Goal: Task Accomplishment & Management: Manage account settings

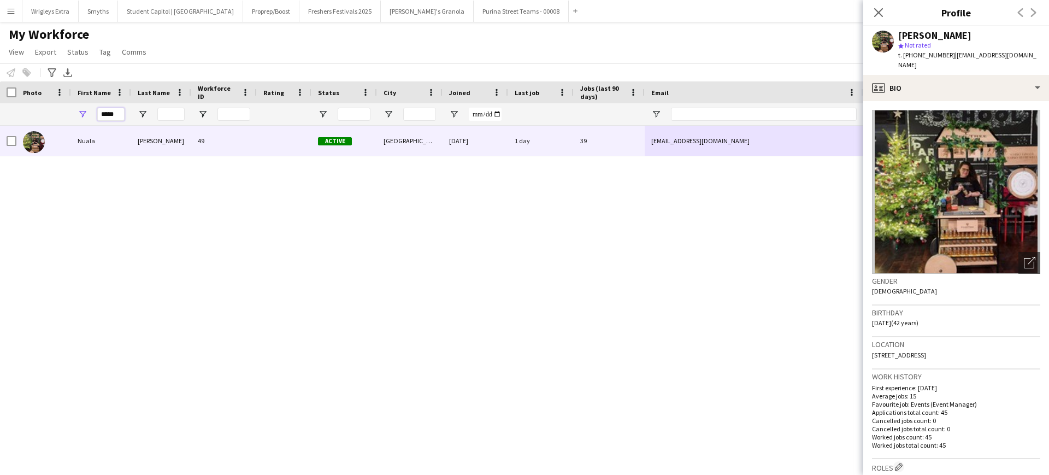
click at [121, 111] on input "*****" at bounding box center [110, 114] width 27 height 13
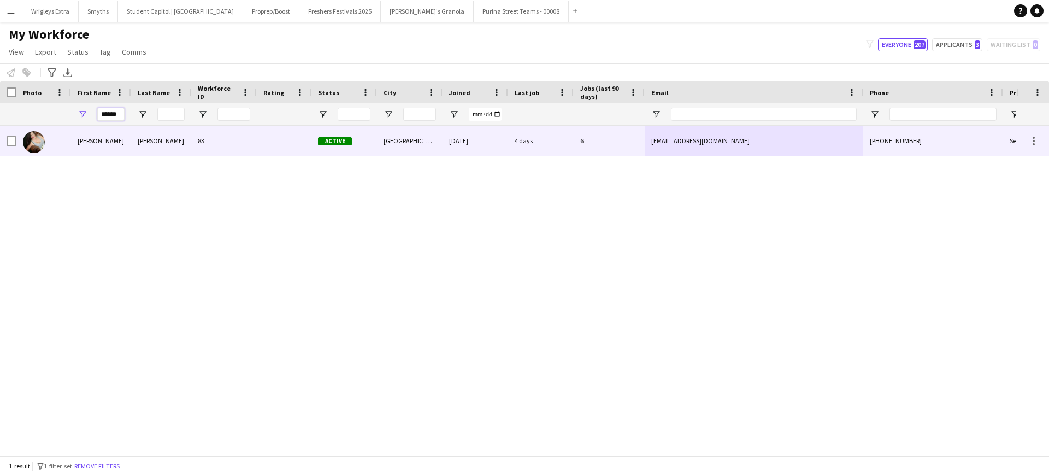
type input "******"
click at [100, 142] on div "[PERSON_NAME]" at bounding box center [101, 141] width 60 height 30
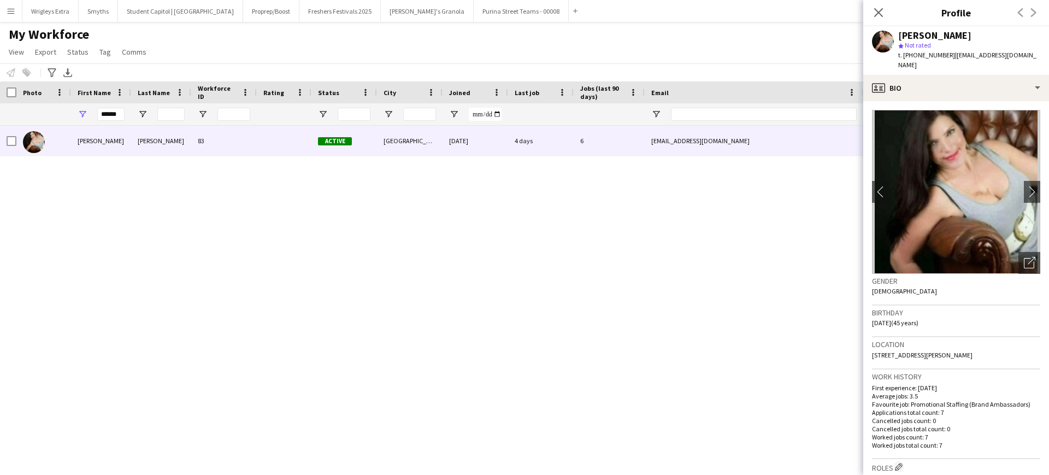
click at [955, 339] on div "Location [STREET_ADDRESS][PERSON_NAME]" at bounding box center [956, 353] width 168 height 32
click at [956, 339] on div "Location [STREET_ADDRESS][PERSON_NAME]" at bounding box center [956, 353] width 168 height 32
click at [956, 351] on span "[STREET_ADDRESS][PERSON_NAME]" at bounding box center [922, 355] width 101 height 8
click at [973, 351] on span "[STREET_ADDRESS][PERSON_NAME]" at bounding box center [922, 355] width 101 height 8
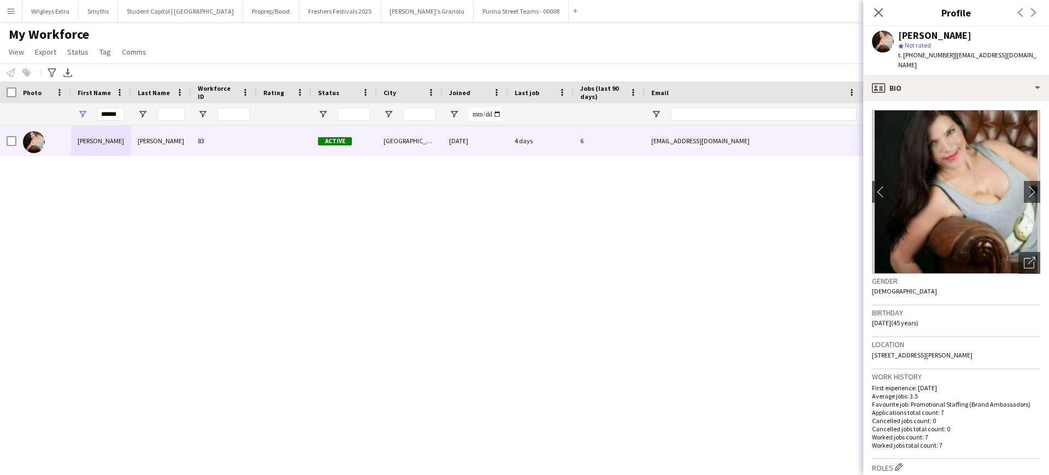
drag, startPoint x: 1009, startPoint y: 345, endPoint x: 980, endPoint y: 343, distance: 29.5
click at [980, 343] on div "Location [STREET_ADDRESS][PERSON_NAME]" at bounding box center [956, 353] width 168 height 32
copy span "WV15 5HJ"
click at [871, 15] on div "Close pop-in" at bounding box center [878, 12] width 31 height 25
click at [19, 11] on button "Menu" at bounding box center [11, 11] width 22 height 22
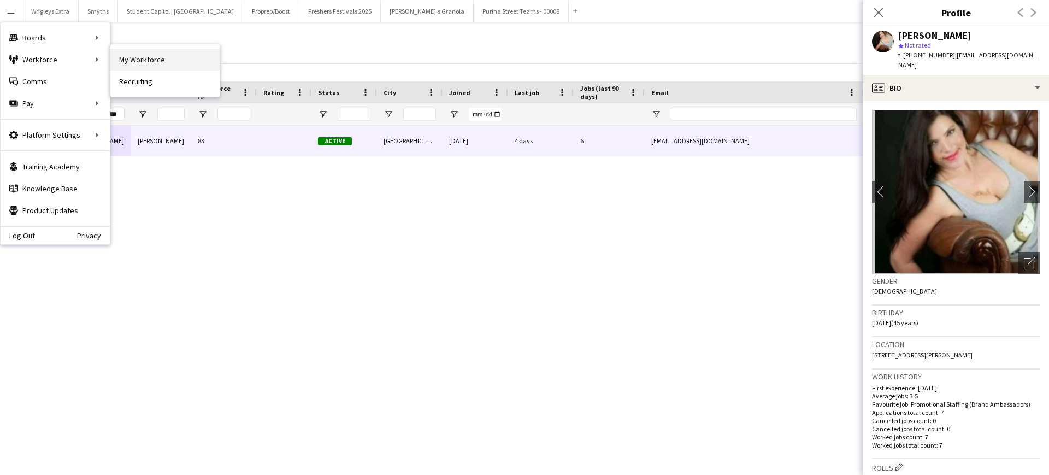
click at [182, 66] on link "My Workforce" at bounding box center [164, 60] width 109 height 22
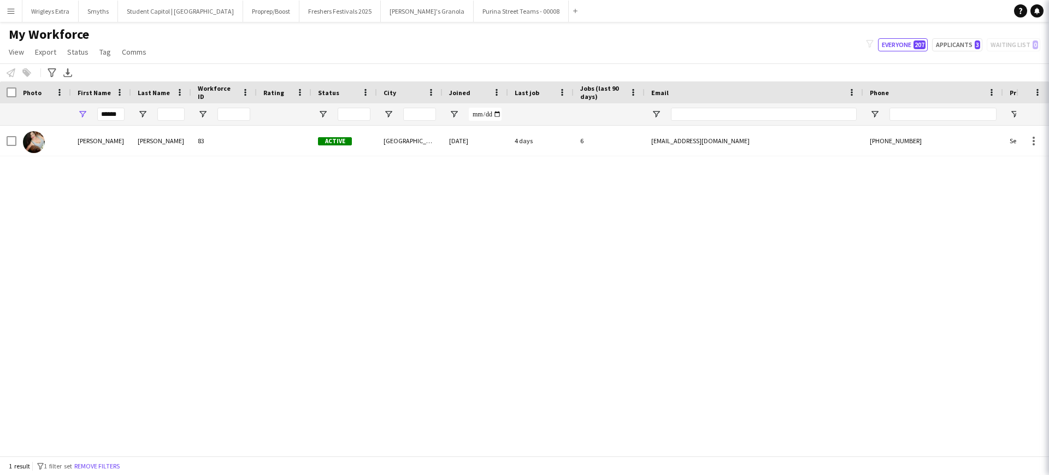
type input "**********"
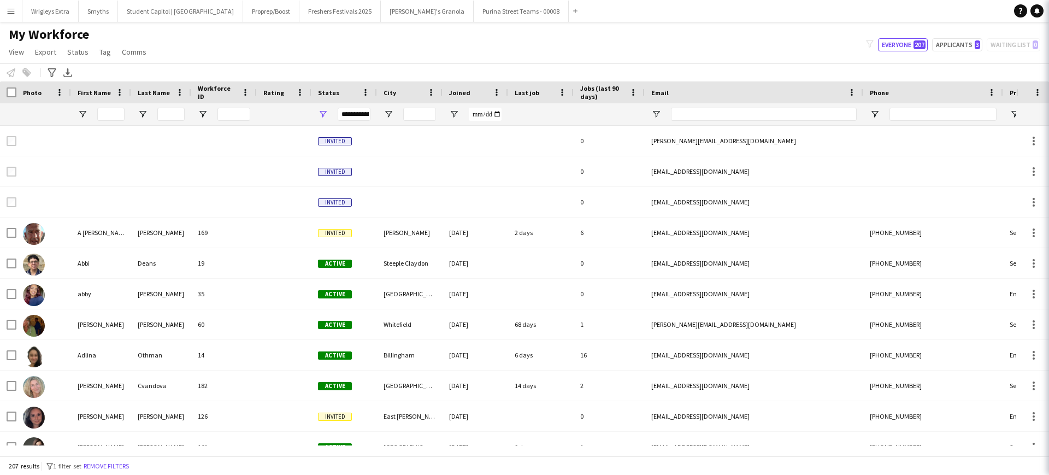
type input "******"
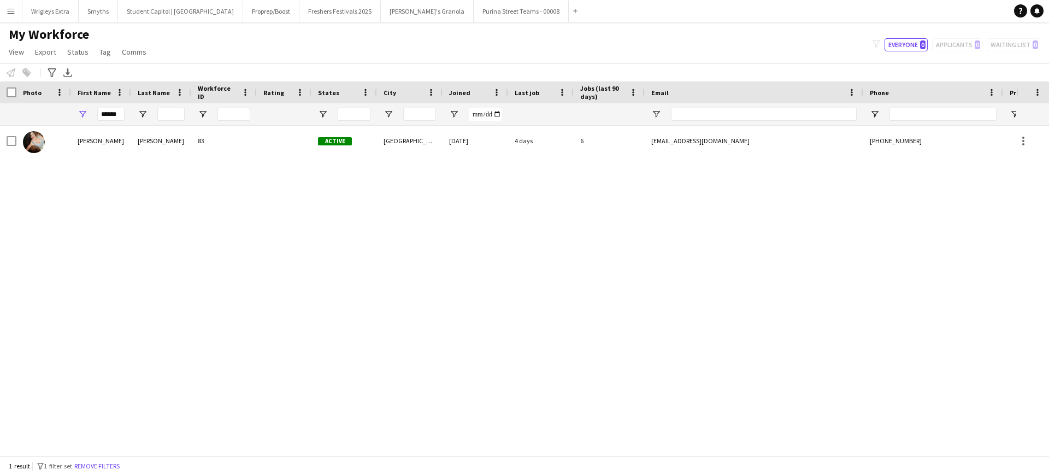
click at [14, 14] on app-icon "Menu" at bounding box center [11, 11] width 9 height 9
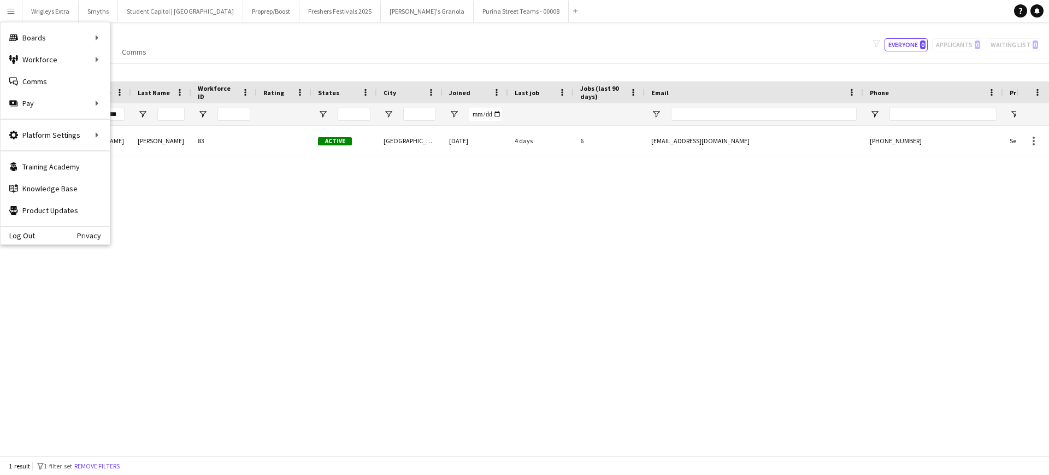
click at [155, 83] on div "Last Name" at bounding box center [161, 92] width 47 height 22
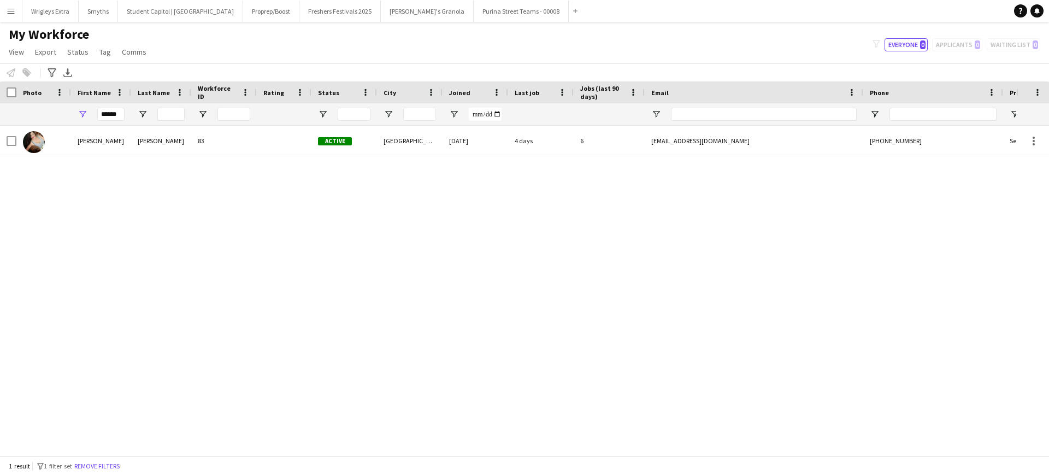
click at [11, 12] on app-icon "Menu" at bounding box center [11, 11] width 9 height 9
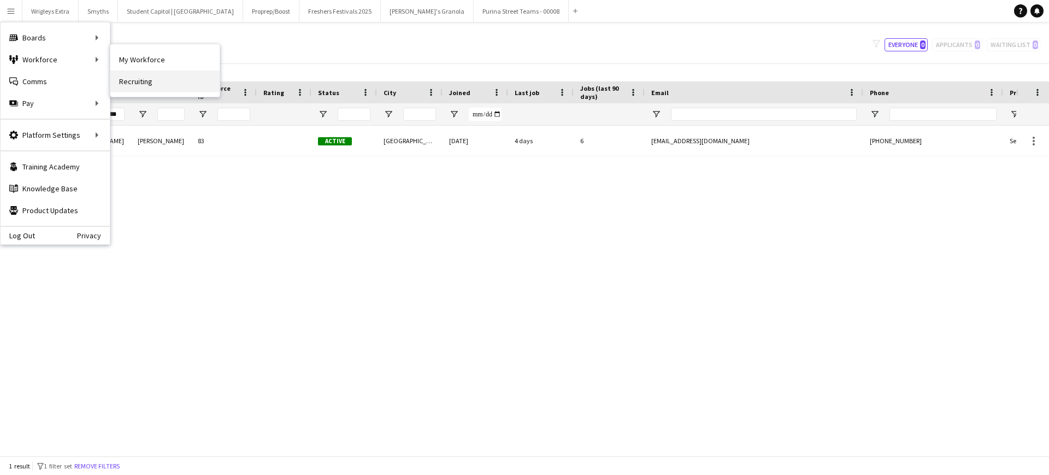
click at [127, 78] on link "Recruiting" at bounding box center [164, 81] width 109 height 22
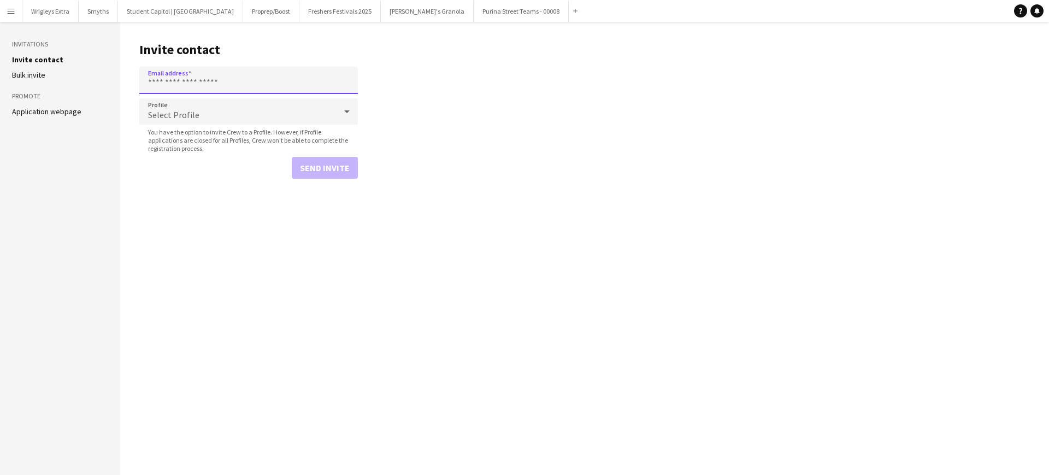
click at [210, 73] on input "Email address" at bounding box center [248, 80] width 219 height 27
paste input "**********"
type input "**********"
click at [315, 172] on button "Send invite" at bounding box center [325, 168] width 66 height 22
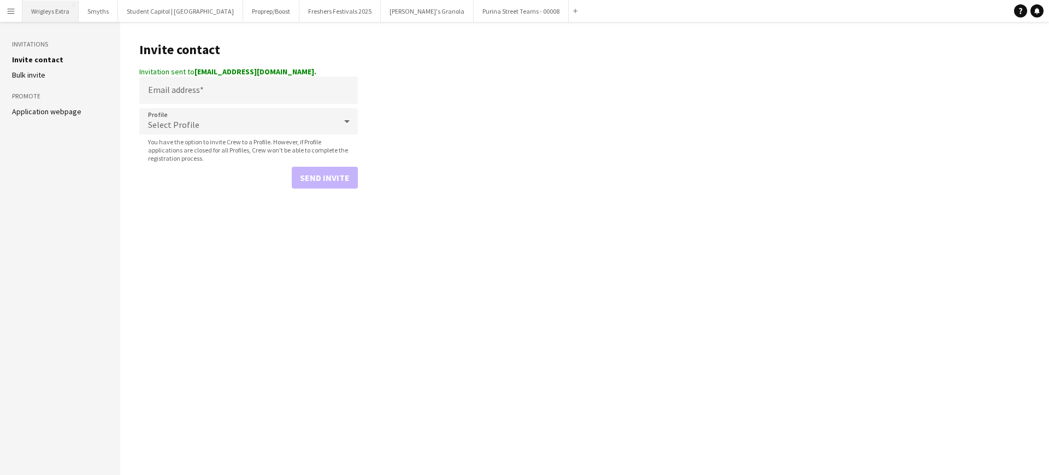
click at [50, 16] on button "Wrigleys Extra Close" at bounding box center [50, 11] width 56 height 21
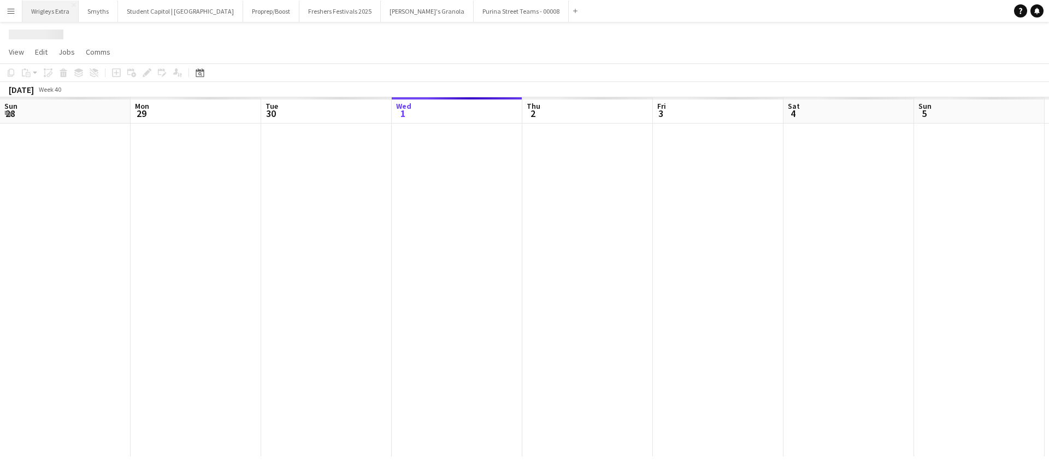
scroll to position [0, 261]
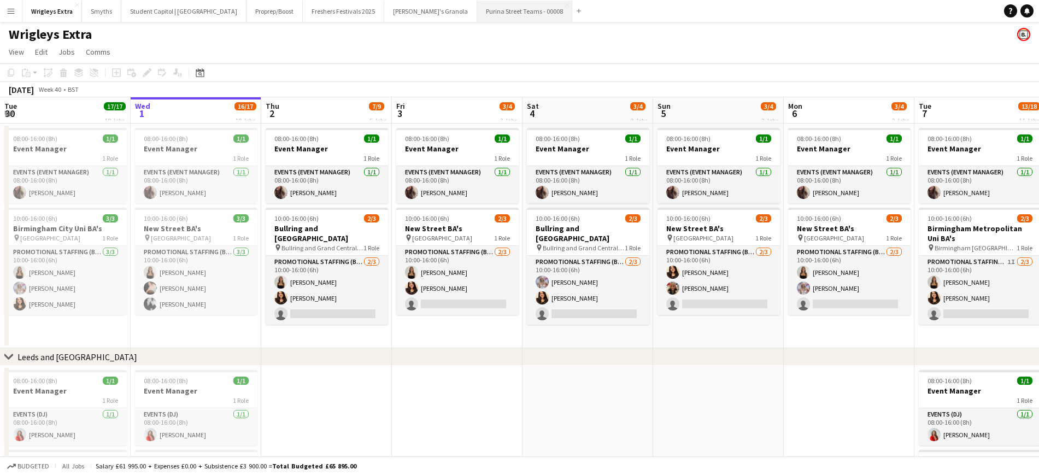
click at [477, 7] on button "Purina Street Teams - 00008 Close" at bounding box center [524, 11] width 95 height 21
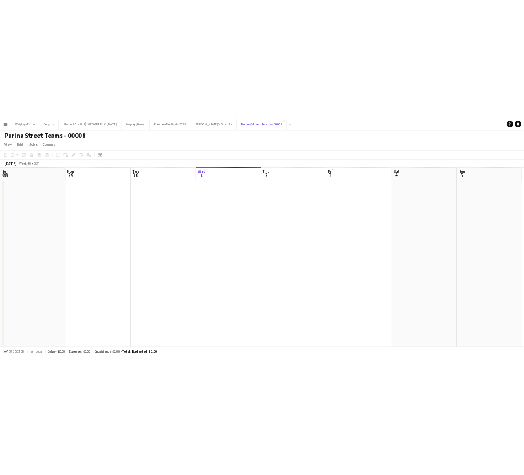
scroll to position [0, 261]
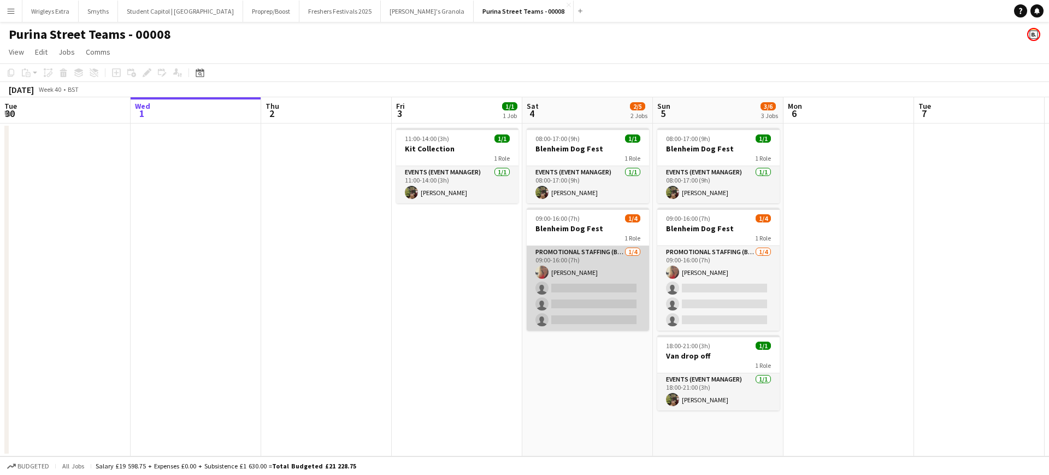
click at [575, 290] on app-card-role "Promotional Staffing (Brand Ambassadors) [DATE] 09:00-16:00 (7h) [PERSON_NAME] …" at bounding box center [588, 288] width 122 height 85
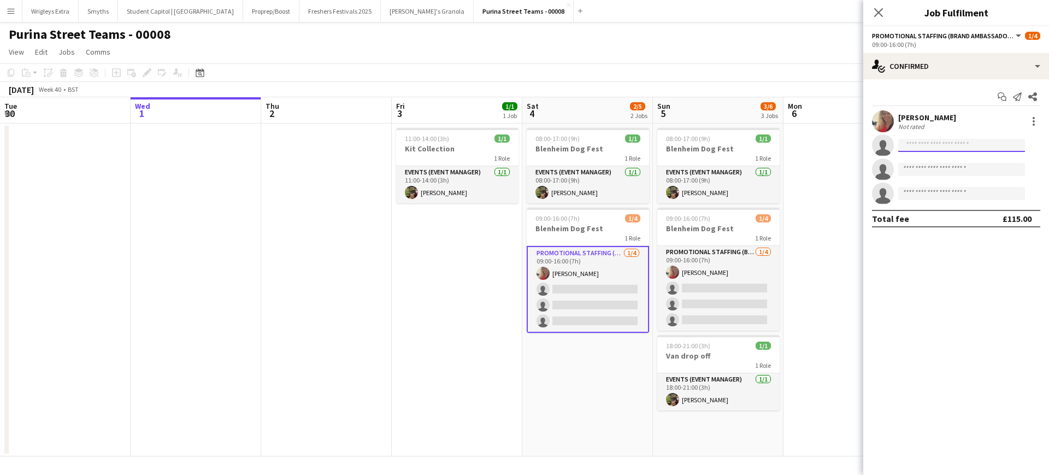
click at [906, 147] on input at bounding box center [961, 145] width 127 height 13
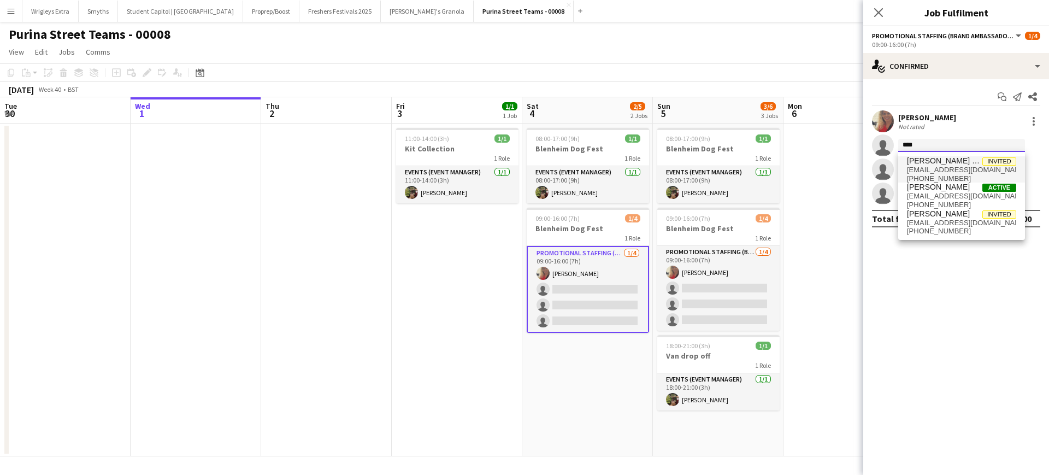
type input "****"
click at [933, 171] on span "[EMAIL_ADDRESS][DOMAIN_NAME]" at bounding box center [961, 170] width 109 height 9
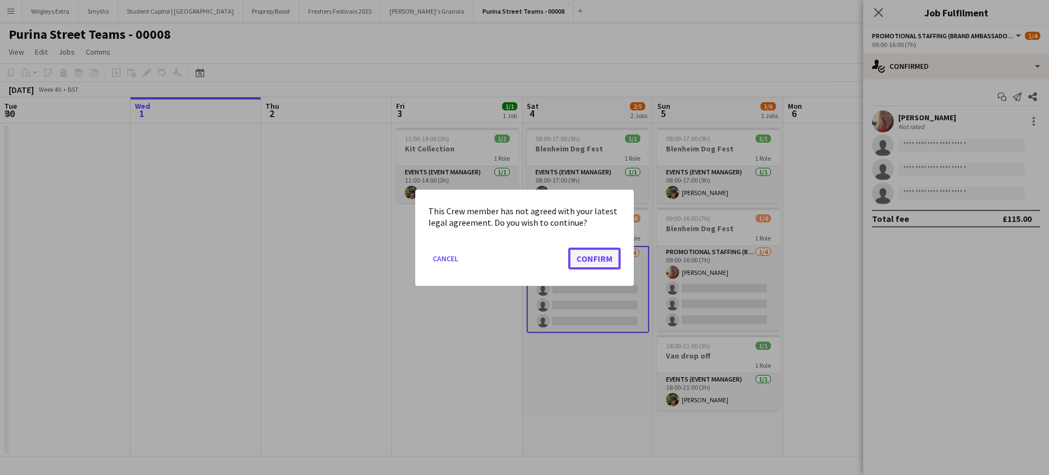
click at [598, 263] on button "Confirm" at bounding box center [594, 258] width 52 height 22
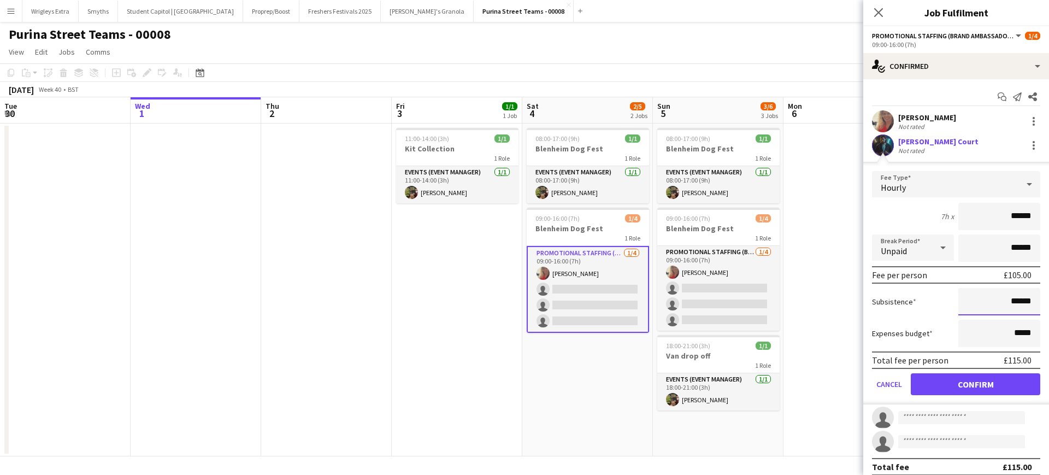
click at [1009, 299] on input "******" at bounding box center [999, 301] width 82 height 27
type input "******"
click at [973, 384] on button "Confirm" at bounding box center [975, 384] width 129 height 22
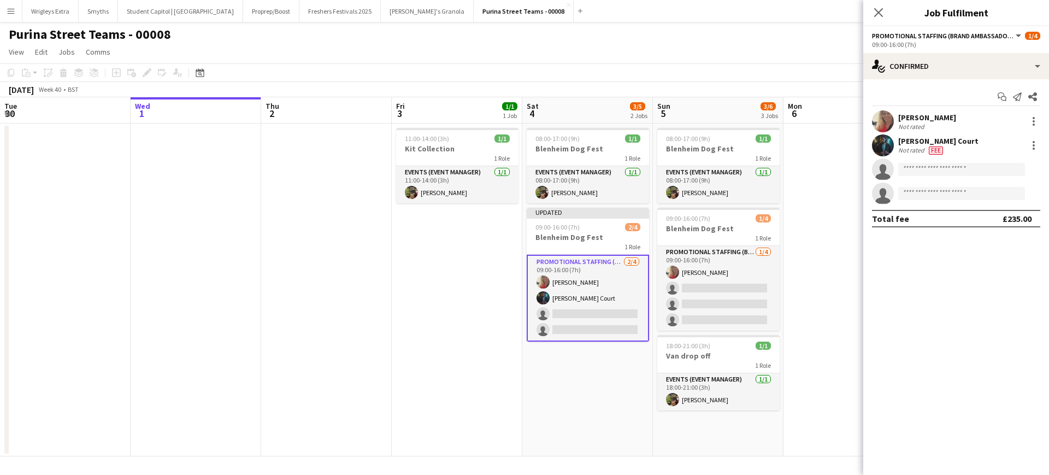
click at [884, 145] on app-user-avatar at bounding box center [883, 145] width 22 height 22
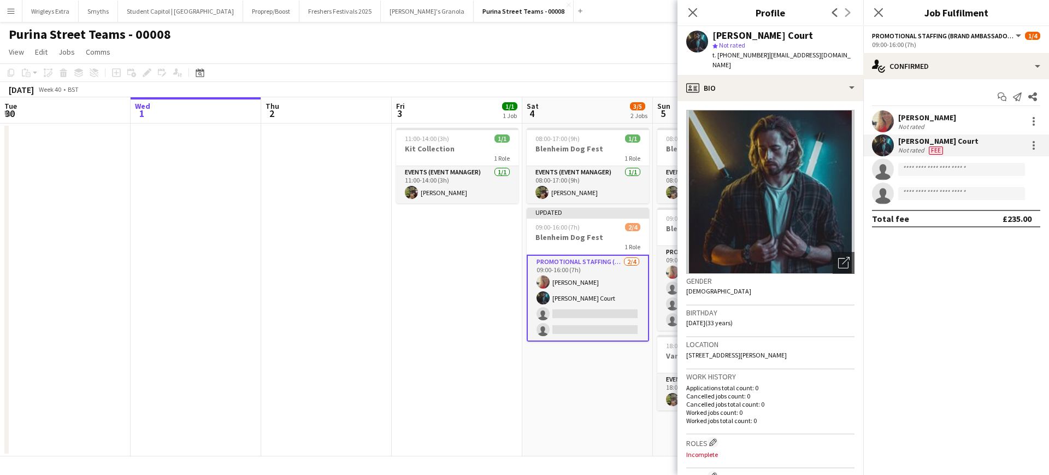
click at [476, 317] on app-date-cell "11:00-14:00 (3h) 1/1 Kit Collection 1 Role Events (Event Manager) [DATE] 11:00-…" at bounding box center [457, 289] width 131 height 333
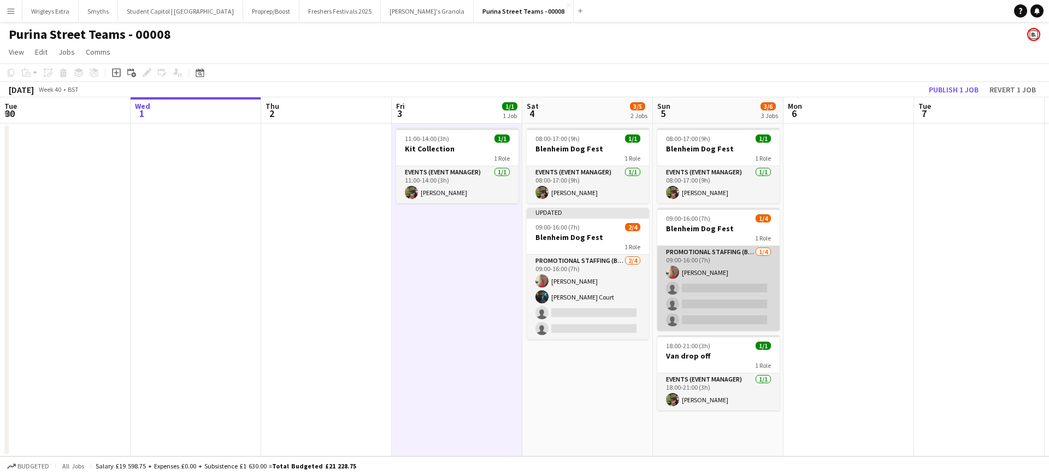
click at [711, 288] on app-card-role "Promotional Staffing (Brand Ambassadors) [DATE] 09:00-16:00 (7h) [PERSON_NAME] …" at bounding box center [718, 288] width 122 height 85
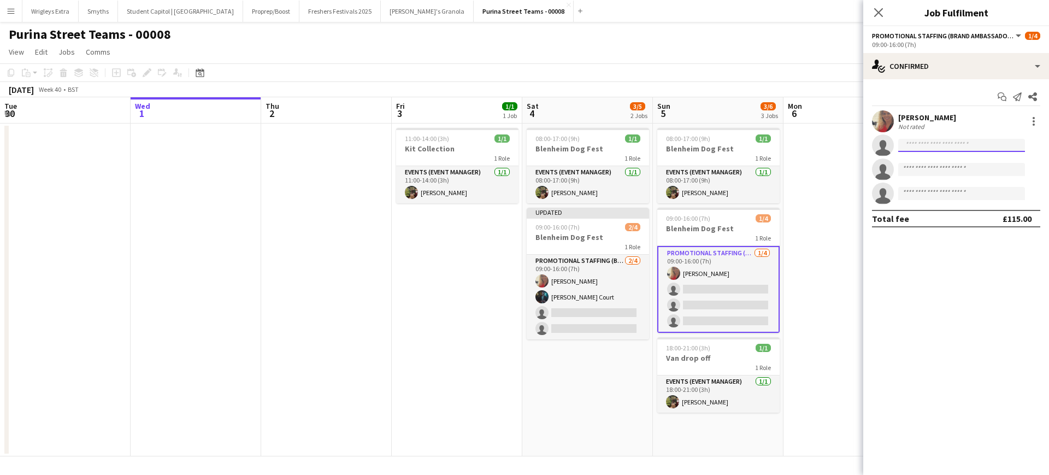
click at [977, 148] on input at bounding box center [961, 145] width 127 height 13
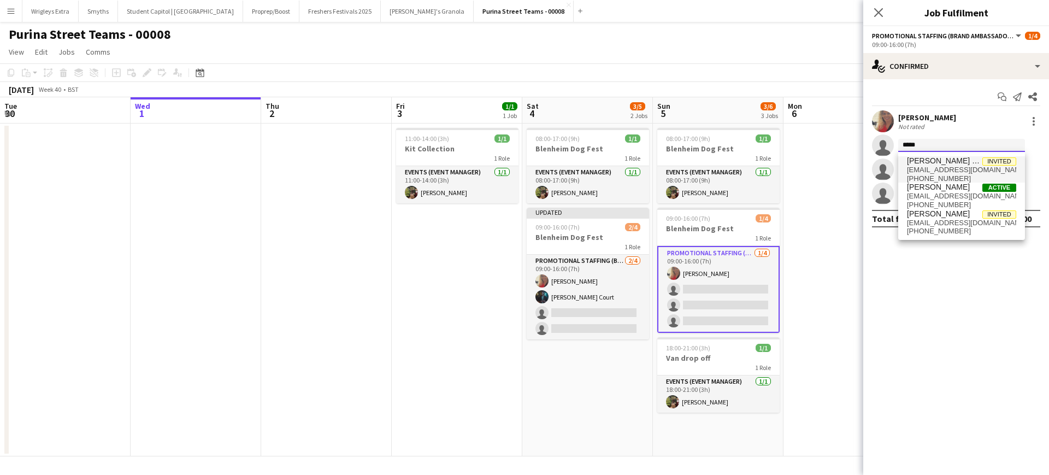
type input "*****"
click at [957, 167] on span "[EMAIL_ADDRESS][DOMAIN_NAME]" at bounding box center [961, 170] width 109 height 9
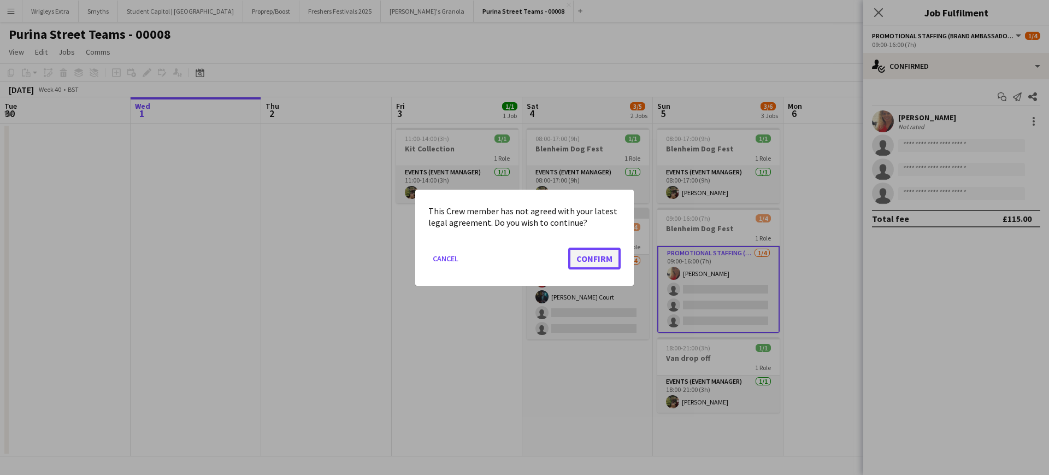
click at [579, 254] on button "Confirm" at bounding box center [594, 258] width 52 height 22
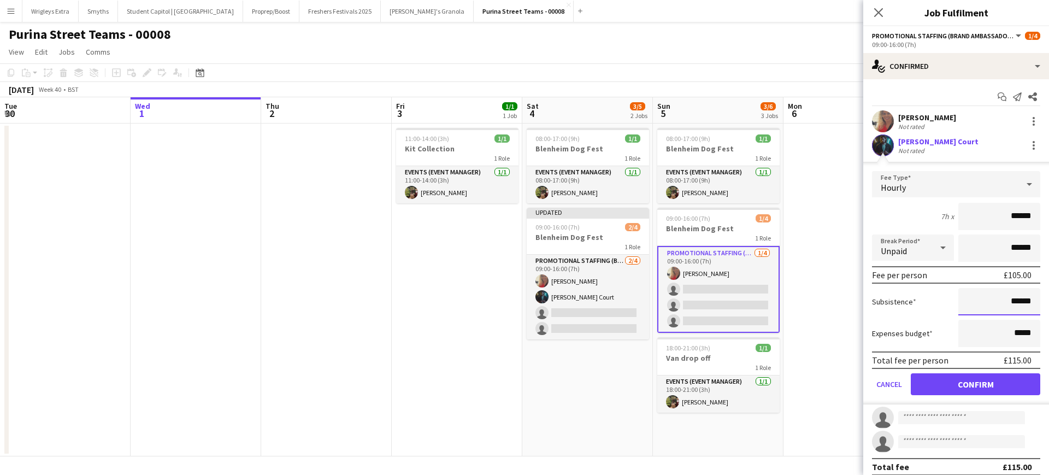
click at [1010, 300] on input "******" at bounding box center [999, 301] width 82 height 27
type input "******"
click at [996, 384] on button "Confirm" at bounding box center [975, 384] width 129 height 22
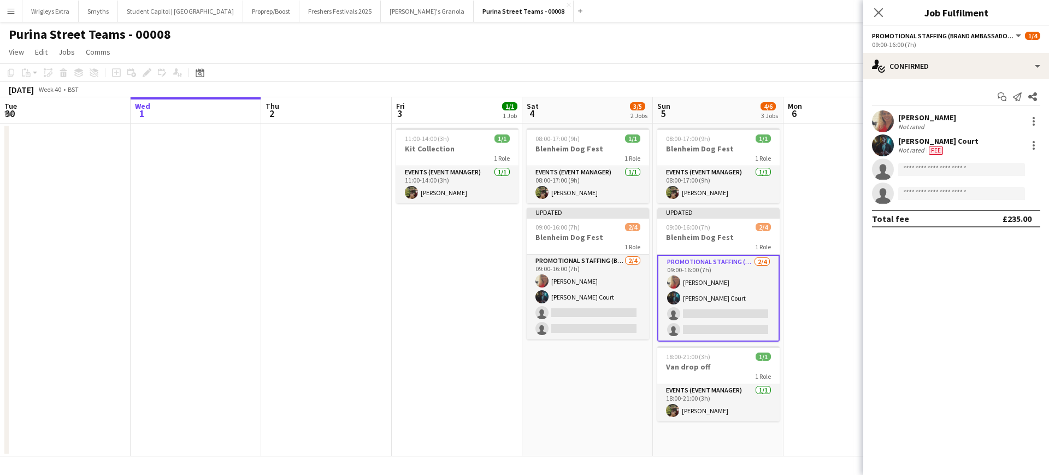
click at [822, 393] on app-date-cell at bounding box center [849, 289] width 131 height 333
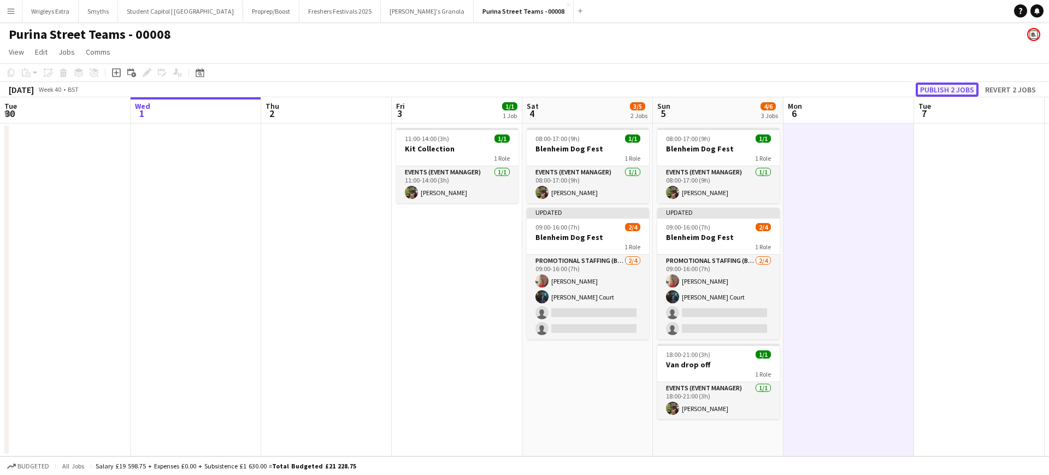
click at [964, 93] on button "Publish 2 jobs" at bounding box center [947, 90] width 63 height 14
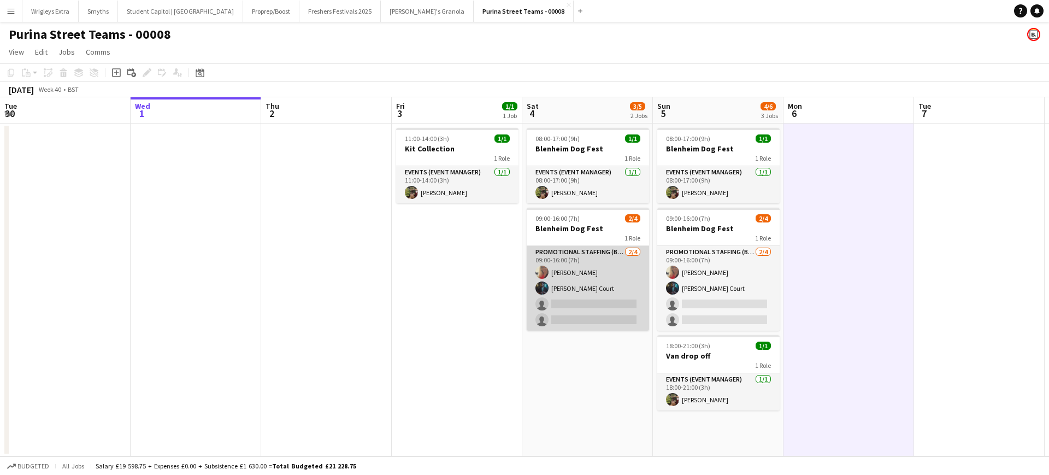
click at [582, 305] on app-card-role "Promotional Staffing (Brand Ambassadors) [DATE] 09:00-16:00 (7h) [PERSON_NAME] …" at bounding box center [588, 288] width 122 height 85
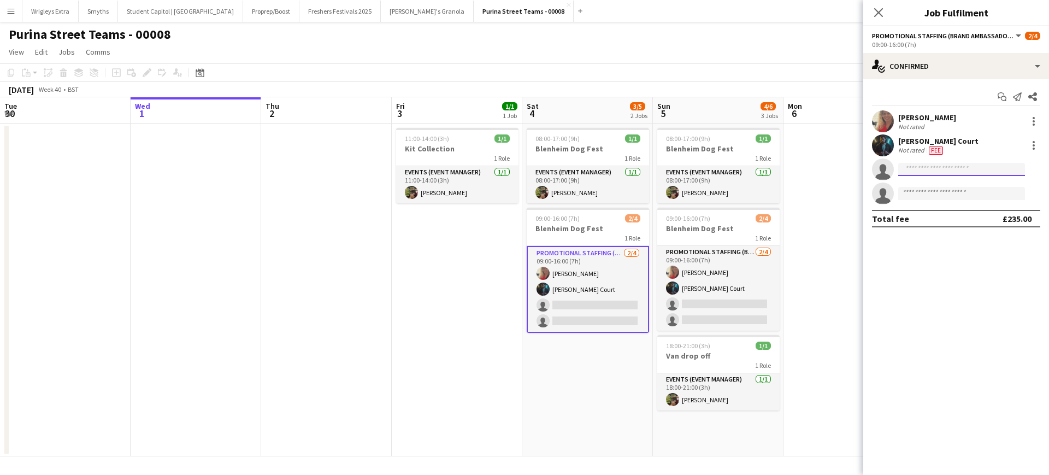
click at [912, 166] on input at bounding box center [961, 169] width 127 height 13
type input "***"
click at [951, 196] on span "[EMAIL_ADDRESS][DOMAIN_NAME]" at bounding box center [961, 194] width 109 height 9
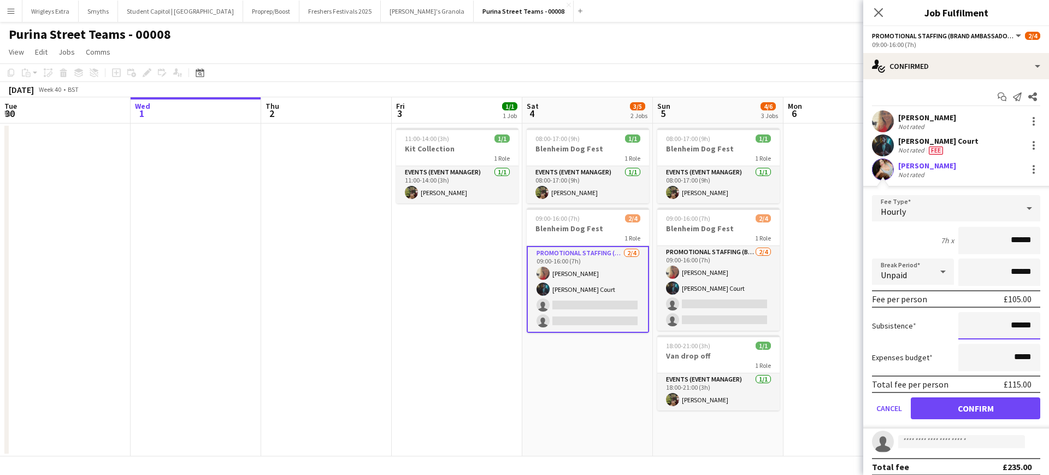
click at [1010, 326] on input "******" at bounding box center [999, 325] width 82 height 27
type input "******"
click at [985, 408] on button "Confirm" at bounding box center [975, 408] width 129 height 22
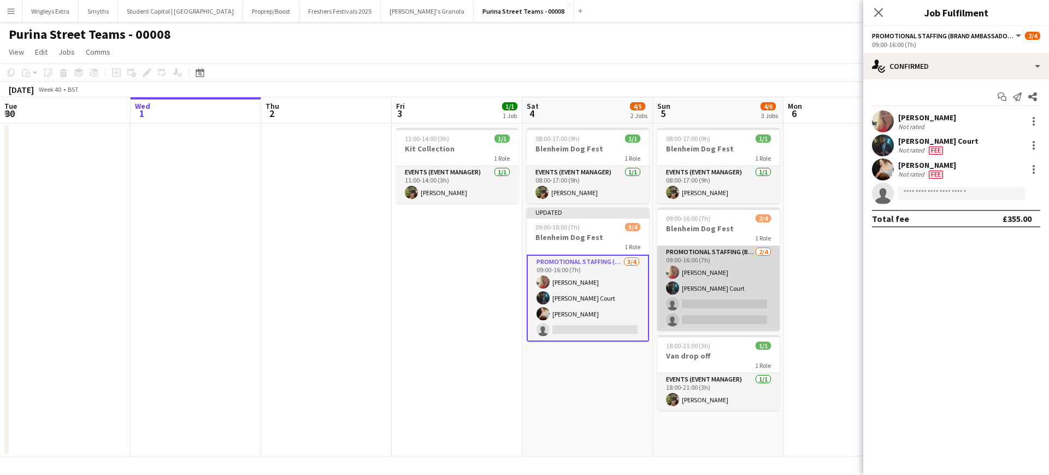
click at [744, 303] on app-card-role "Promotional Staffing (Brand Ambassadors) [DATE] 09:00-16:00 (7h) [PERSON_NAME] …" at bounding box center [718, 288] width 122 height 85
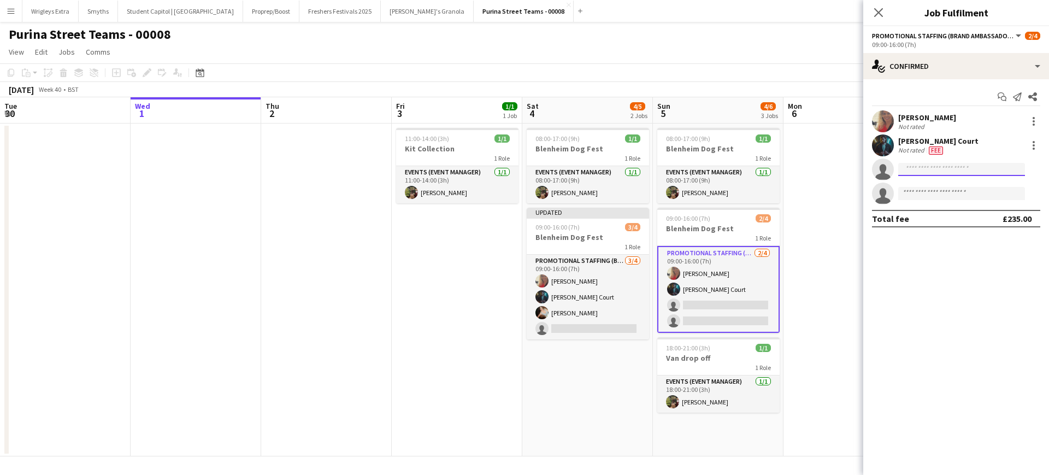
click at [950, 165] on input at bounding box center [961, 169] width 127 height 13
type input "***"
click at [947, 198] on span "[PHONE_NUMBER]" at bounding box center [961, 202] width 109 height 9
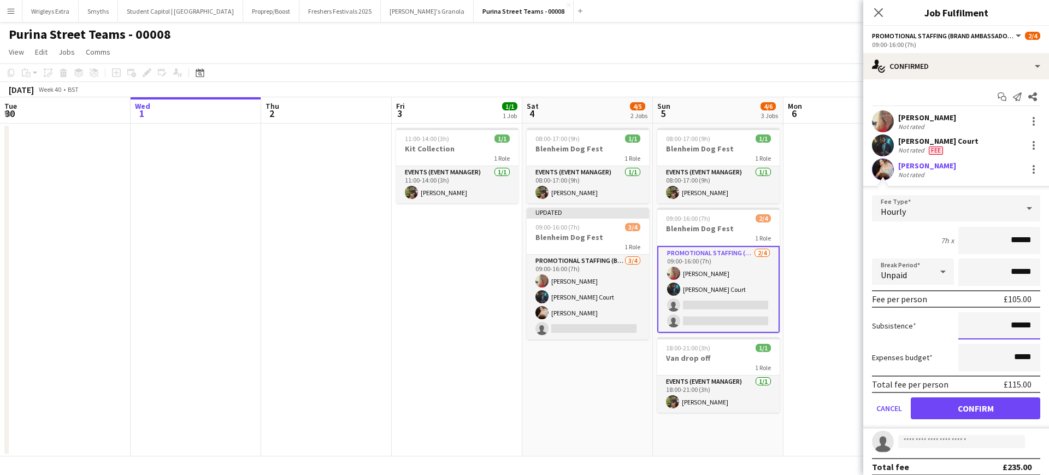
click at [1009, 326] on input "******" at bounding box center [999, 325] width 82 height 27
type input "******"
click at [989, 397] on button "Confirm" at bounding box center [975, 408] width 129 height 22
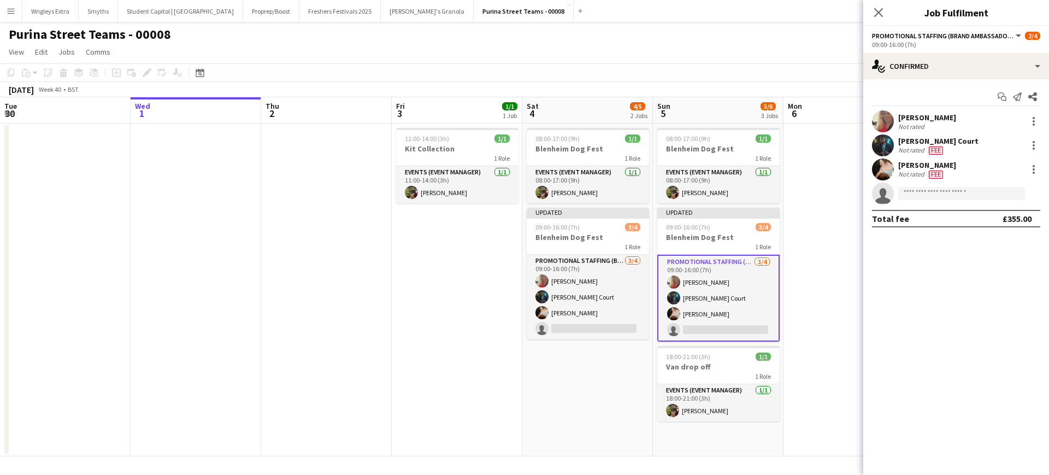
click at [828, 311] on app-date-cell at bounding box center [849, 289] width 131 height 333
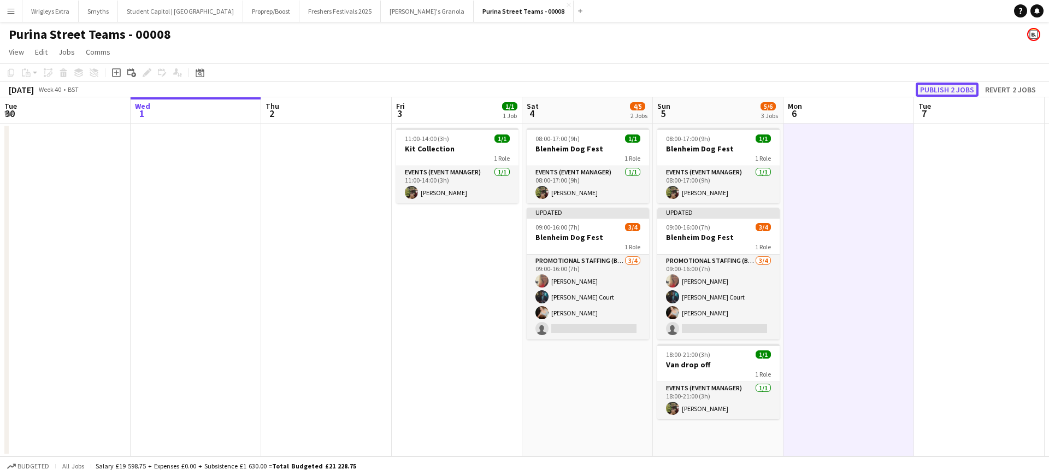
click at [934, 91] on button "Publish 2 jobs" at bounding box center [947, 90] width 63 height 14
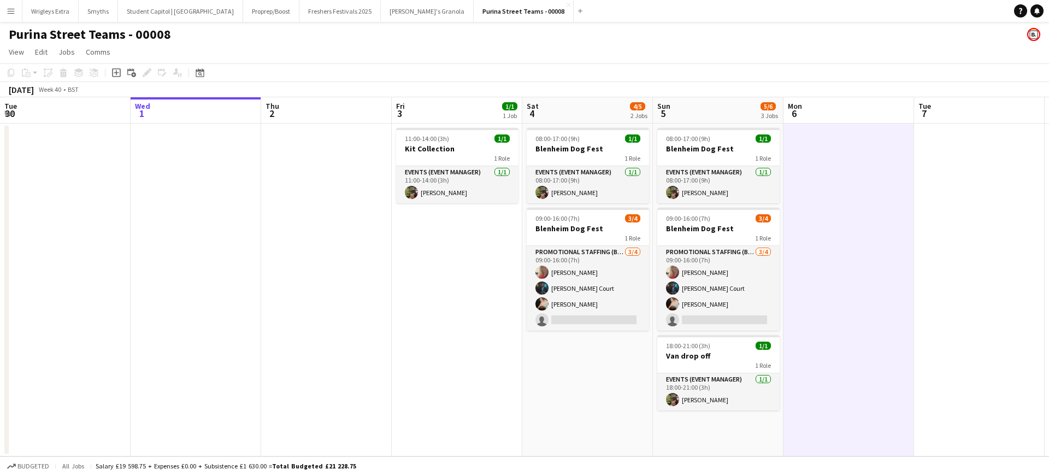
click at [7, 10] on app-icon "Menu" at bounding box center [11, 11] width 9 height 9
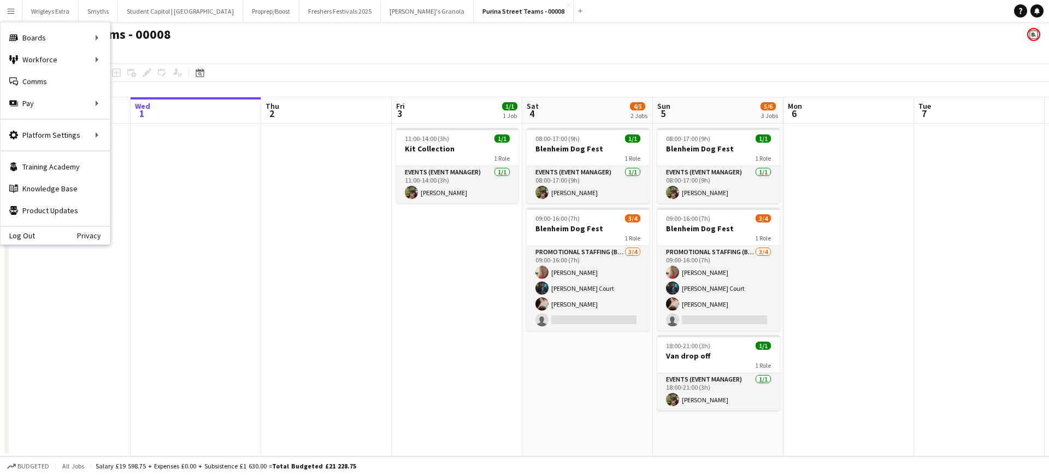
click at [247, 265] on app-date-cell at bounding box center [196, 289] width 131 height 333
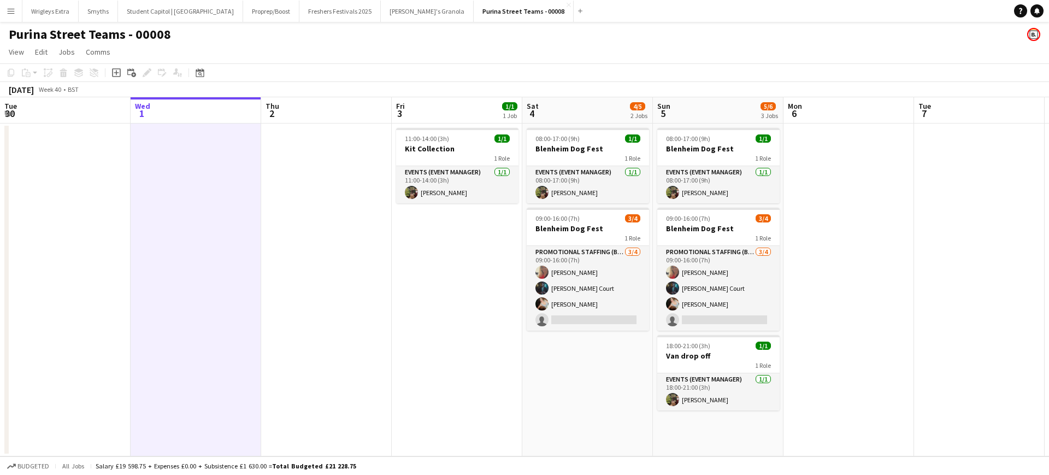
click at [6, 5] on button "Menu" at bounding box center [11, 11] width 22 height 22
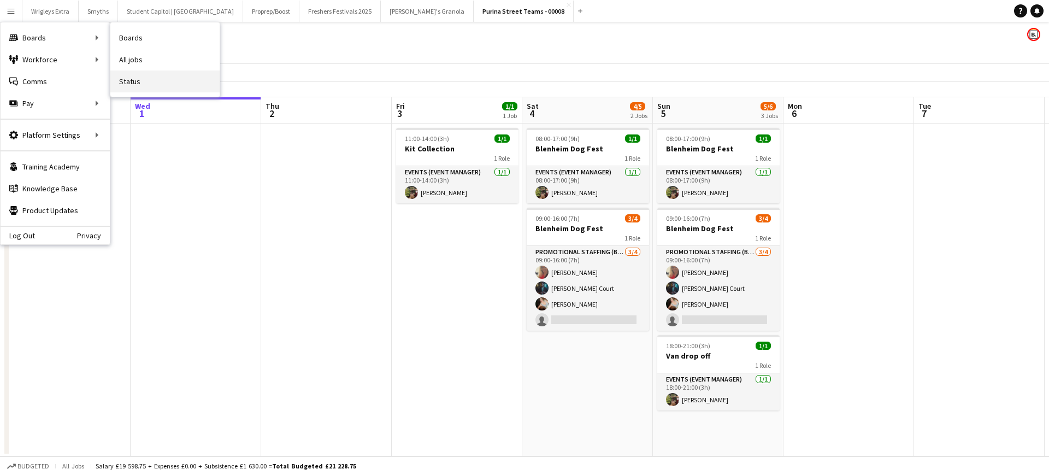
click at [134, 80] on link "Status" at bounding box center [164, 81] width 109 height 22
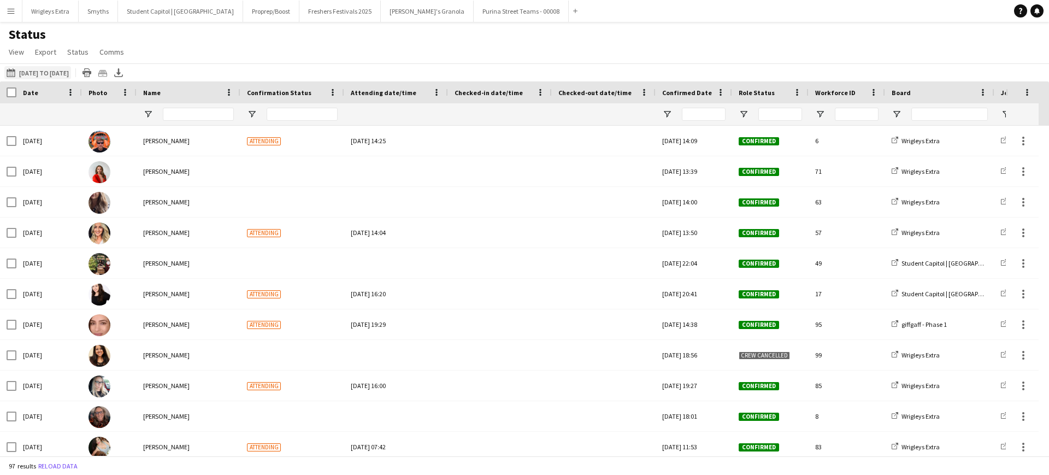
click at [27, 72] on button "[DATE] to [DATE] [DATE] to [DATE]" at bounding box center [37, 72] width 67 height 13
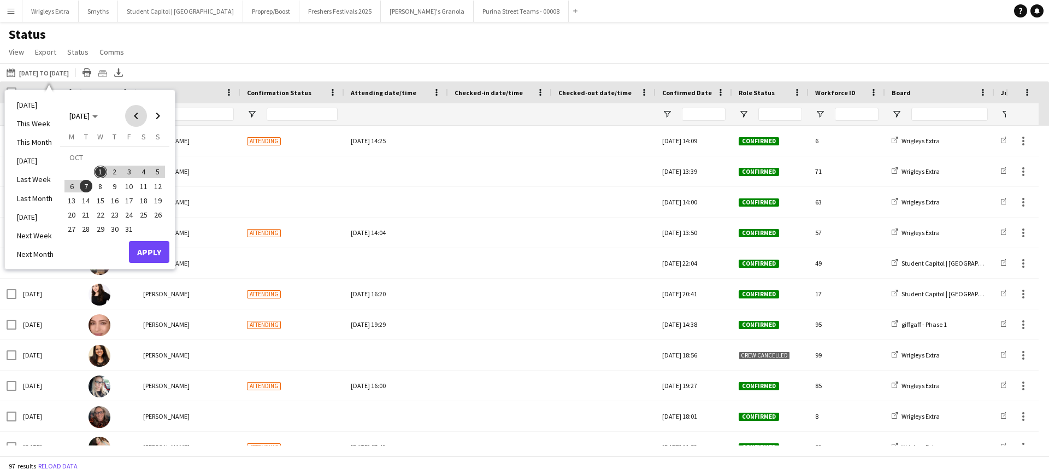
click at [131, 114] on span "Previous month" at bounding box center [136, 116] width 22 height 22
click at [141, 113] on span "Previous month" at bounding box center [136, 116] width 22 height 22
click at [83, 174] on span "1" at bounding box center [86, 172] width 13 height 13
click at [158, 115] on span "Next month" at bounding box center [158, 116] width 22 height 22
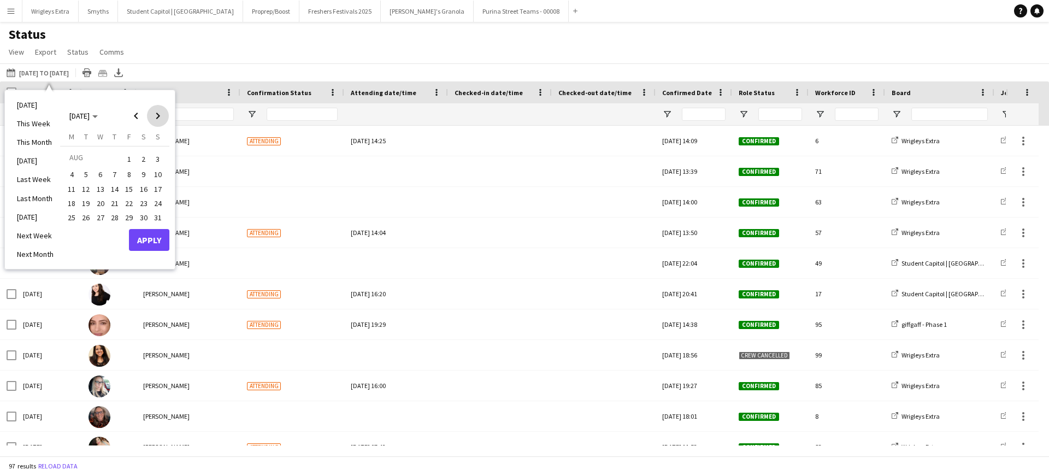
click at [158, 115] on span "Next month" at bounding box center [158, 116] width 22 height 22
click at [81, 229] on span "30" at bounding box center [86, 229] width 13 height 13
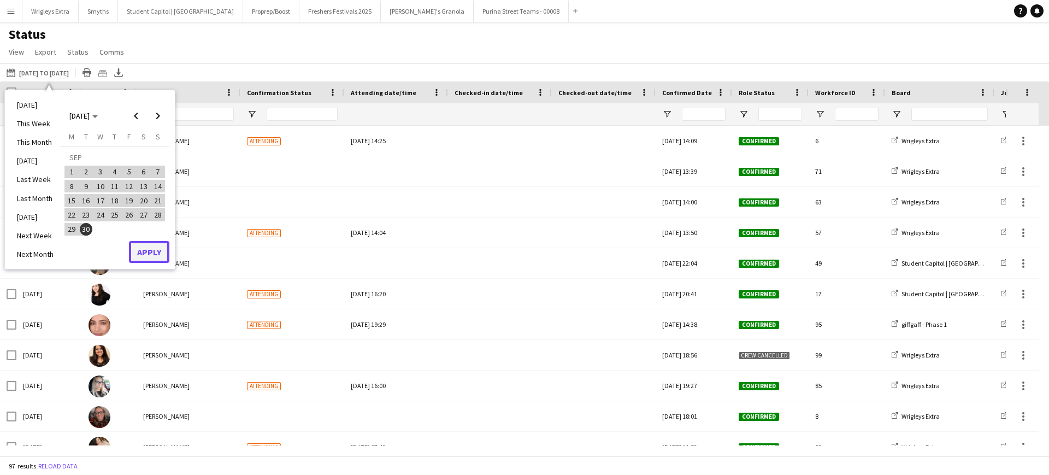
click at [145, 251] on button "Apply" at bounding box center [149, 252] width 40 height 22
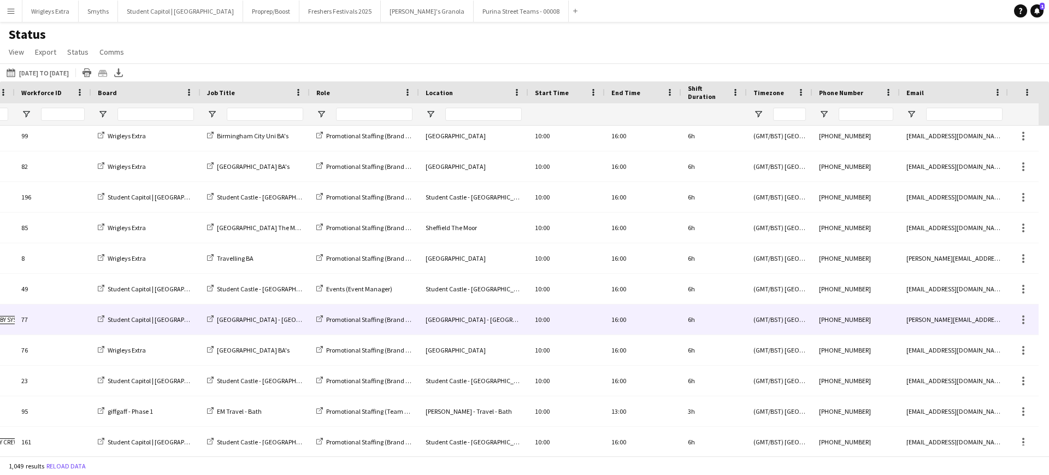
scroll to position [31367, 0]
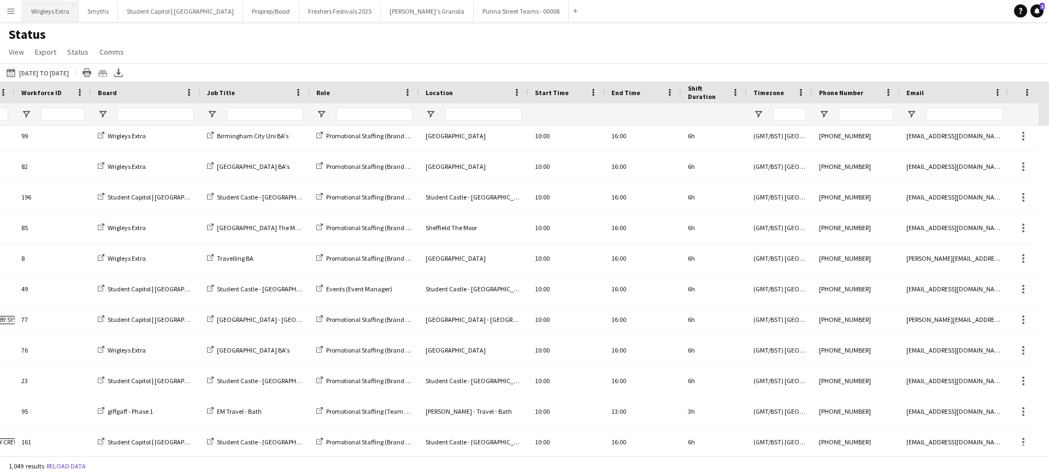
click at [47, 7] on button "Wrigleys Extra Close" at bounding box center [50, 11] width 56 height 21
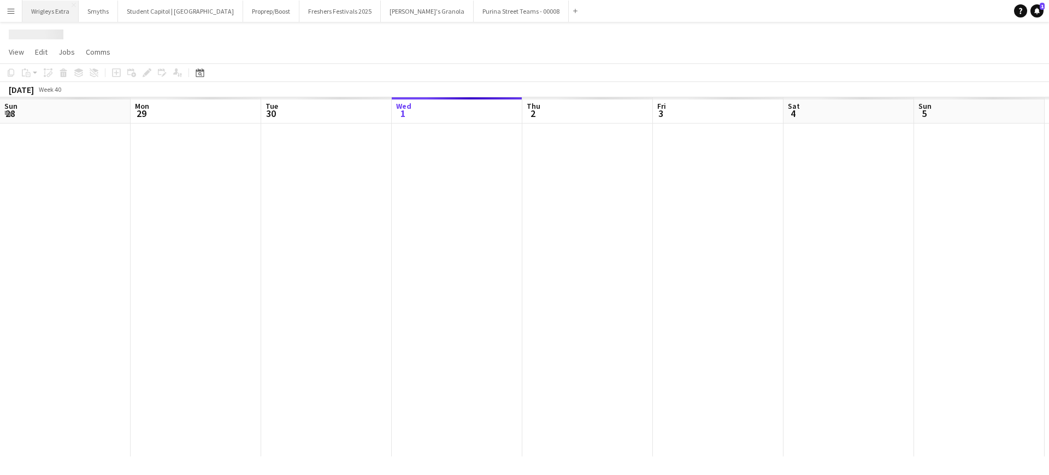
scroll to position [0, 261]
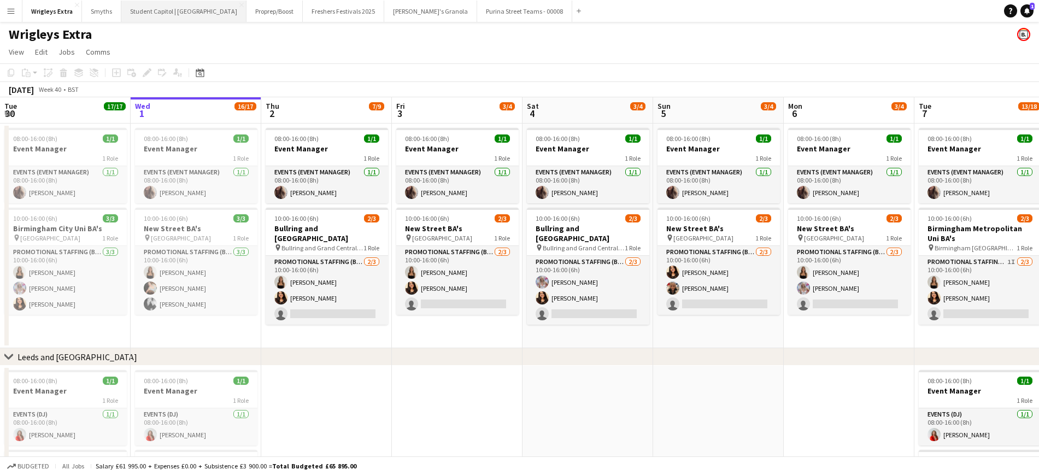
click at [186, 16] on button "Student Capitol | [GEOGRAPHIC_DATA] Close" at bounding box center [183, 11] width 125 height 21
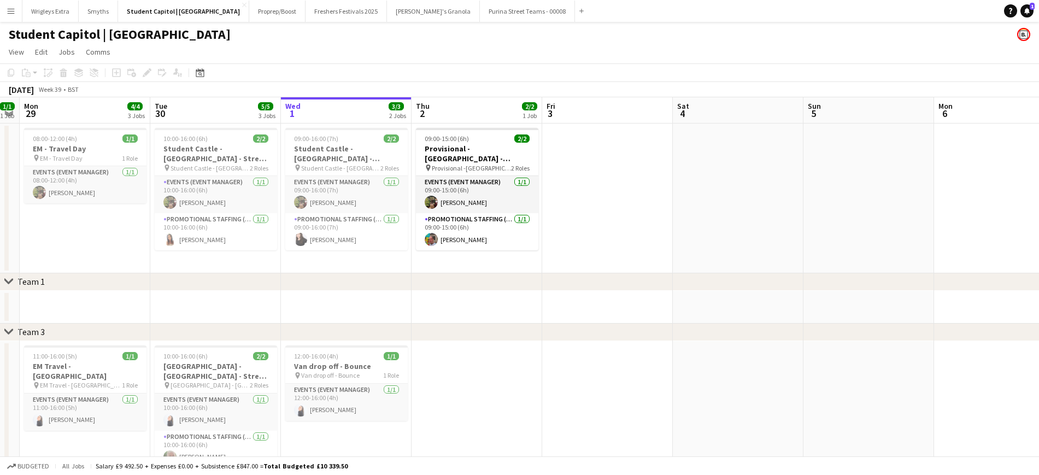
scroll to position [0, 221]
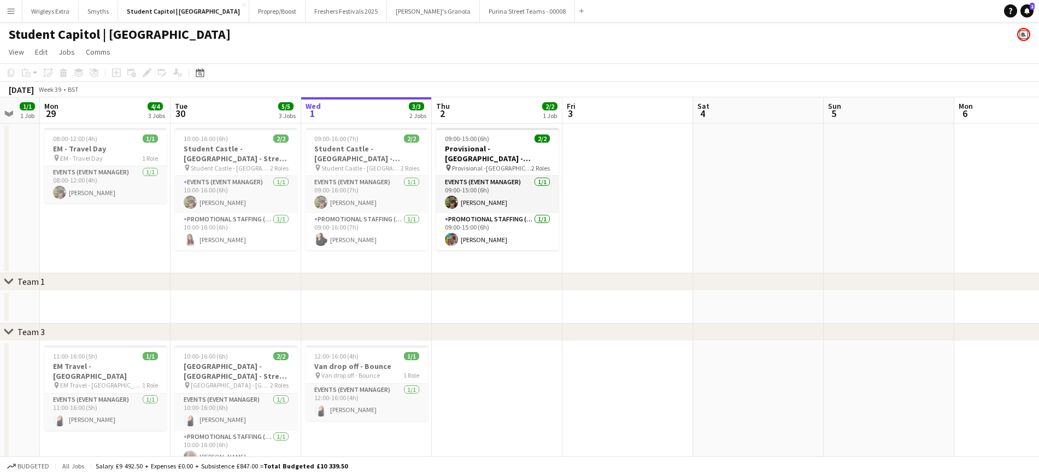
drag, startPoint x: 470, startPoint y: 265, endPoint x: 641, endPoint y: 262, distance: 170.5
click at [641, 262] on app-calendar-viewport "Sat 27 Sun 28 1/1 1 Job Mon 29 4/4 3 Jobs Tue 30 5/5 3 Jobs Wed 1 3/3 2 Jobs Th…" at bounding box center [519, 377] width 1039 height 560
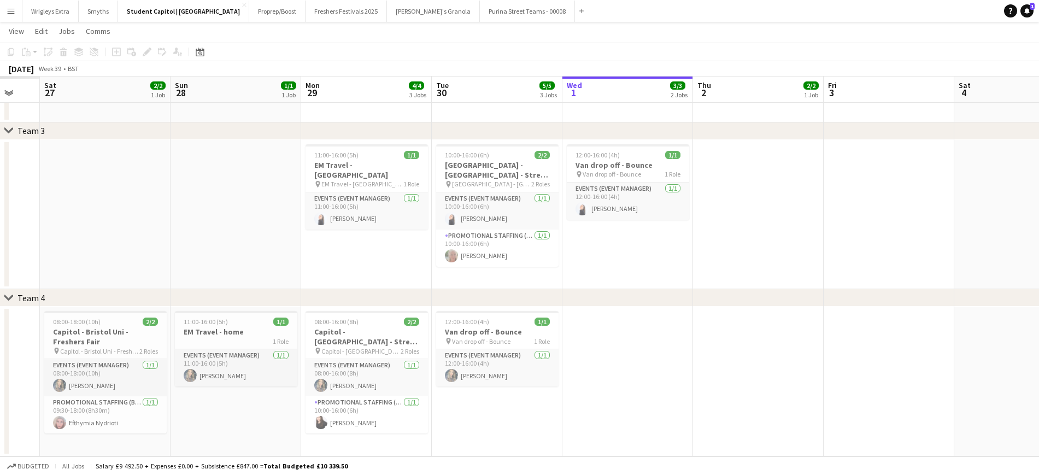
scroll to position [0, 285]
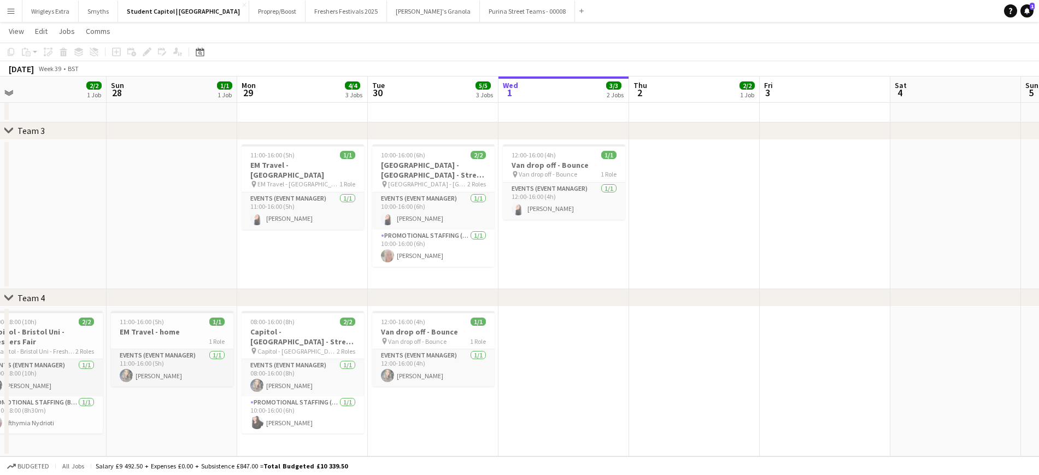
drag, startPoint x: 555, startPoint y: 256, endPoint x: 565, endPoint y: 242, distance: 17.5
click at [949, 273] on app-calendar-viewport "Thu 25 Fri 26 Sat 27 2/2 1 Job Sun 28 1/1 1 Job Mon 29 4/4 3 Jobs Tue 30 5/5 3 …" at bounding box center [519, 150] width 1039 height 614
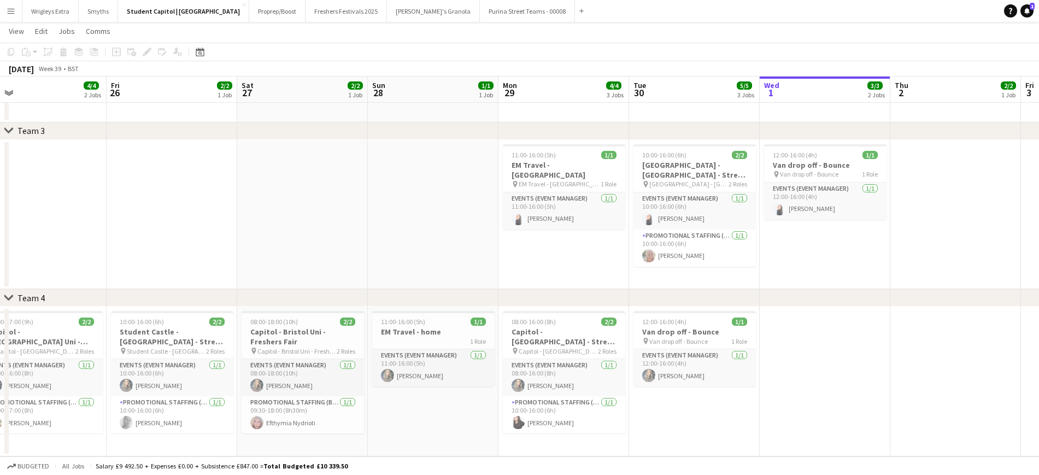
scroll to position [0, 0]
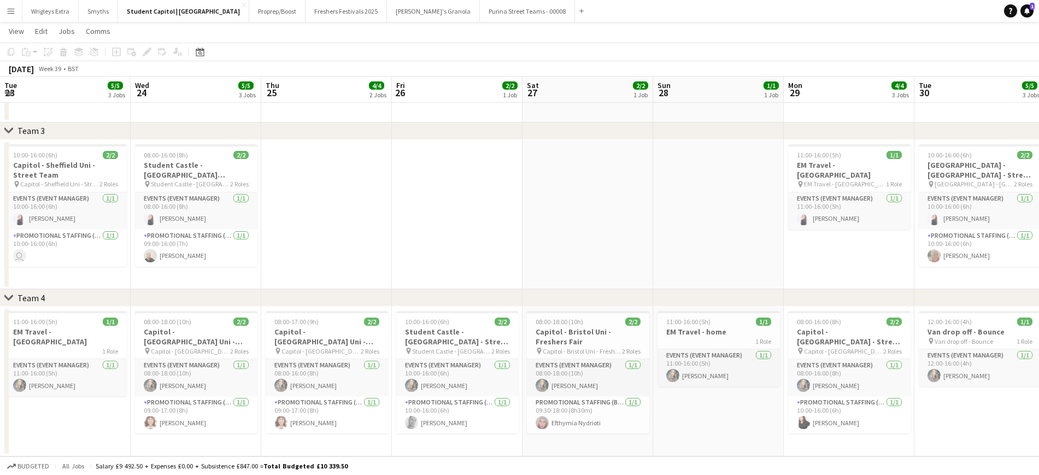
drag, startPoint x: 572, startPoint y: 251, endPoint x: 529, endPoint y: 229, distance: 47.9
click at [737, 251] on app-calendar-viewport "Tue 23 5/5 3 Jobs Wed 24 5/5 3 Jobs Thu 25 4/4 2 Jobs Fri 26 2/2 1 Job Sat 27 2…" at bounding box center [519, 150] width 1039 height 614
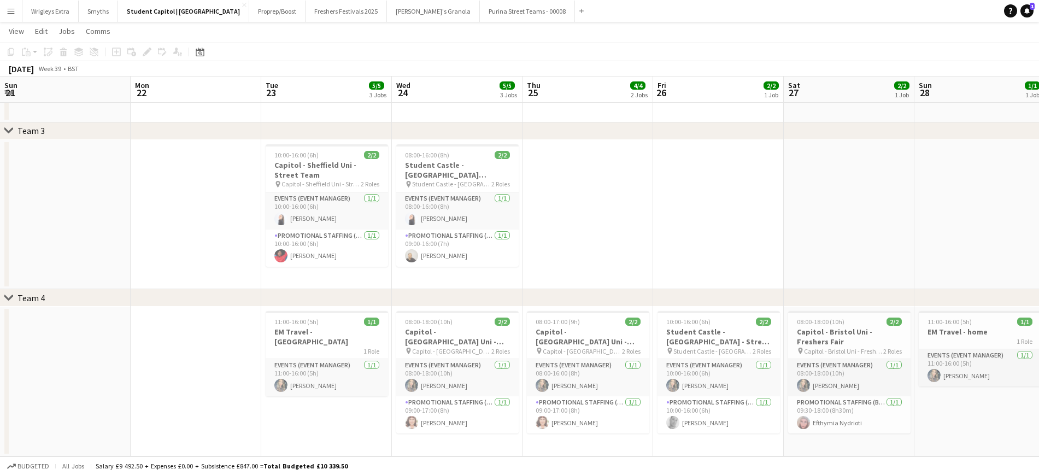
click at [676, 246] on app-calendar-viewport "Sun 21 Mon 22 Tue 23 5/5 3 Jobs Wed 24 5/5 3 Jobs Thu 25 4/4 2 Jobs Fri 26 2/2 …" at bounding box center [519, 150] width 1039 height 614
click at [786, 264] on app-calendar-viewport "Sun 21 Mon 22 Tue 23 5/5 3 Jobs Wed 24 5/5 3 Jobs Thu 25 4/4 2 Jobs Fri 26 2/2 …" at bounding box center [519, 150] width 1039 height 614
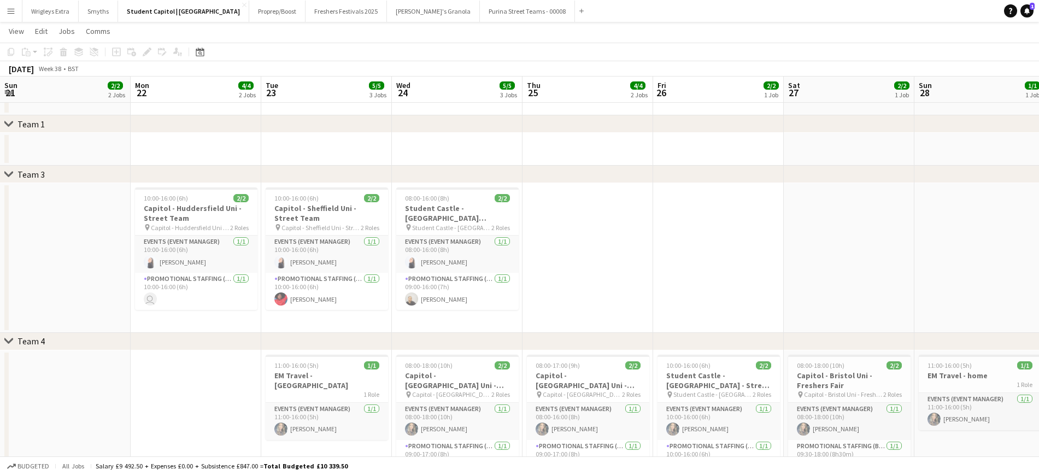
click at [390, 215] on app-calendar-viewport "Fri 19 Sat 20 Sun 21 2/2 2 Jobs Mon 22 4/4 2 Jobs Tue 23 5/5 3 Jobs Wed 24 5/5 …" at bounding box center [519, 171] width 1039 height 657
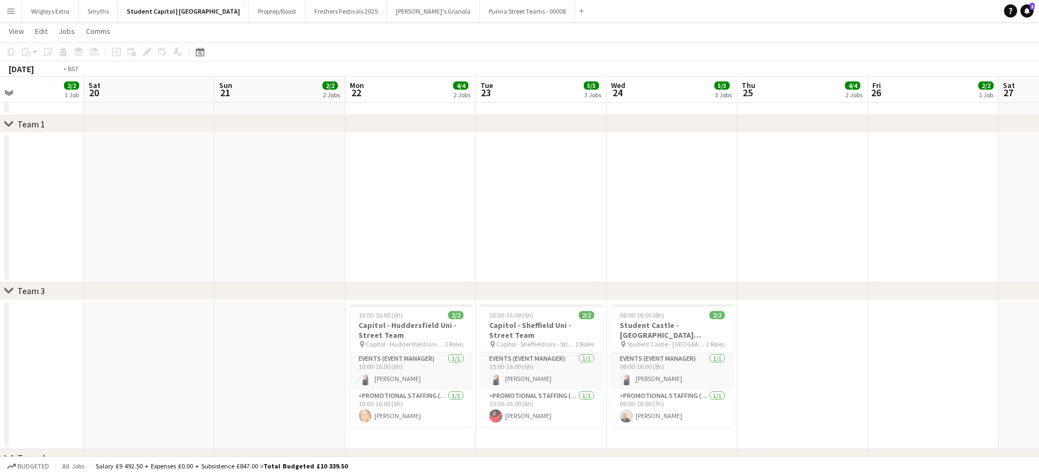
drag, startPoint x: 162, startPoint y: 185, endPoint x: 784, endPoint y: 233, distance: 623.6
click at [834, 231] on app-calendar-viewport "Wed 17 5/5 3 Jobs Thu 18 3/3 2 Jobs Fri 19 2/2 1 Job Sat 20 Sun 21 2/2 2 Jobs M…" at bounding box center [519, 230] width 1039 height 774
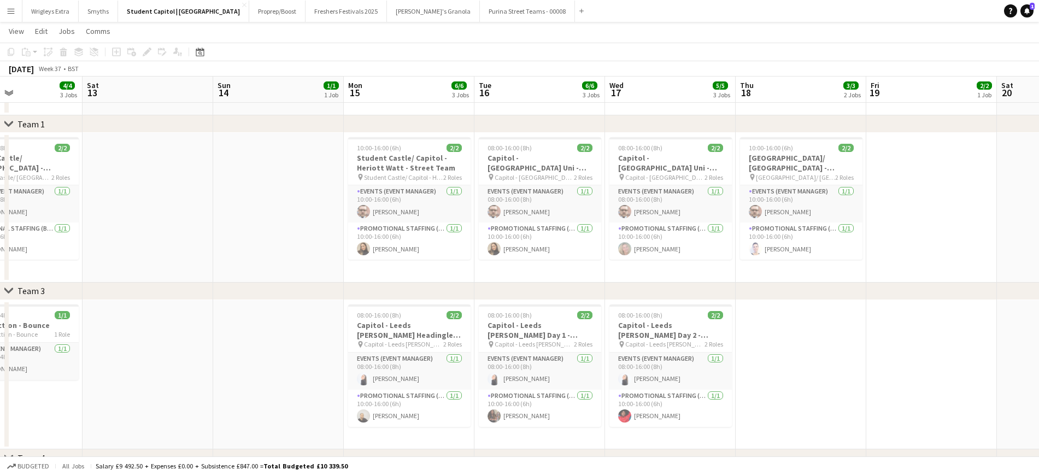
drag, startPoint x: 346, startPoint y: 248, endPoint x: 873, endPoint y: 276, distance: 528.0
click at [873, 276] on app-calendar-viewport "Wed 10 Thu 11 Fri 12 4/4 3 Jobs Sat 13 Sun 14 1/1 1 Job Mon 15 6/6 3 Jobs Tue 1…" at bounding box center [519, 230] width 1039 height 774
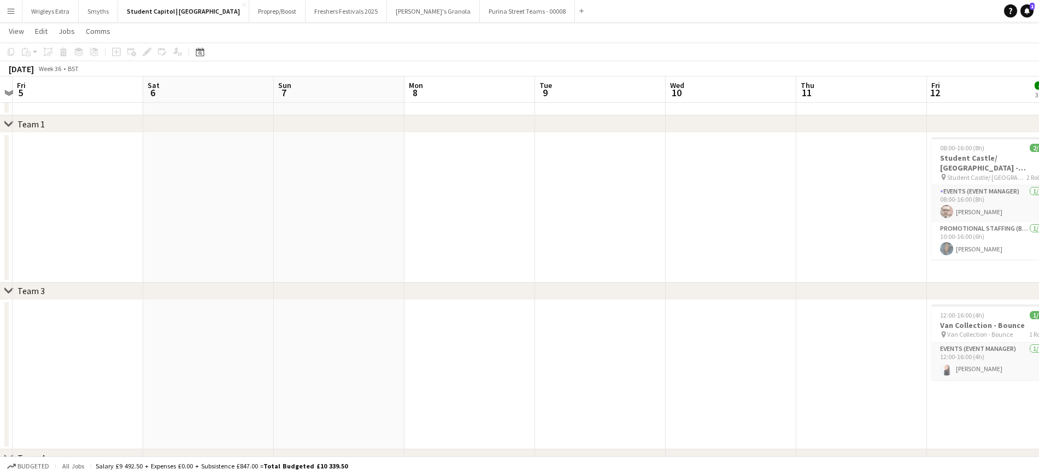
drag, startPoint x: 753, startPoint y: 274, endPoint x: 926, endPoint y: 283, distance: 172.4
click at [926, 283] on div "chevron-right Team 1 chevron-right Team 3 chevron-right Team 4 Wed 3 Thu 4 Fri …" at bounding box center [519, 230] width 1039 height 774
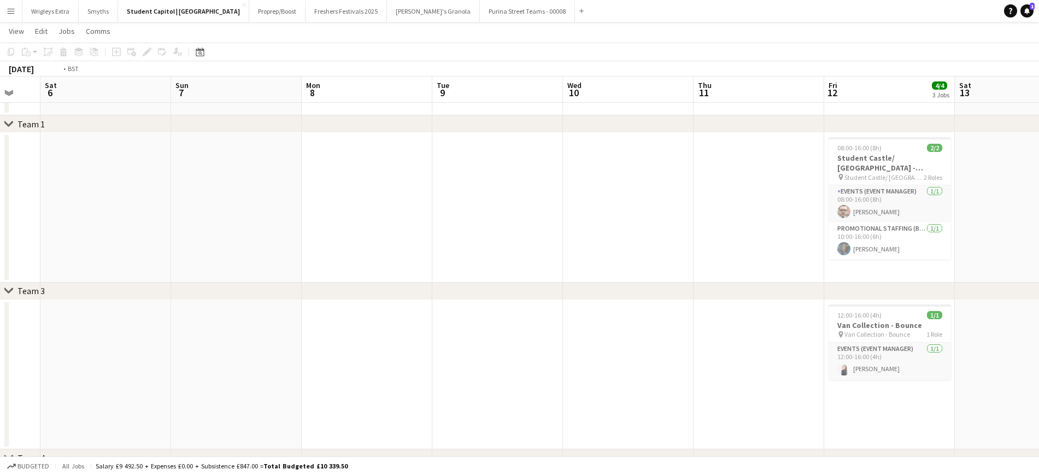
drag, startPoint x: 270, startPoint y: 233, endPoint x: 841, endPoint y: 249, distance: 571.7
click at [841, 249] on app-calendar-viewport "Wed 3 Thu 4 Fri 5 Sat 6 Sun 7 Mon 8 Tue 9 Wed 10 Thu 11 Fri 12 4/4 3 Jobs Sat 1…" at bounding box center [519, 230] width 1039 height 774
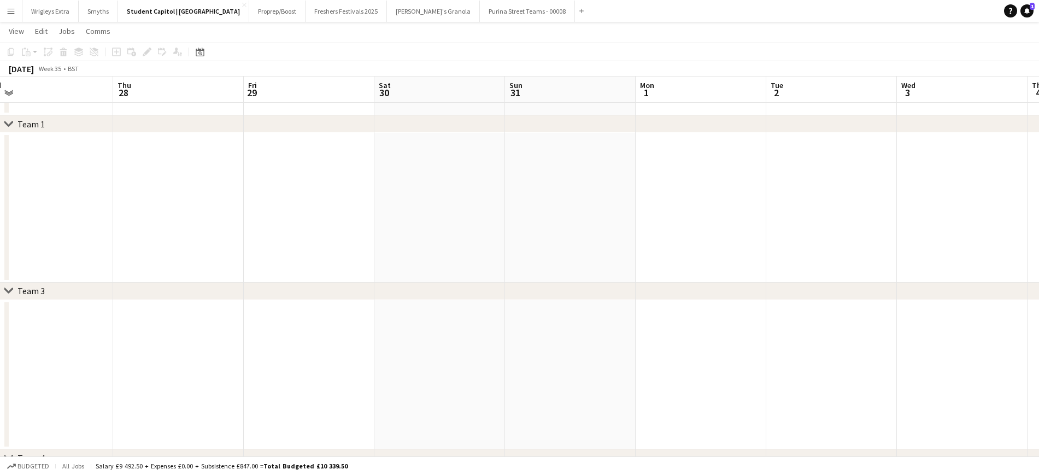
drag, startPoint x: 623, startPoint y: 223, endPoint x: 508, endPoint y: 221, distance: 115.3
click at [749, 226] on app-calendar-viewport "Mon 25 Tue 26 Wed 27 Thu 28 Fri 29 Sat 30 Sun 31 Mon 1 Tue 2 Wed 3 Thu 4 Fri 5 …" at bounding box center [519, 230] width 1039 height 774
drag, startPoint x: 170, startPoint y: 194, endPoint x: 818, endPoint y: 207, distance: 648.7
click at [818, 207] on app-calendar-viewport "Sun 24 Mon 25 Tue 26 Wed 27 Thu 28 Fri 29 Sat 30 Sun 31 Mon 1 Tue 2 Wed 3 Thu 4…" at bounding box center [519, 230] width 1039 height 774
drag, startPoint x: 207, startPoint y: 173, endPoint x: 720, endPoint y: 191, distance: 513.4
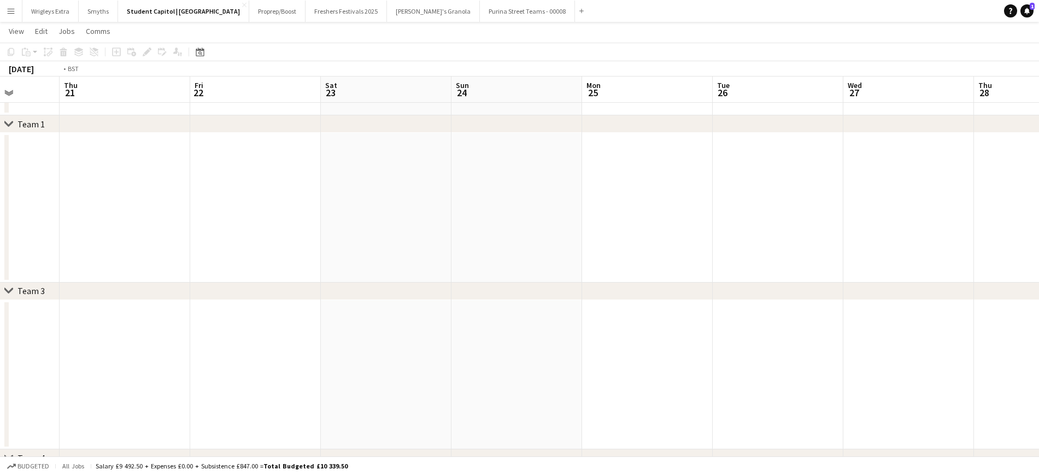
click at [806, 190] on app-calendar-viewport "Tue 19 Wed 20 Thu 21 Fri 22 Sat 23 Sun 24 Mon 25 Tue 26 Wed 27 Thu 28 Fri 29 Sa…" at bounding box center [519, 230] width 1039 height 774
drag, startPoint x: 465, startPoint y: 179, endPoint x: 535, endPoint y: 190, distance: 71.3
click at [828, 187] on app-calendar-viewport "Wed 13 Thu 14 Fri 15 Sat 16 Sun 17 Mon 18 Tue 19 Wed 20 Thu 21 Fri 22 Sat 23 Su…" at bounding box center [519, 230] width 1039 height 774
drag, startPoint x: 297, startPoint y: 190, endPoint x: 773, endPoint y: 201, distance: 476.0
click at [773, 201] on app-calendar-viewport "Sun 10 Mon 11 Tue 12 Wed 13 Thu 14 Fri 15 Sat 16 Sun 17 Mon 18 Tue 19 Wed 20 Th…" at bounding box center [519, 230] width 1039 height 774
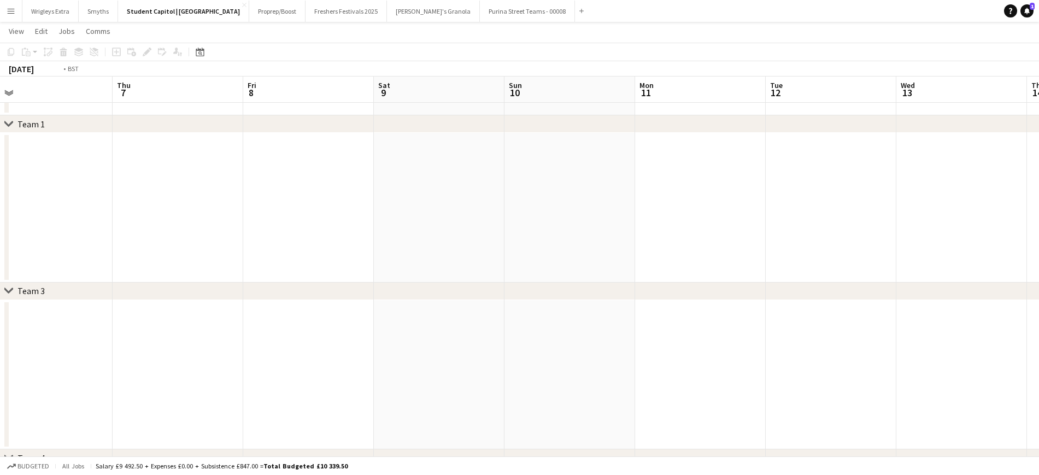
drag, startPoint x: 170, startPoint y: 165, endPoint x: 776, endPoint y: 200, distance: 606.9
click at [776, 200] on app-calendar-viewport "Mon 4 Tue 5 Wed 6 Thu 7 Fri 8 Sat 9 Sun 10 Mon 11 Tue 12 Wed 13 Thu 14 Fri 15 S…" at bounding box center [519, 230] width 1039 height 774
drag, startPoint x: 793, startPoint y: 185, endPoint x: 884, endPoint y: 192, distance: 91.0
click at [883, 192] on app-calendar-viewport "Thu 31 Fri 1 Sat 2 Sun 3 Mon 4 Tue 5 Wed 6 Thu 7 Fri 8 Sat 9 Sun 10 Mon 11 Tue …" at bounding box center [519, 230] width 1039 height 774
drag, startPoint x: 250, startPoint y: 188, endPoint x: 953, endPoint y: 202, distance: 703.3
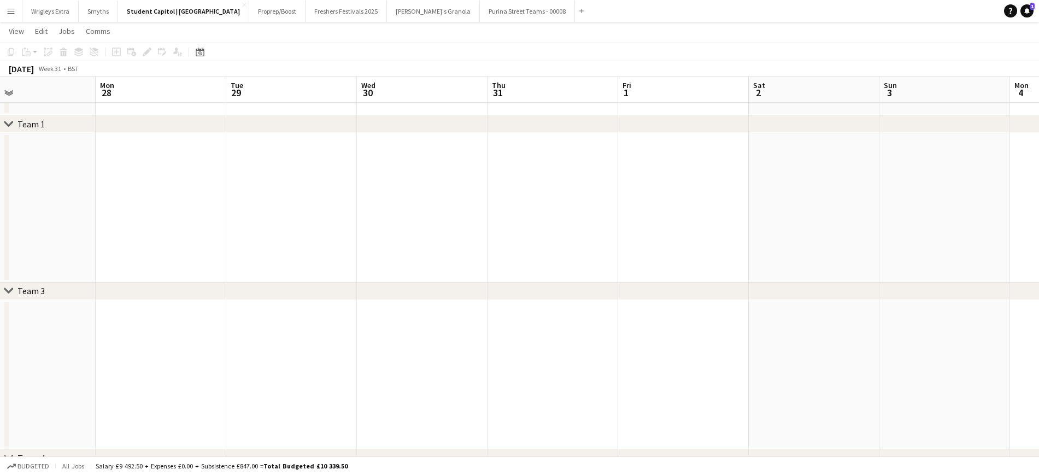
click at [953, 202] on app-calendar-viewport "Fri 25 Sat 26 Sun 27 Mon 28 Tue 29 Wed 30 Thu 31 Fri 1 Sat 2 Sun 3 Mon 4 Tue 5 …" at bounding box center [519, 230] width 1039 height 774
drag, startPoint x: 841, startPoint y: 207, endPoint x: 564, endPoint y: 213, distance: 277.1
click at [997, 220] on app-calendar-viewport "Mon 14 Tue 15 Wed 16 Thu 17 Fri 18 Sat 19 Sun 20 Mon 21 Tue 22 Wed 23 Thu 24 Fr…" at bounding box center [519, 230] width 1039 height 774
drag, startPoint x: 264, startPoint y: 204, endPoint x: 229, endPoint y: 100, distance: 109.4
click at [563, 219] on app-calendar-viewport "Sun 13 Mon 14 Tue 15 Wed 16 Thu 17 Fri 18 Sat 19 Sun 20 Mon 21 Tue 22 Wed 23 Th…" at bounding box center [519, 230] width 1039 height 774
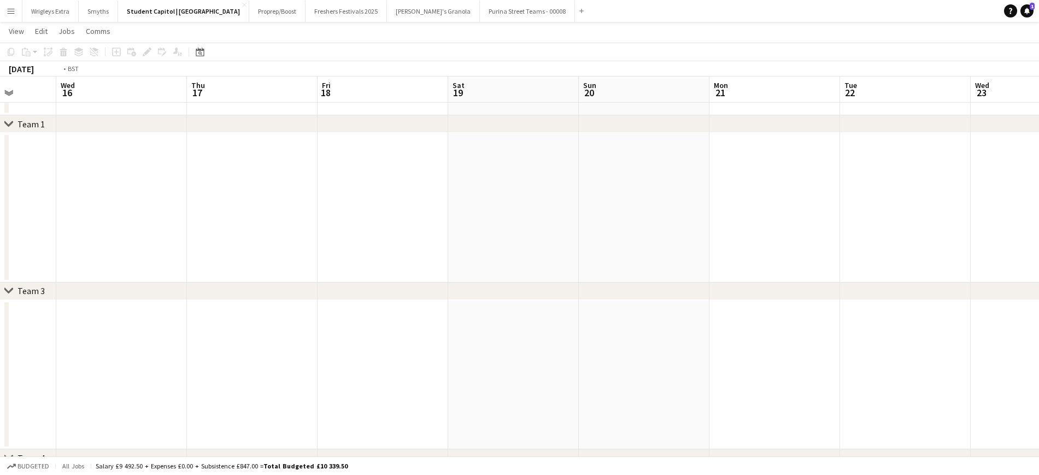
scroll to position [0, 291]
click at [13, 16] on button "Menu" at bounding box center [11, 11] width 22 height 22
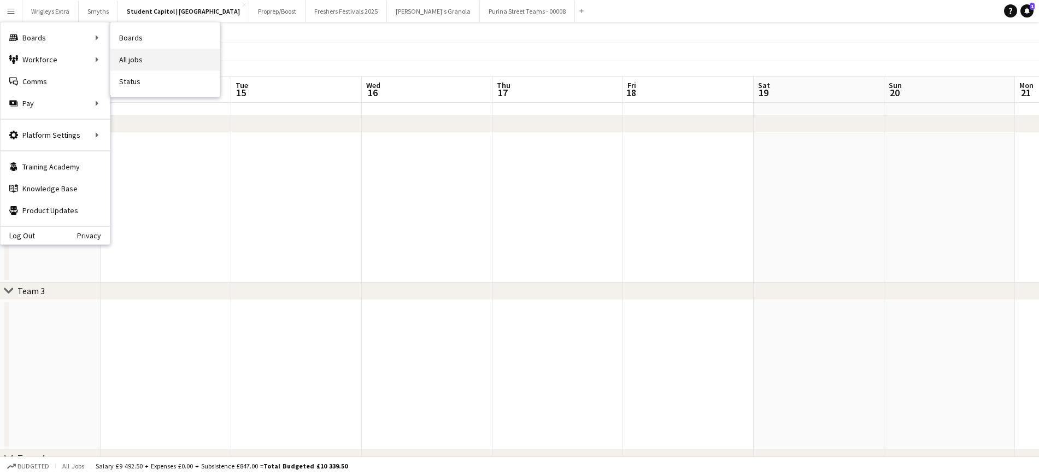
click at [152, 55] on link "All jobs" at bounding box center [164, 60] width 109 height 22
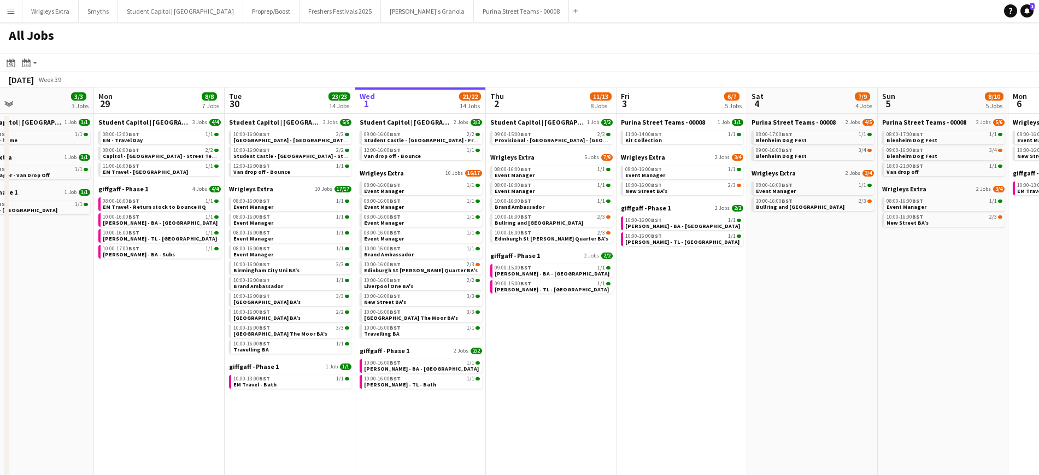
scroll to position [0, 273]
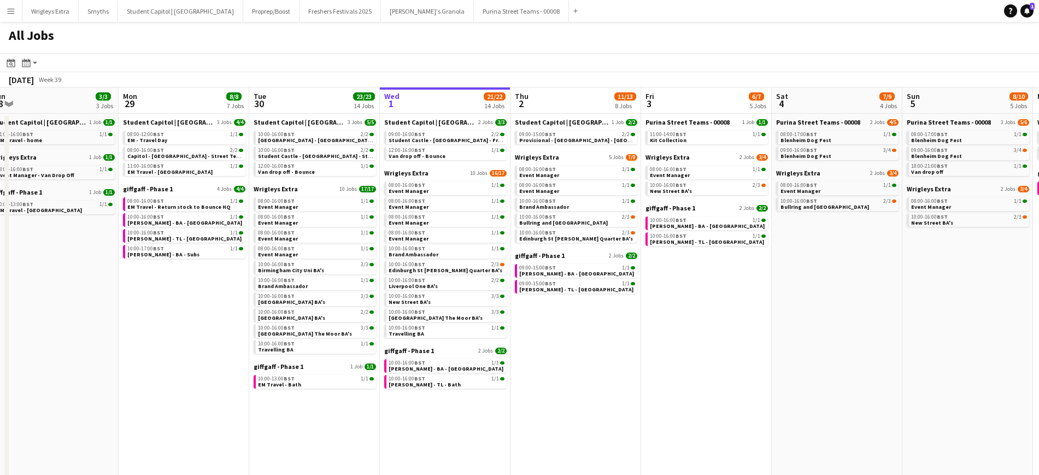
drag, startPoint x: 565, startPoint y: 360, endPoint x: 599, endPoint y: 360, distance: 33.3
click at [599, 360] on app-calendar-viewport "Fri 26 22/24 16 Jobs Sat 27 15/16 9 Jobs Sun 28 3/3 3 Jobs Mon 29 8/8 7 Jobs Tu…" at bounding box center [519, 303] width 1039 height 433
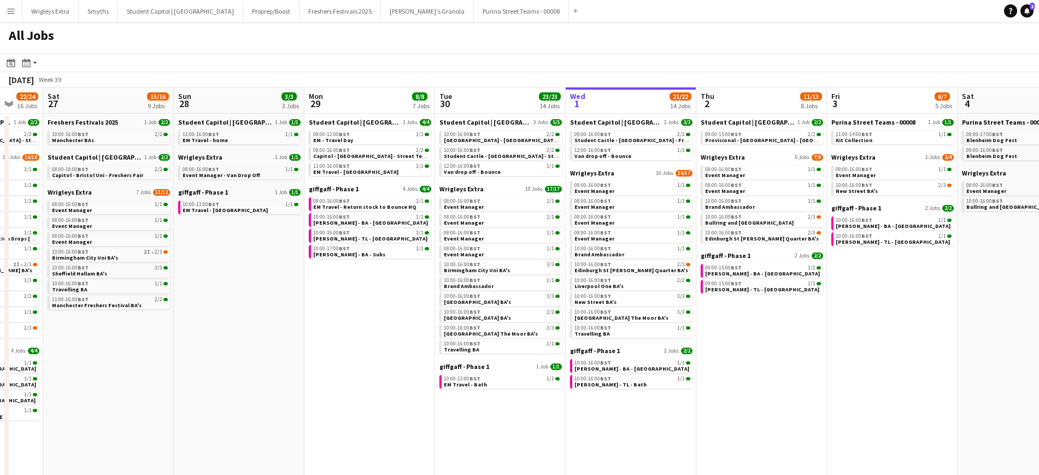
drag, startPoint x: 190, startPoint y: 357, endPoint x: 561, endPoint y: 351, distance: 371.0
click at [561, 351] on app-calendar-viewport "Wed 24 25/26 18 Jobs Thu 25 30/31 20 Jobs Fri 26 22/24 16 Jobs Sat 27 15/16 9 J…" at bounding box center [519, 332] width 1039 height 491
click at [951, 328] on app-all-jobs "All Jobs Date picker [DATE] [DATE] [DATE] M [DATE] T [DATE] W [DATE] T [DATE] F…" at bounding box center [519, 300] width 1039 height 557
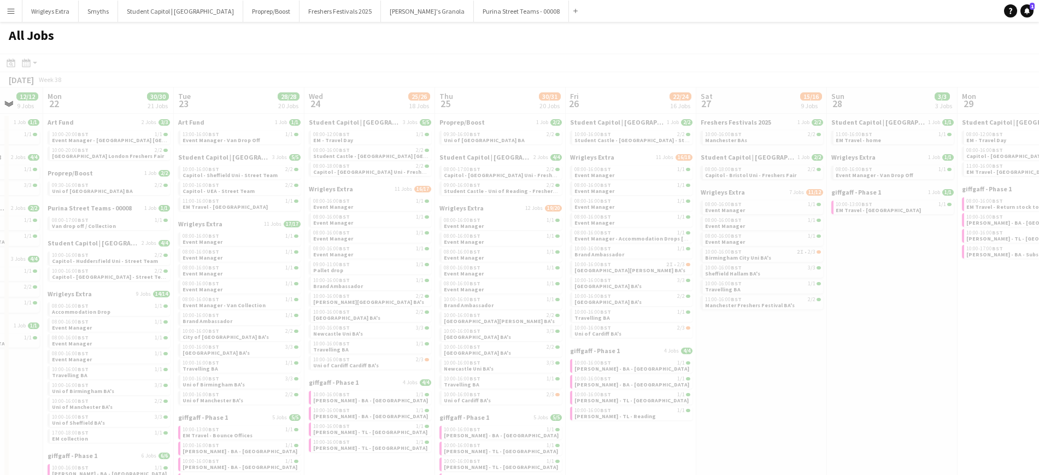
scroll to position [0, 291]
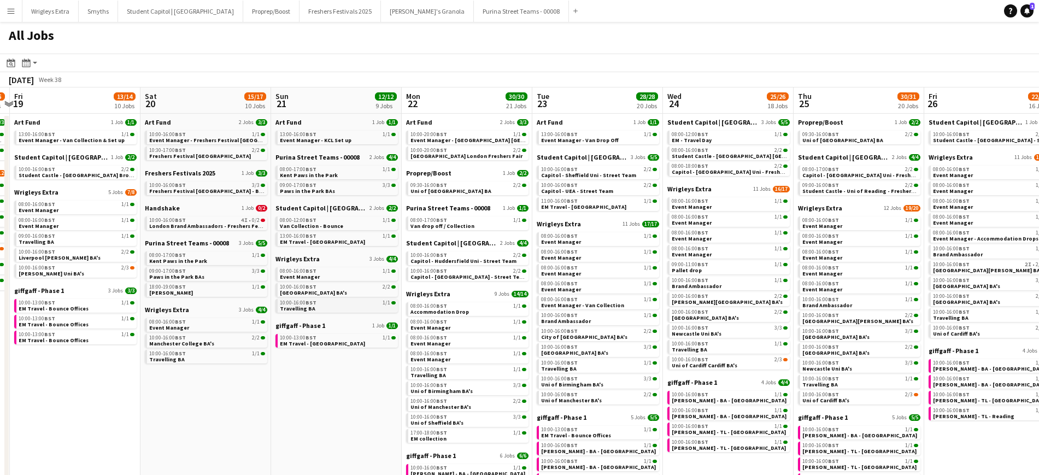
drag, startPoint x: 780, startPoint y: 296, endPoint x: 600, endPoint y: 299, distance: 179.2
click at [892, 299] on app-calendar-viewport "Tue 16 14/20 10 Jobs Wed 17 16/18 10 Jobs Thu 18 14/15 9 Jobs Fri 19 13/14 10 J…" at bounding box center [519, 332] width 1039 height 491
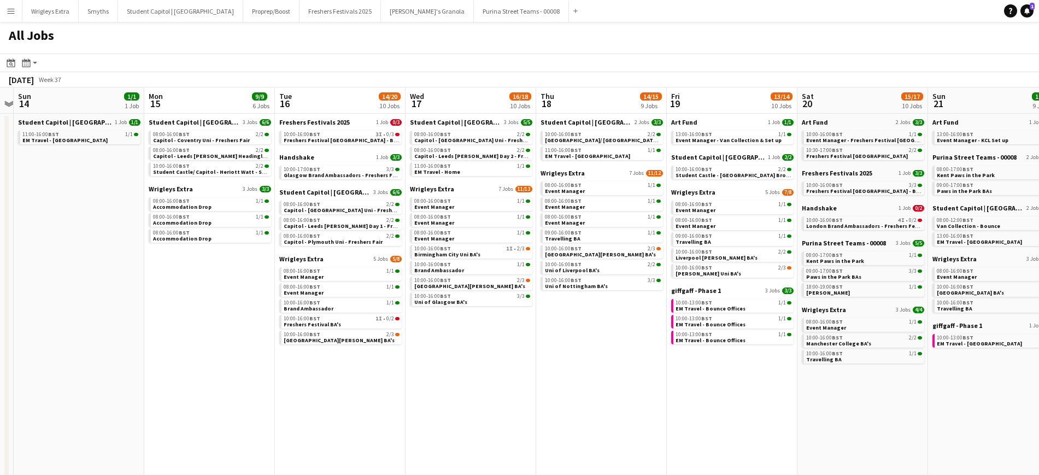
drag, startPoint x: 250, startPoint y: 301, endPoint x: 673, endPoint y: 324, distance: 424.1
click at [671, 324] on app-calendar-viewport "Fri 12 16/17 9 Jobs Sat 13 Sun 14 1/1 1 Job Mon 15 9/9 6 Jobs Tue 16 14/20 10 J…" at bounding box center [519, 332] width 1039 height 491
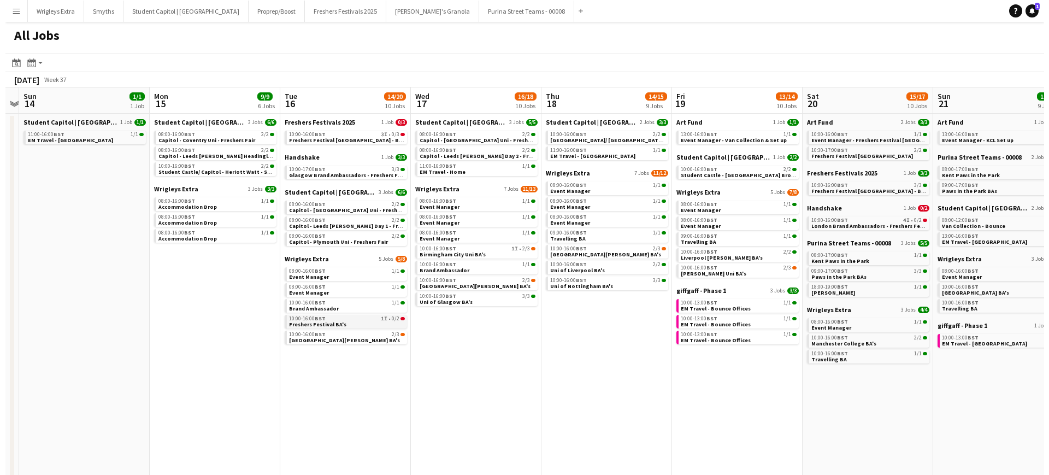
scroll to position [0, 242]
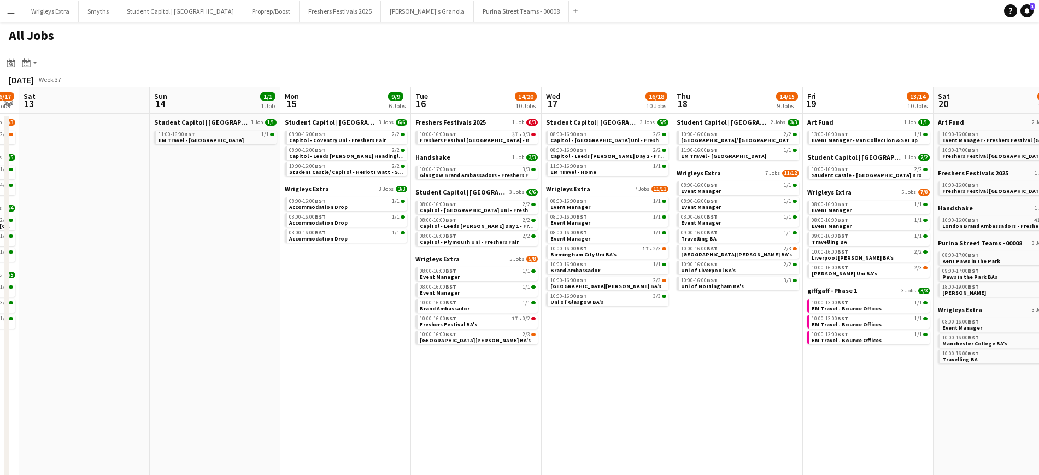
click at [1, 15] on button "Menu" at bounding box center [11, 11] width 22 height 22
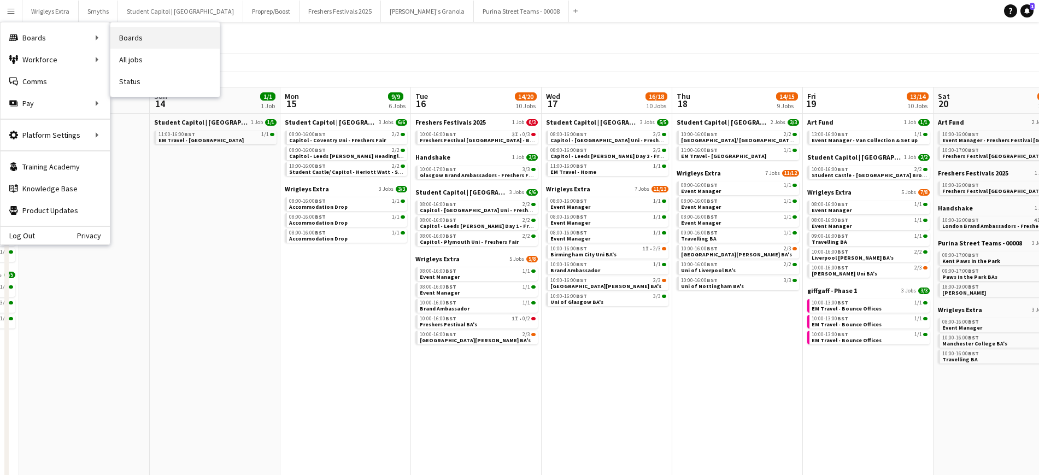
click at [153, 47] on link "Boards" at bounding box center [164, 38] width 109 height 22
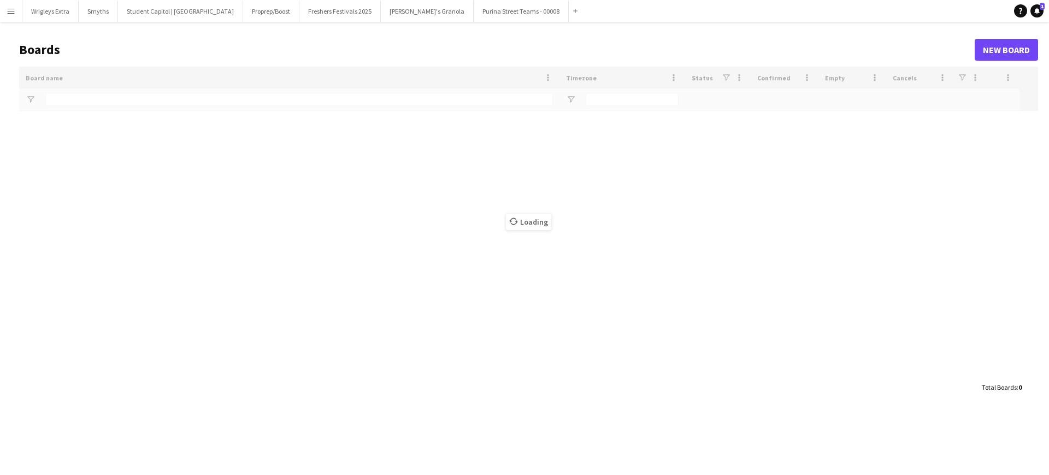
type input "****"
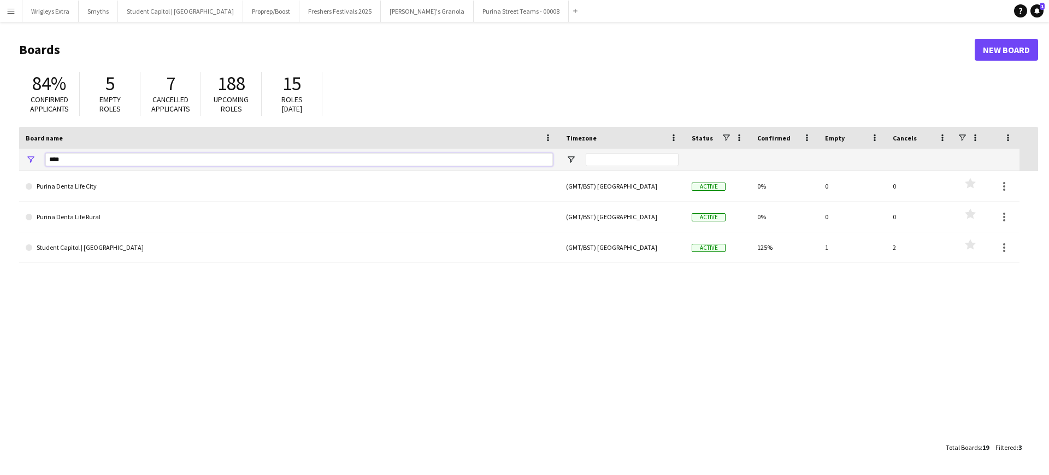
click at [74, 158] on input "****" at bounding box center [299, 159] width 508 height 13
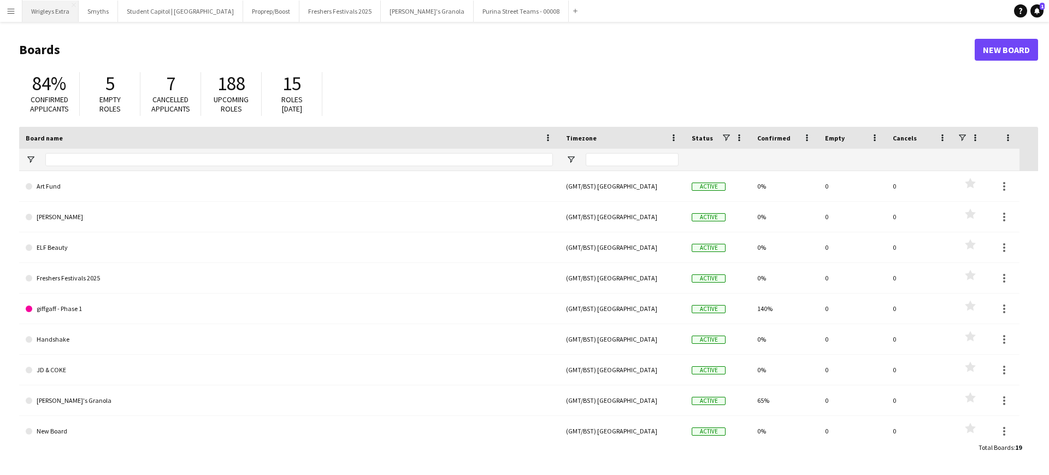
click at [43, 6] on button "Wrigleys Extra Close" at bounding box center [50, 11] width 56 height 21
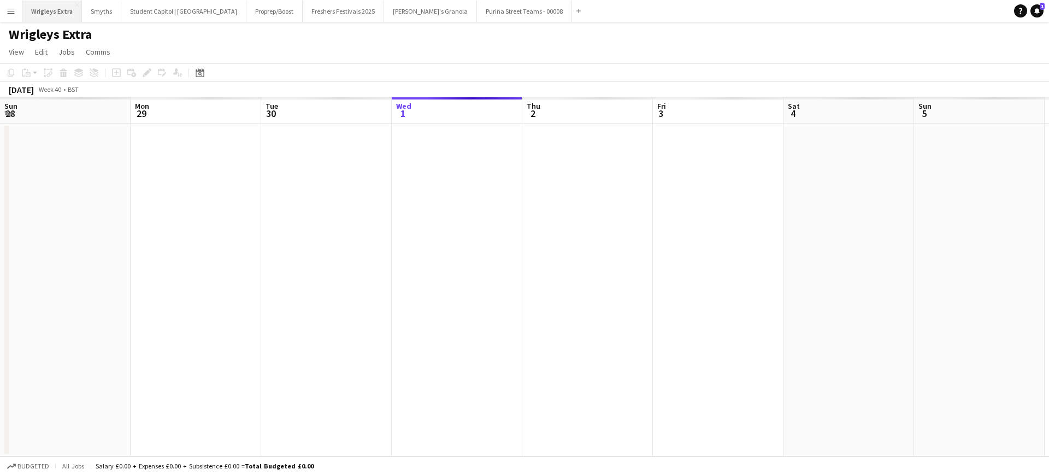
scroll to position [0, 261]
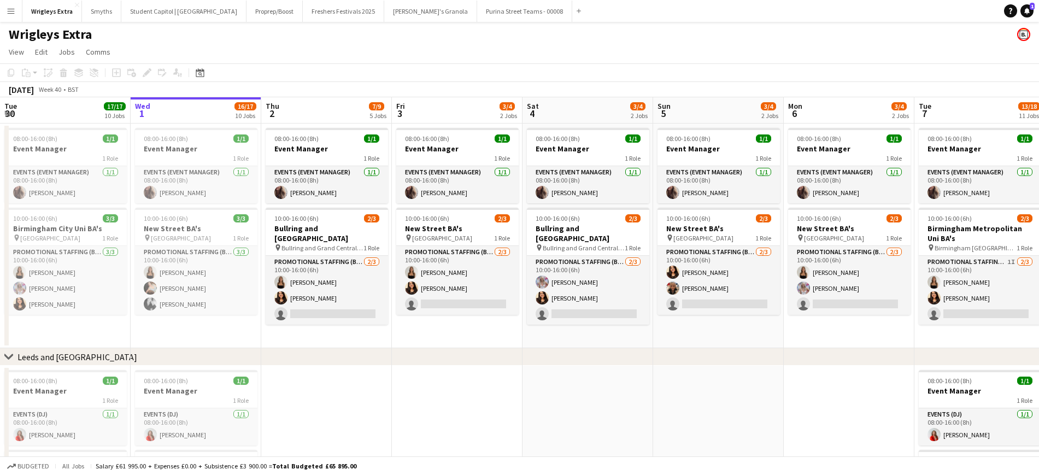
click at [13, 12] on app-icon "Menu" at bounding box center [11, 11] width 9 height 9
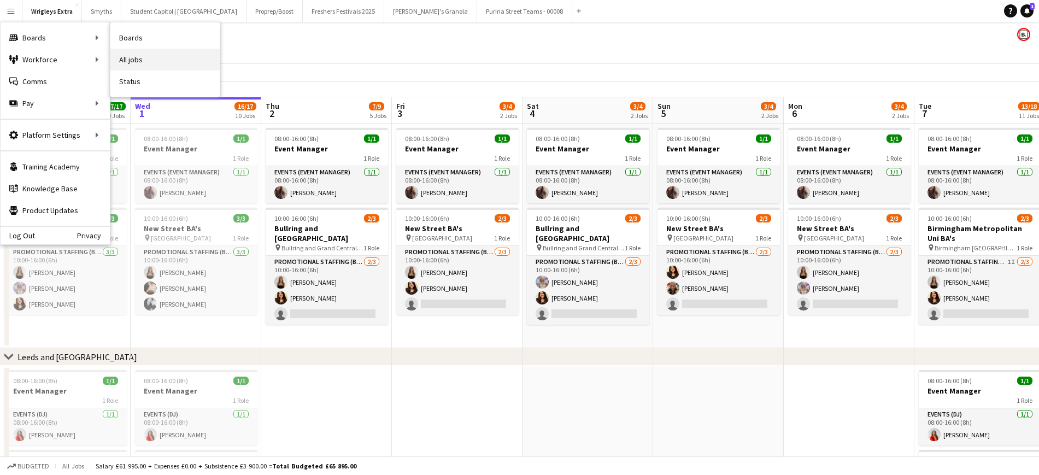
click at [153, 56] on link "All jobs" at bounding box center [164, 60] width 109 height 22
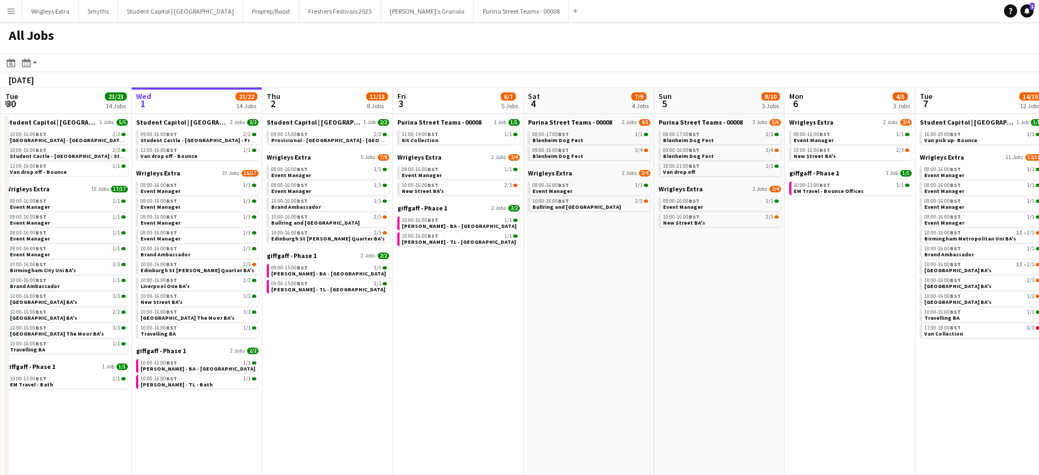
scroll to position [0, 389]
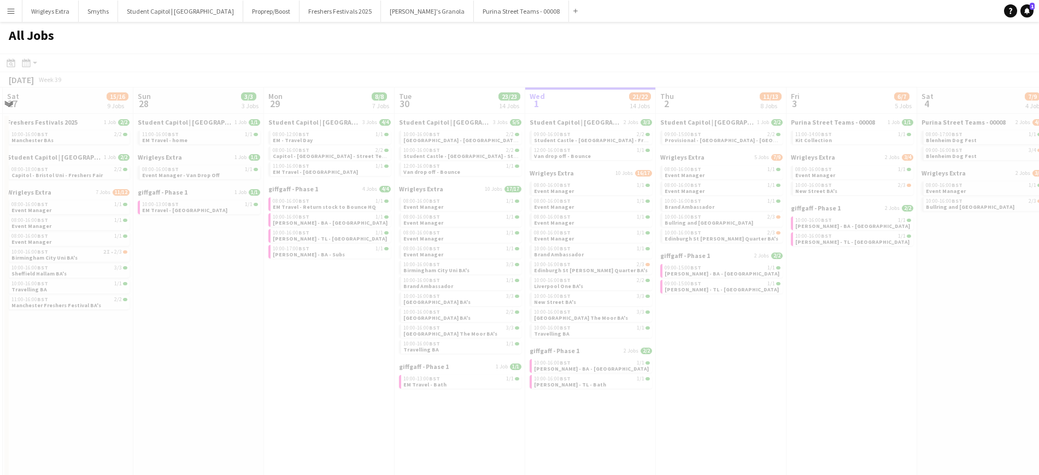
drag, startPoint x: 302, startPoint y: 277, endPoint x: 758, endPoint y: 274, distance: 455.7
click at [758, 274] on app-all-jobs "All Jobs Date picker [DATE] [DATE] [DATE] M [DATE] T [DATE] W [DATE] T [DATE] F…" at bounding box center [519, 271] width 1039 height 498
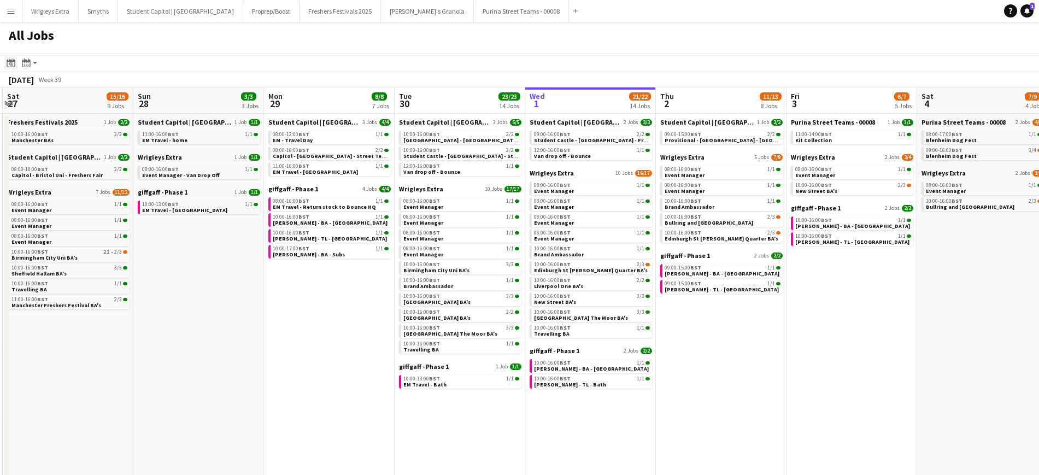
click at [14, 63] on icon "Date picker" at bounding box center [11, 62] width 9 height 9
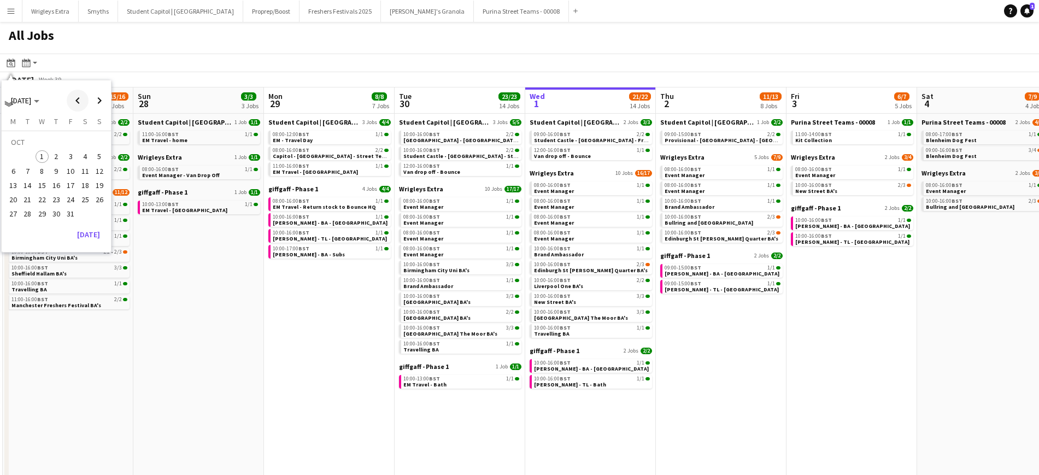
click at [72, 101] on span "Previous month" at bounding box center [78, 101] width 22 height 22
click at [28, 154] on span "1" at bounding box center [27, 156] width 13 height 13
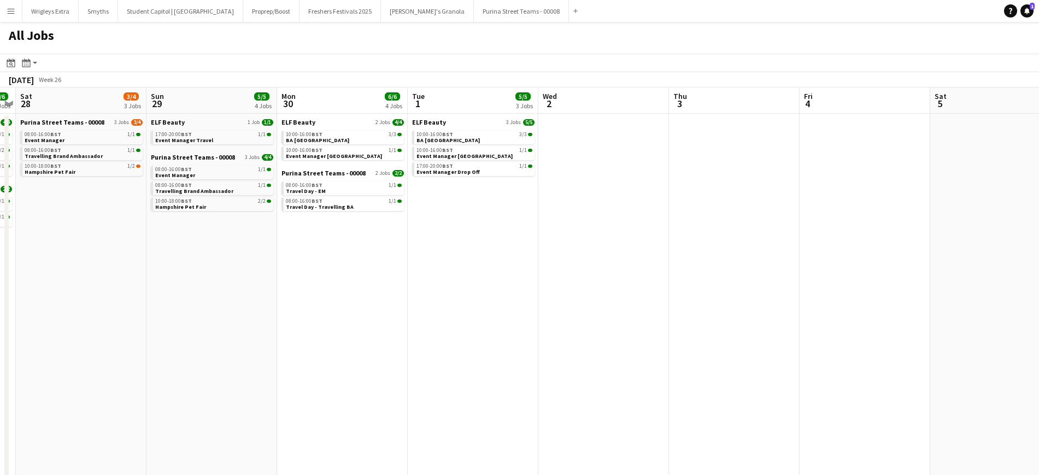
scroll to position [0, 276]
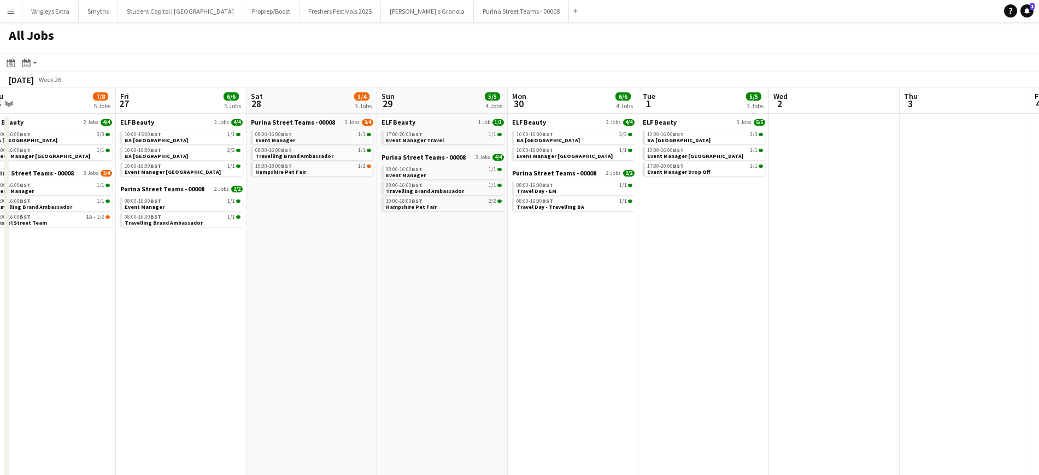
drag, startPoint x: 185, startPoint y: 297, endPoint x: 373, endPoint y: 314, distance: 188.7
click at [373, 314] on app-calendar-viewport "Tue 24 3/3 3 Jobs Wed 25 2/2 2 Jobs Thu 26 7/8 5 Jobs Fri 27 6/6 5 Jobs Sat 28 …" at bounding box center [519, 332] width 1039 height 491
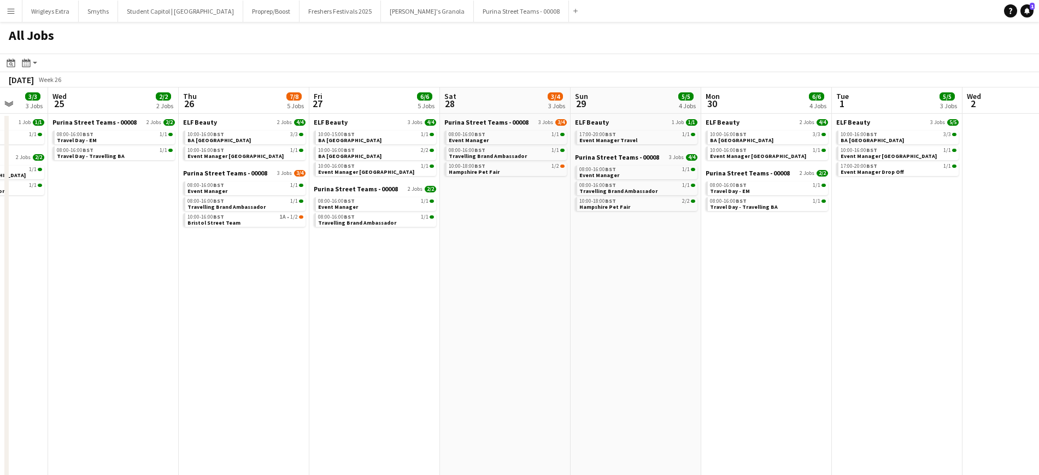
drag, startPoint x: 309, startPoint y: 385, endPoint x: 50, endPoint y: 357, distance: 260.5
click at [40, 356] on app-calendar-viewport "Sat 21 Sun 22 3/3 3 Jobs Mon 23 2/2 2 Jobs Tue 24 3/3 3 Jobs Wed 25 2/2 2 Jobs …" at bounding box center [519, 332] width 1039 height 491
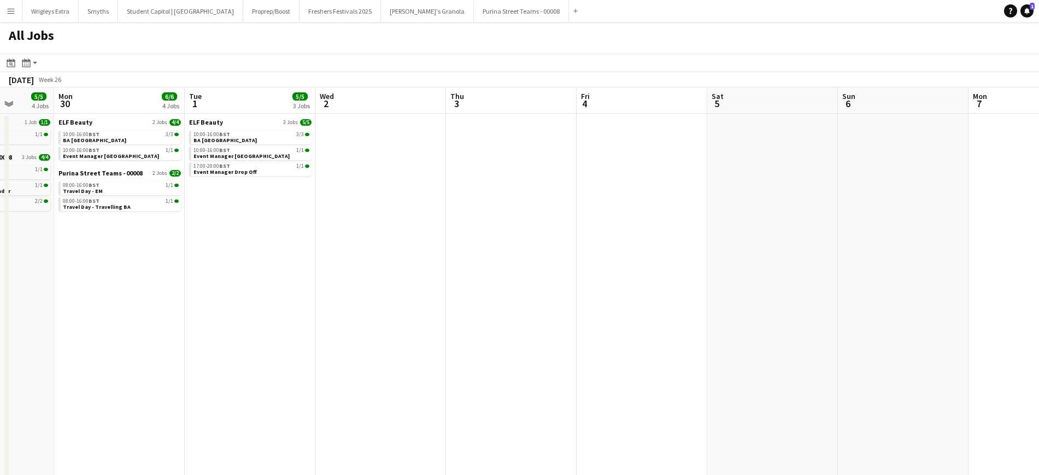
drag, startPoint x: 534, startPoint y: 374, endPoint x: 420, endPoint y: 373, distance: 114.7
click at [367, 373] on app-calendar-viewport "Thu 26 7/8 5 Jobs Fri 27 6/6 5 Jobs Sat 28 3/4 3 Jobs Sun 29 5/5 4 Jobs Mon 30 …" at bounding box center [519, 332] width 1039 height 491
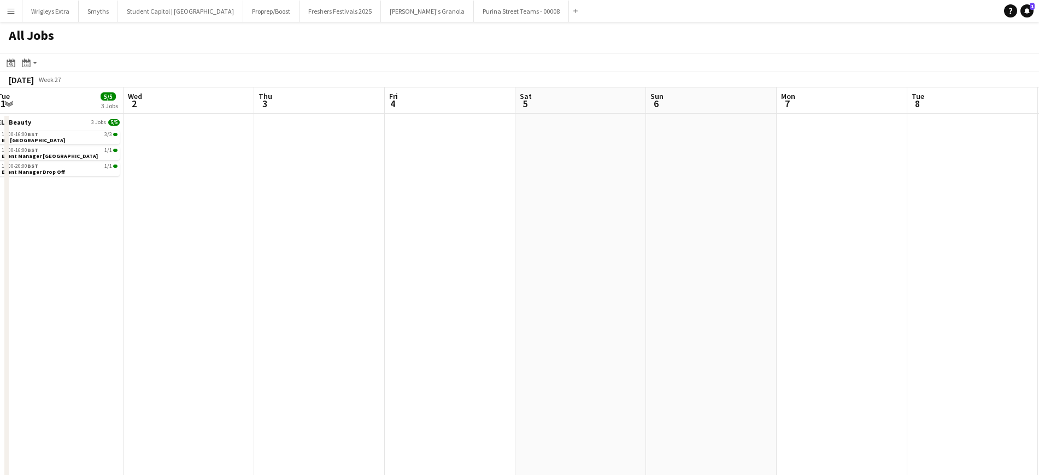
drag, startPoint x: 281, startPoint y: 370, endPoint x: 638, endPoint y: 366, distance: 356.8
click at [638, 366] on app-calendar-viewport "Sun 29 5/5 4 Jobs Mon 30 6/6 4 Jobs Tue 1 5/5 3 Jobs Wed 2 Thu 3 Fri 4 Sat 5 Su…" at bounding box center [519, 332] width 1039 height 491
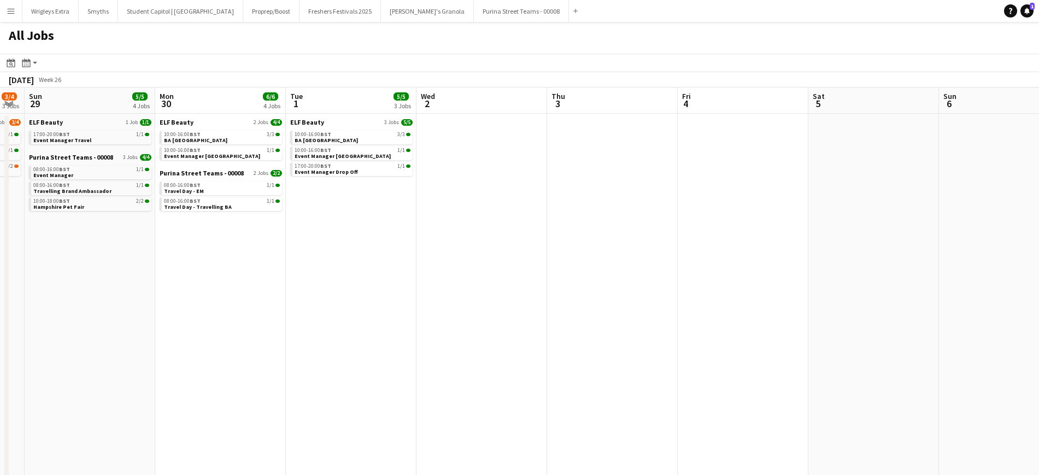
scroll to position [0, 326]
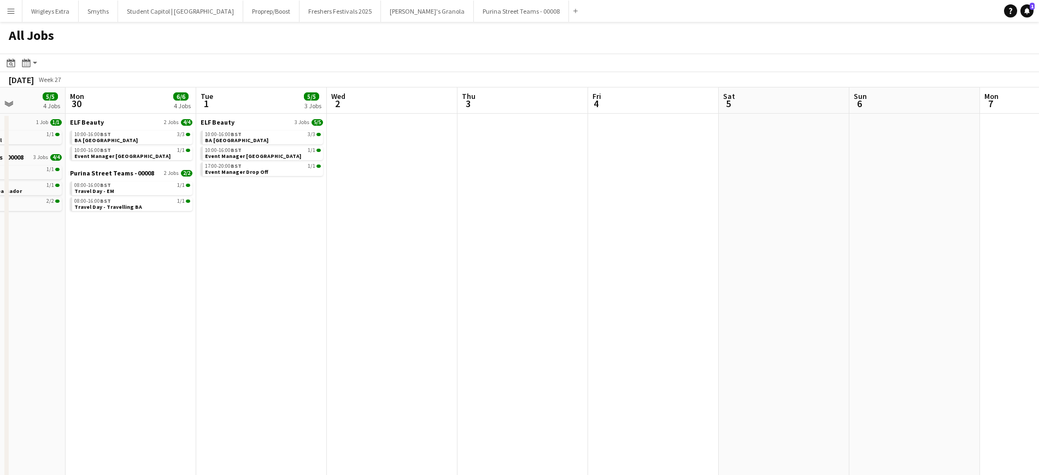
drag, startPoint x: 317, startPoint y: 332, endPoint x: 520, endPoint y: 332, distance: 203.3
click at [520, 332] on app-calendar-viewport "Fri 27 6/6 5 Jobs Sat 28 3/4 3 Jobs Sun 29 5/5 4 Jobs Mon 30 6/6 4 Jobs Tue 1 5…" at bounding box center [519, 332] width 1039 height 491
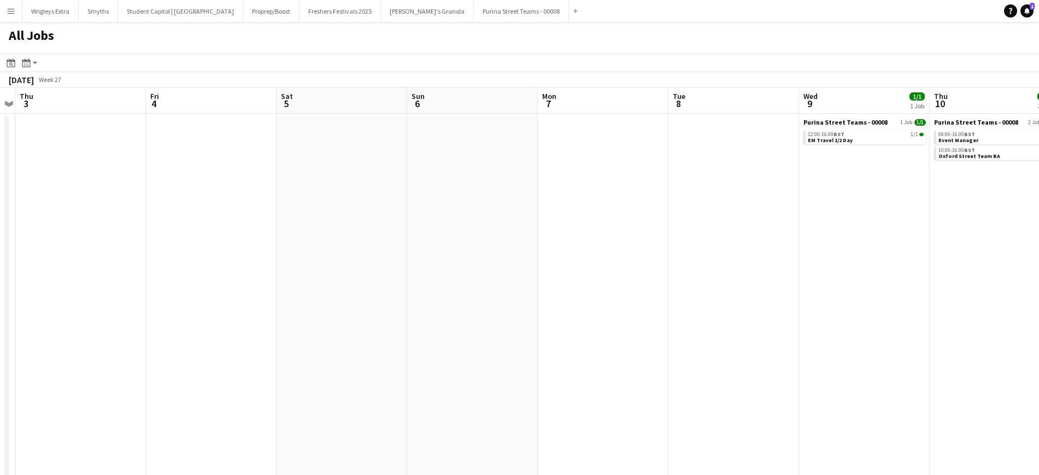
drag, startPoint x: 443, startPoint y: 235, endPoint x: 556, endPoint y: 256, distance: 114.5
click at [157, 240] on app-calendar-viewport "Sun 29 5/5 4 Jobs Mon 30 6/6 4 Jobs Tue 1 5/5 3 Jobs Wed 2 Thu 3 Fri 4 Sat 5 Su…" at bounding box center [519, 332] width 1039 height 491
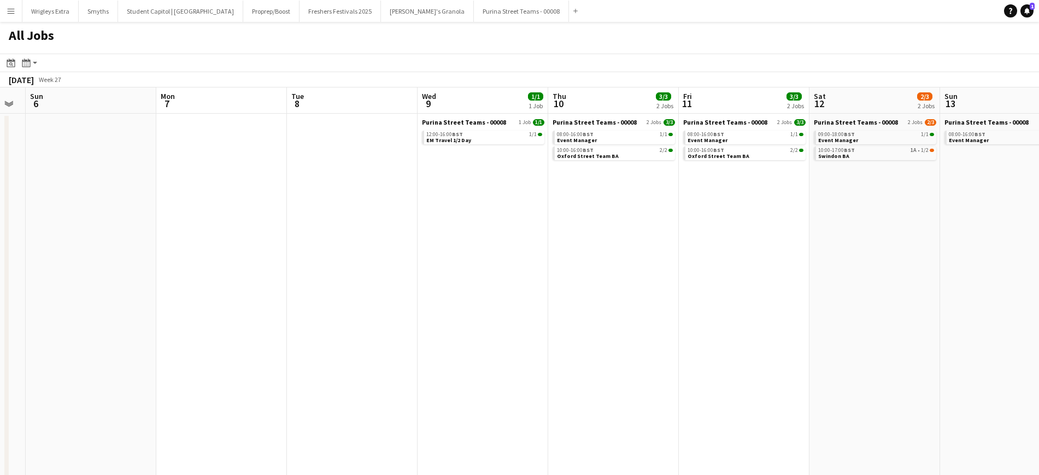
scroll to position [0, 521]
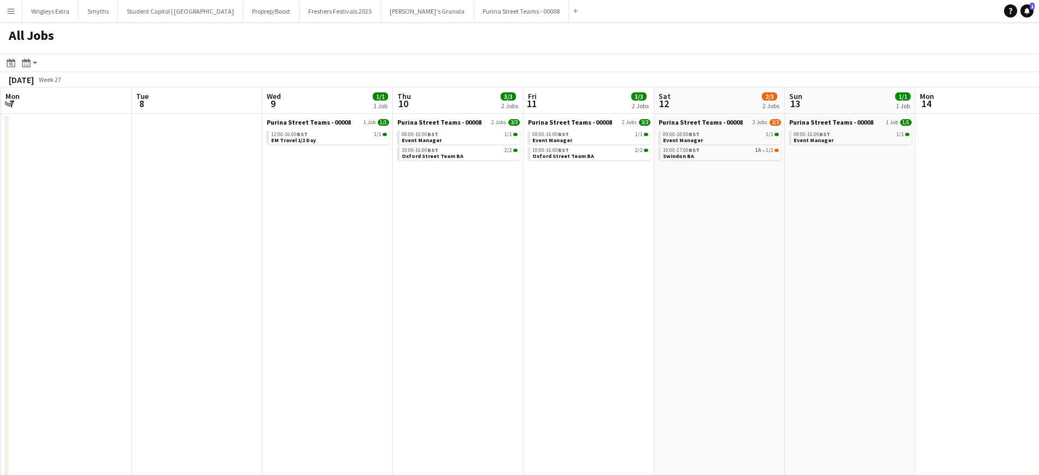
drag, startPoint x: 417, startPoint y: 264, endPoint x: 262, endPoint y: 250, distance: 155.8
click at [262, 250] on app-calendar-viewport "Thu 3 Fri 4 Sat 5 Sun 6 Mon 7 Tue 8 Wed 9 1/1 1 Job Thu 10 3/3 2 Jobs Fri 11 3/…" at bounding box center [519, 332] width 1039 height 491
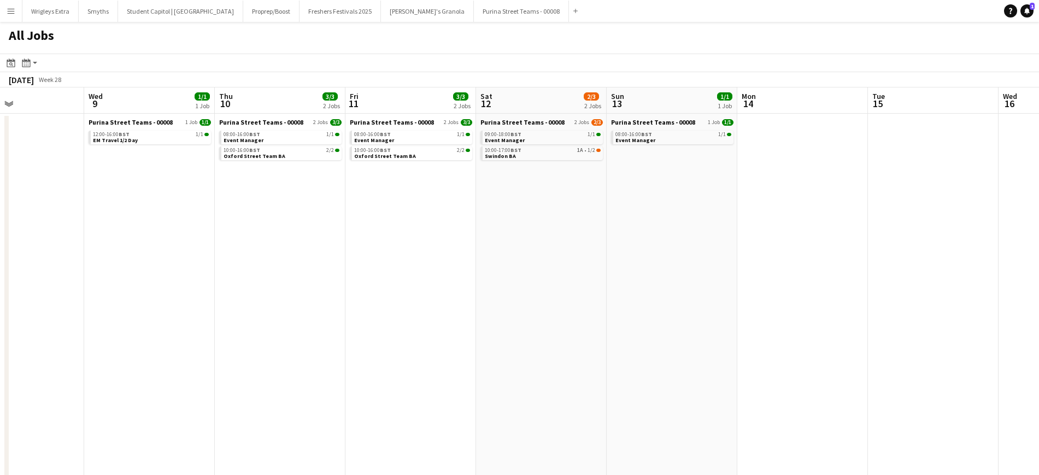
drag, startPoint x: 708, startPoint y: 317, endPoint x: 385, endPoint y: 342, distance: 324.4
click at [385, 342] on app-calendar-viewport "Sat 5 Sun 6 Mon 7 Tue 8 Wed 9 1/1 1 Job Thu 10 3/3 2 Jobs Fri 11 3/3 2 Jobs Sat…" at bounding box center [519, 332] width 1039 height 491
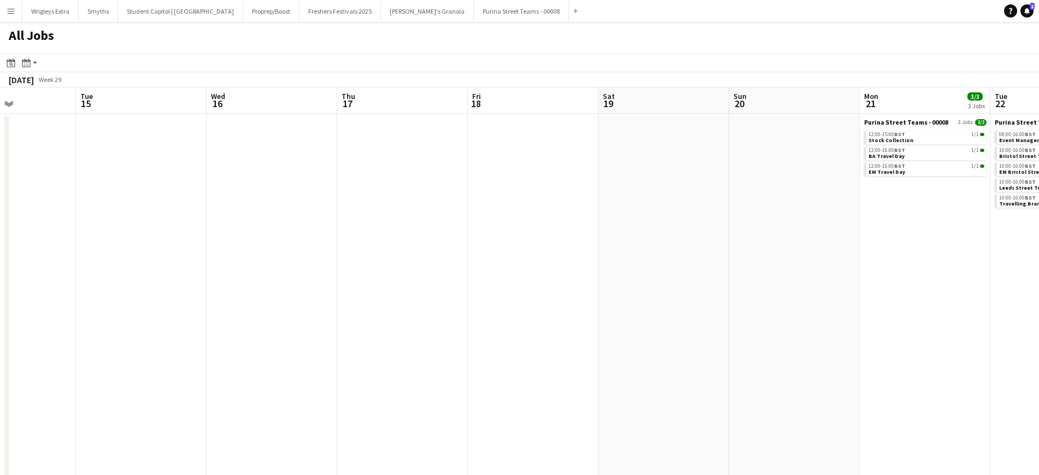
drag, startPoint x: 411, startPoint y: 330, endPoint x: 419, endPoint y: 328, distance: 7.8
click at [386, 334] on app-calendar-viewport "Fri 11 3/3 2 Jobs Sat 12 2/3 2 Jobs Sun 13 1/1 1 Job Mon 14 Tue 15 Wed 16 Thu 1…" at bounding box center [519, 332] width 1039 height 491
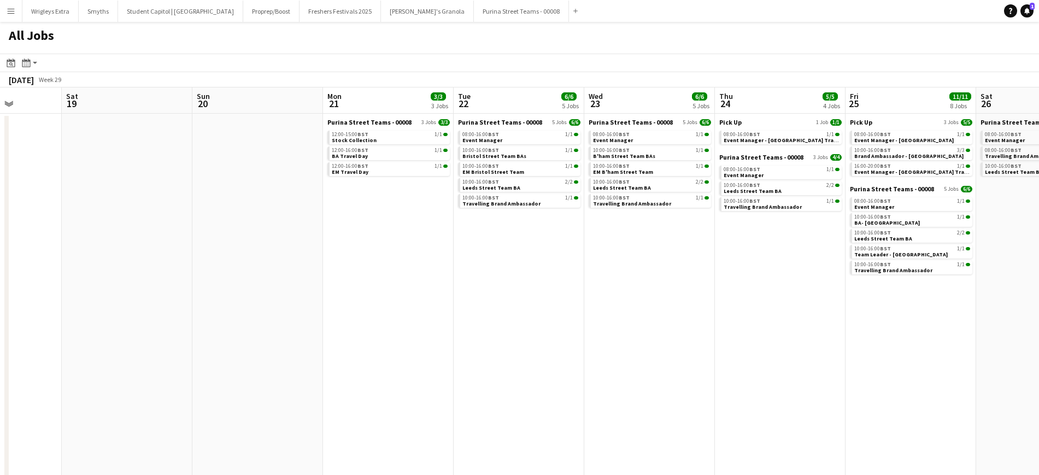
drag, startPoint x: 920, startPoint y: 307, endPoint x: 408, endPoint y: 320, distance: 512.1
click at [408, 320] on app-calendar-viewport "Tue 15 Wed 16 Thu 17 Fri 18 Sat 19 Sun 20 Mon 21 3/3 3 Jobs Tue 22 6/6 5 Jobs W…" at bounding box center [519, 332] width 1039 height 491
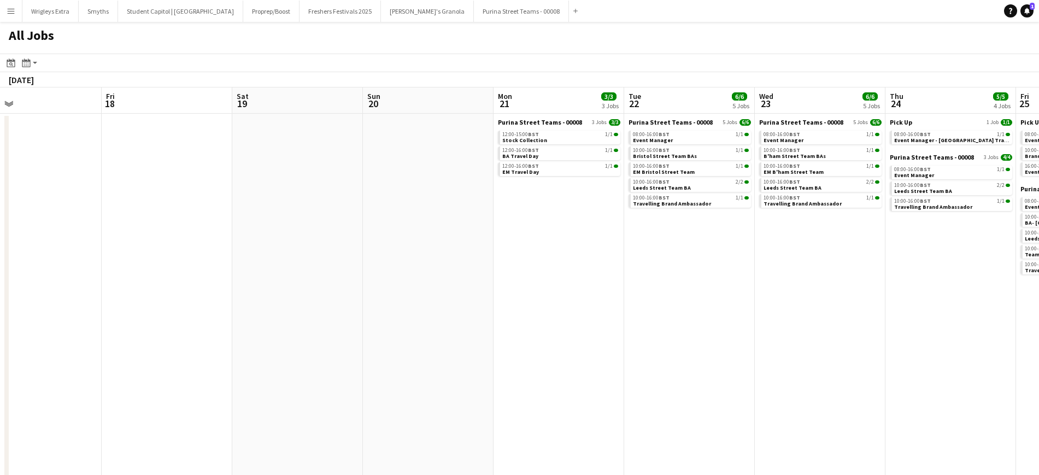
drag, startPoint x: 685, startPoint y: 321, endPoint x: 903, endPoint y: 316, distance: 218.1
click at [903, 316] on app-calendar-viewport "Tue 15 Wed 16 Thu 17 Fri 18 Sat 19 Sun 20 Mon 21 3/3 3 Jobs Tue 22 6/6 5 Jobs W…" at bounding box center [519, 332] width 1039 height 491
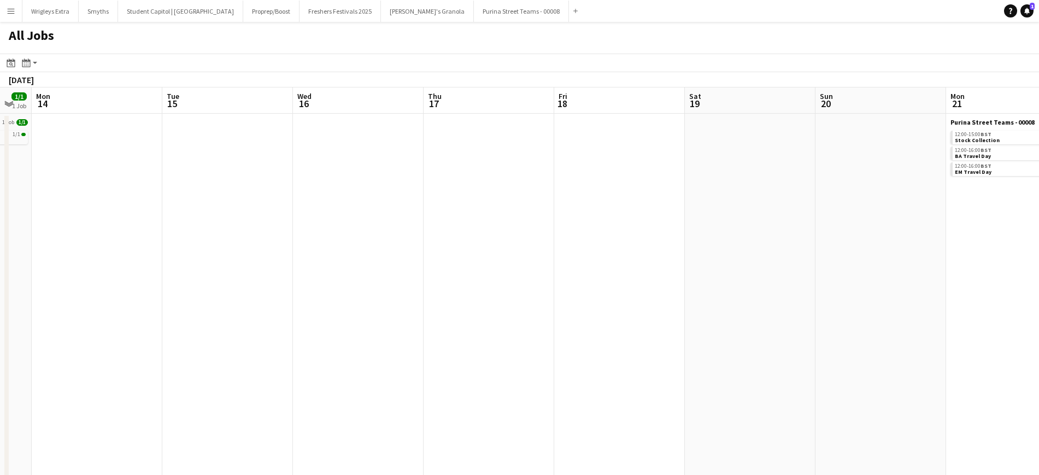
drag, startPoint x: 394, startPoint y: 323, endPoint x: 118, endPoint y: 319, distance: 276.0
click at [115, 319] on app-calendar-viewport "Fri 11 3/3 2 Jobs Sat 12 2/3 2 Jobs Sun 13 1/1 1 Job Mon 14 Tue 15 Wed 16 Thu 1…" at bounding box center [519, 332] width 1039 height 491
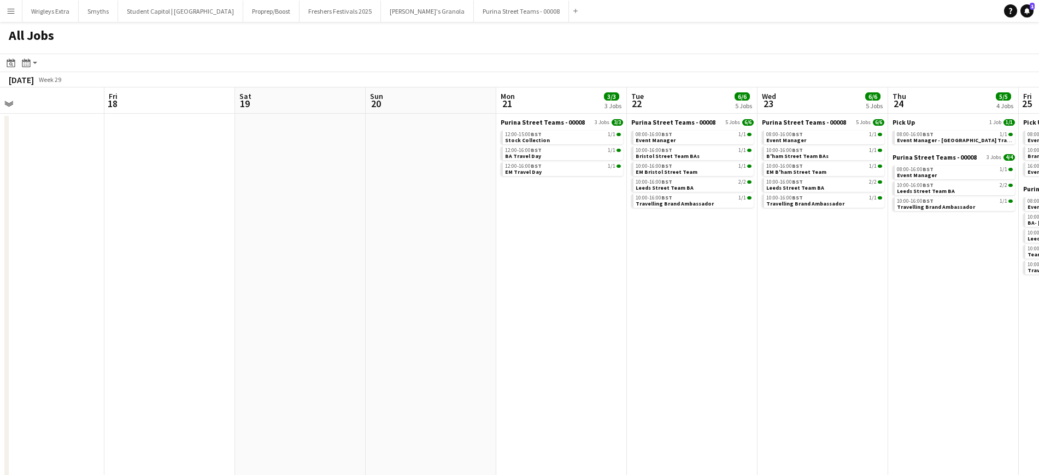
scroll to position [0, 438]
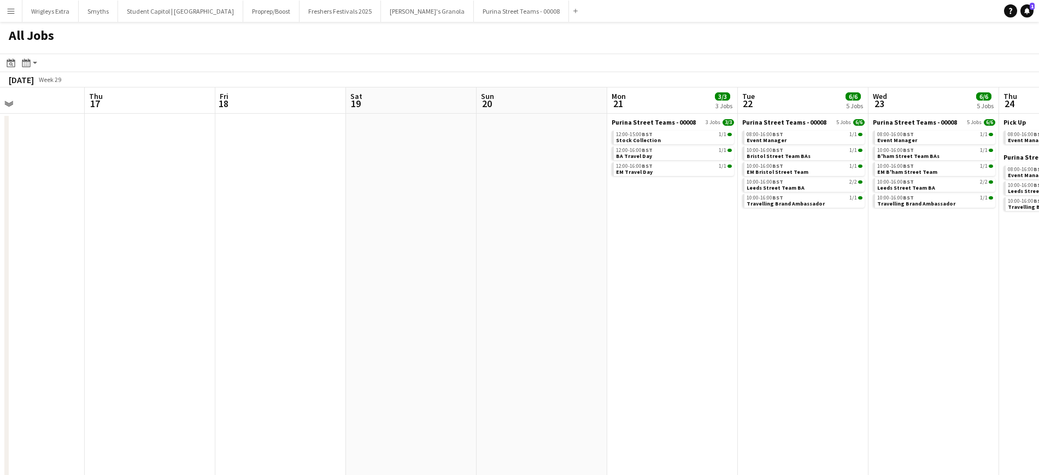
drag, startPoint x: 708, startPoint y: 323, endPoint x: 381, endPoint y: 309, distance: 327.0
click at [381, 323] on app-calendar-viewport "Sun 13 1/1 1 Job Mon 14 Tue 15 Wed 16 Thu 17 Fri 18 Sat 19 Sun 20 Mon 21 3/3 3 …" at bounding box center [519, 332] width 1039 height 491
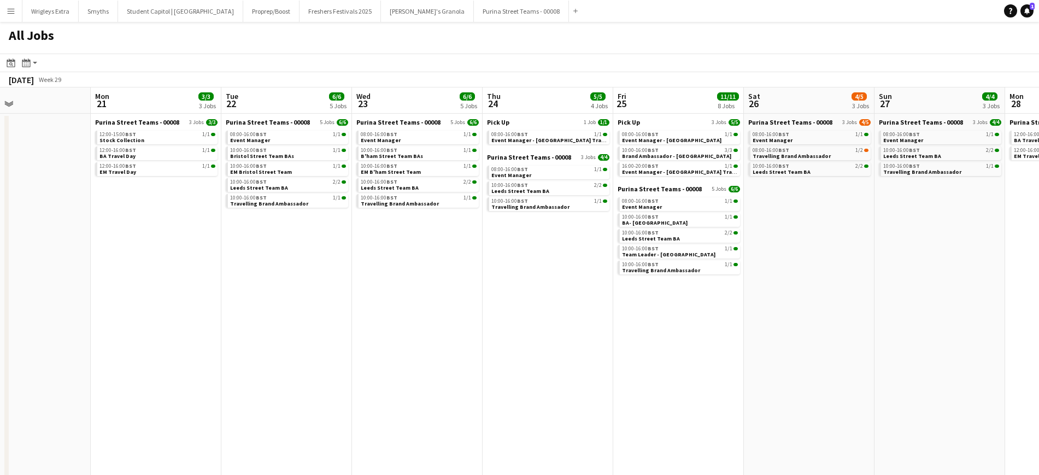
drag, startPoint x: 641, startPoint y: 313, endPoint x: 561, endPoint y: 320, distance: 81.2
click at [561, 320] on app-calendar-viewport "Thu 17 Fri 18 Sat 19 Sun 20 Mon 21 3/3 3 Jobs Tue 22 6/6 5 Jobs Wed 23 6/6 5 Jo…" at bounding box center [519, 332] width 1039 height 491
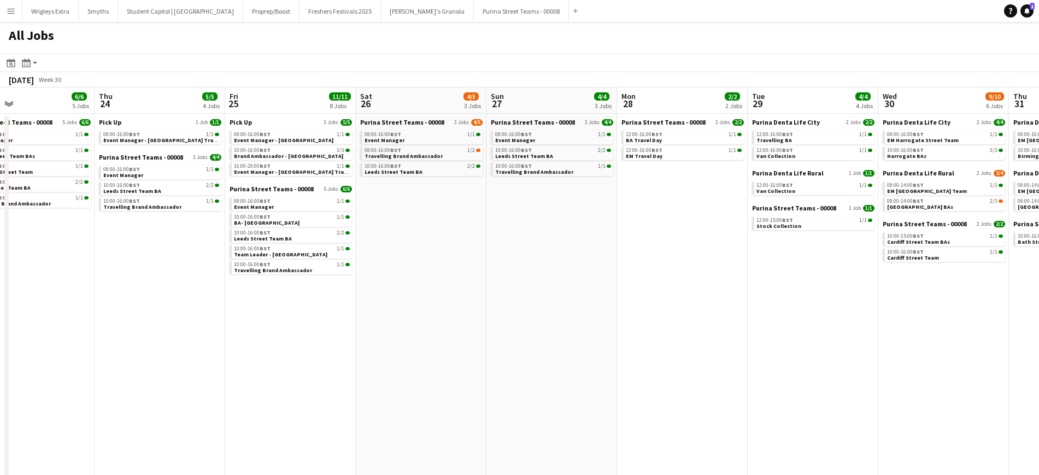
scroll to position [0, 450]
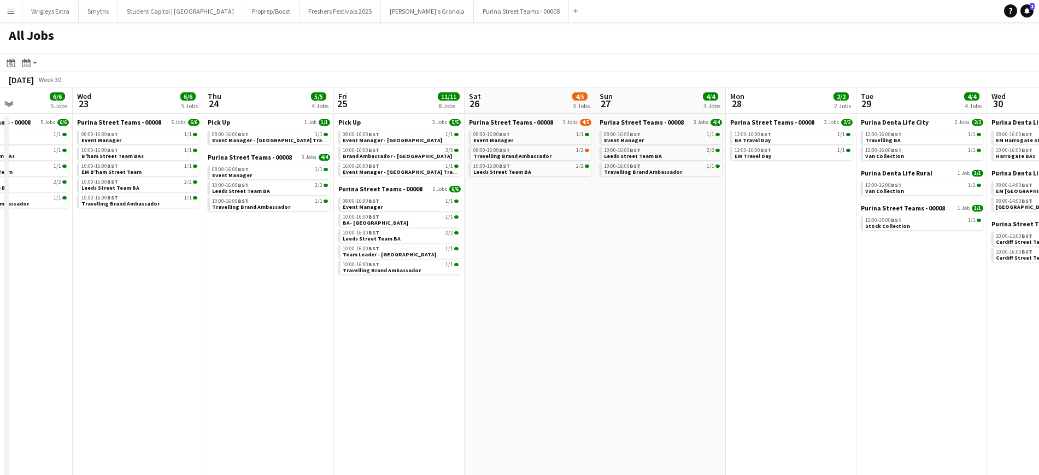
drag, startPoint x: 889, startPoint y: 275, endPoint x: 611, endPoint y: 287, distance: 278.4
click at [611, 287] on app-calendar-viewport "Sat 19 Sun 20 Mon 21 3/3 3 Jobs Tue 22 6/6 5 Jobs Wed 23 6/6 5 Jobs Thu 24 5/5 …" at bounding box center [519, 332] width 1039 height 491
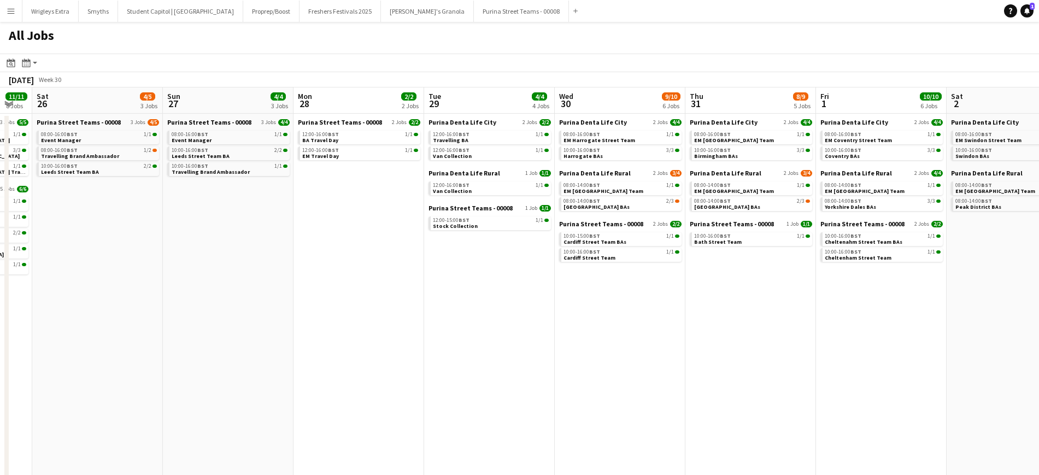
drag, startPoint x: 904, startPoint y: 292, endPoint x: 522, endPoint y: 240, distance: 385.4
click at [484, 301] on app-calendar-viewport "Wed 23 6/6 5 Jobs Thu 24 5/5 4 Jobs Fri 25 11/11 8 Jobs Sat 26 4/5 3 Jobs Sun 2…" at bounding box center [519, 332] width 1039 height 491
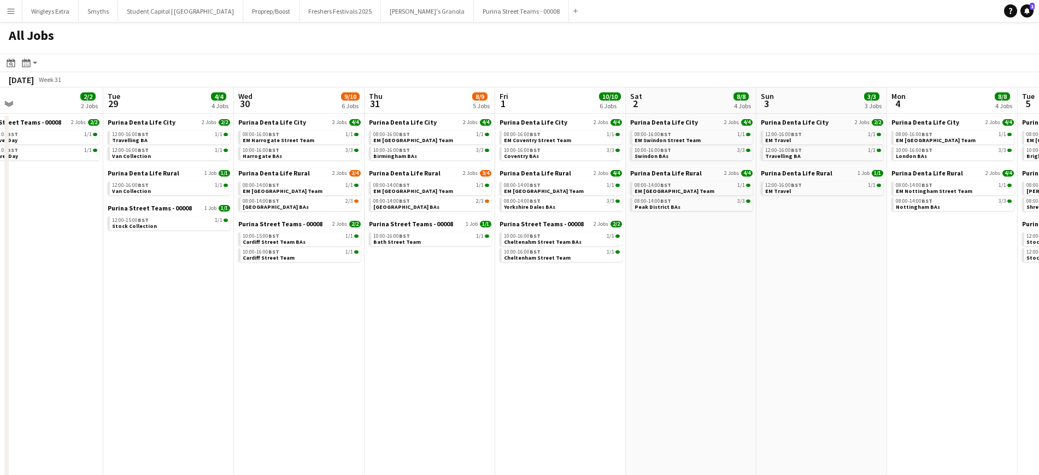
scroll to position [0, 474]
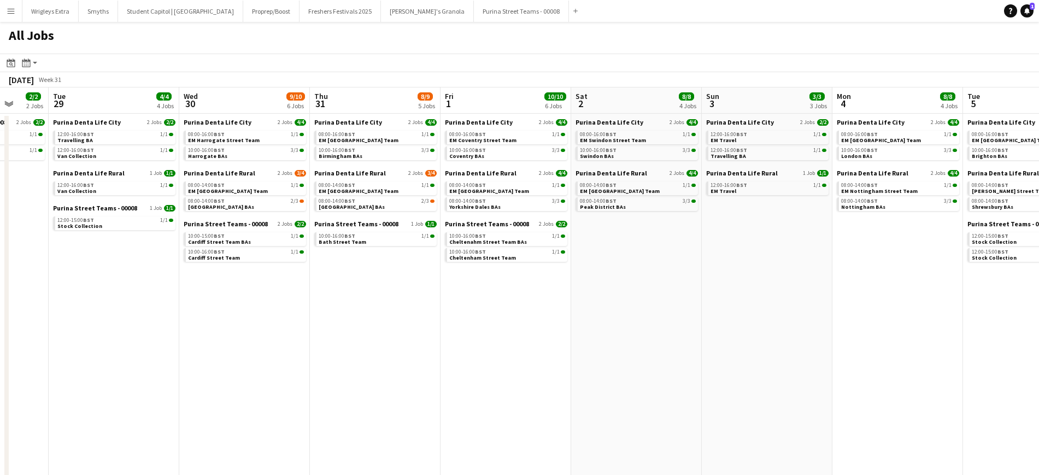
drag, startPoint x: 899, startPoint y: 292, endPoint x: 596, endPoint y: 266, distance: 305.0
click at [593, 297] on app-calendar-viewport "Fri 25 11/11 8 Jobs Sat 26 4/5 3 Jobs Sun 27 4/4 3 Jobs Mon 28 2/2 2 Jobs Tue 2…" at bounding box center [519, 332] width 1039 height 491
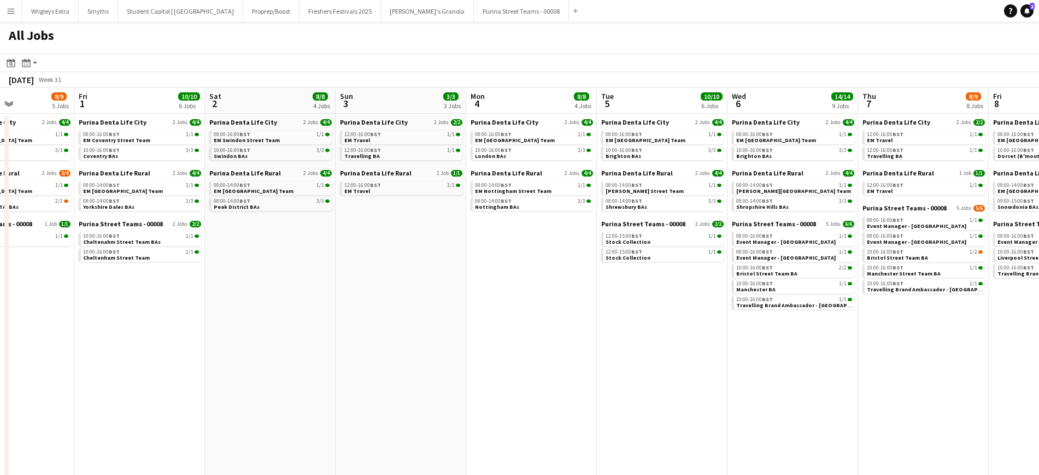
scroll to position [0, 383]
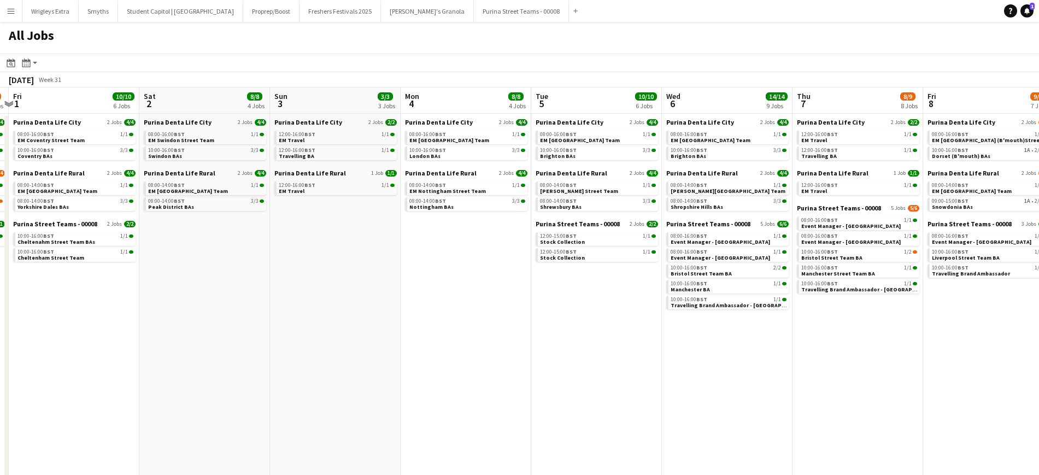
drag, startPoint x: 905, startPoint y: 324, endPoint x: 479, endPoint y: 321, distance: 426.2
click at [479, 321] on app-calendar-viewport "Tue 29 4/4 4 Jobs Wed 30 9/10 6 Jobs Thu 31 8/9 5 Jobs Fri 1 10/10 6 Jobs Sat 2…" at bounding box center [519, 332] width 1039 height 491
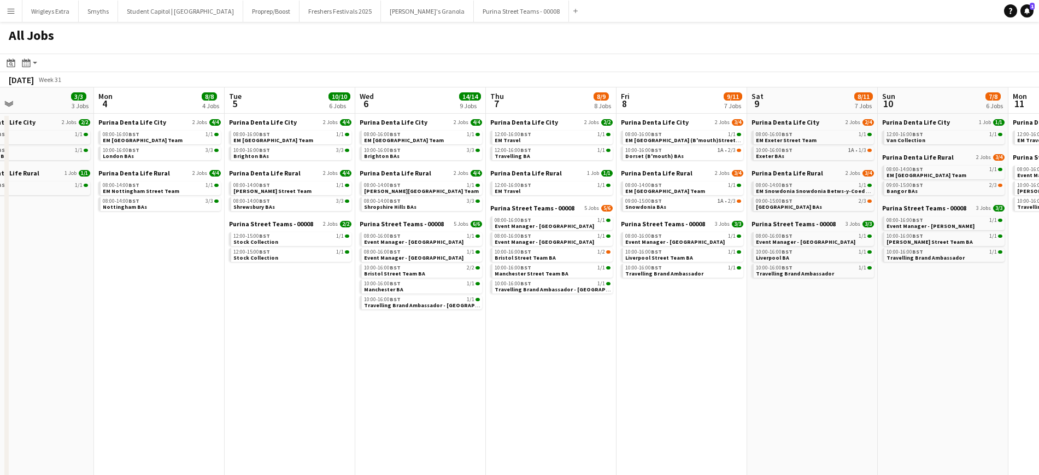
scroll to position [0, 467]
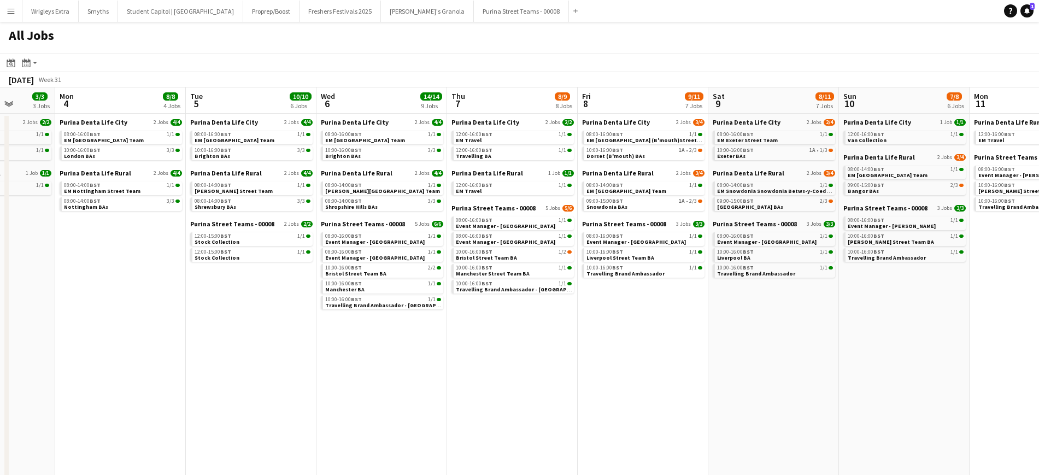
drag, startPoint x: 888, startPoint y: 366, endPoint x: 559, endPoint y: 361, distance: 329.0
click at [559, 361] on app-calendar-viewport "Thu 31 8/9 5 Jobs Fri 1 10/10 6 Jobs Sat 2 8/8 4 Jobs Sun 3 3/3 3 Jobs Mon 4 8/…" at bounding box center [519, 332] width 1039 height 491
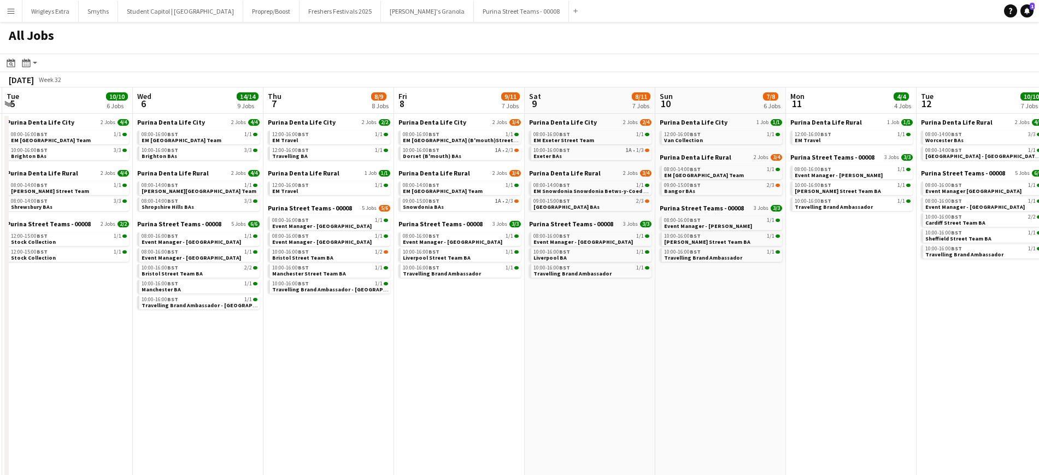
drag, startPoint x: 784, startPoint y: 346, endPoint x: 598, endPoint y: 335, distance: 186.6
click at [599, 338] on app-calendar-viewport "Sat 2 8/8 4 Jobs Sun 3 3/3 3 Jobs Mon 4 8/8 4 Jobs Tue 5 10/10 6 Jobs Wed 6 14/…" at bounding box center [519, 332] width 1039 height 491
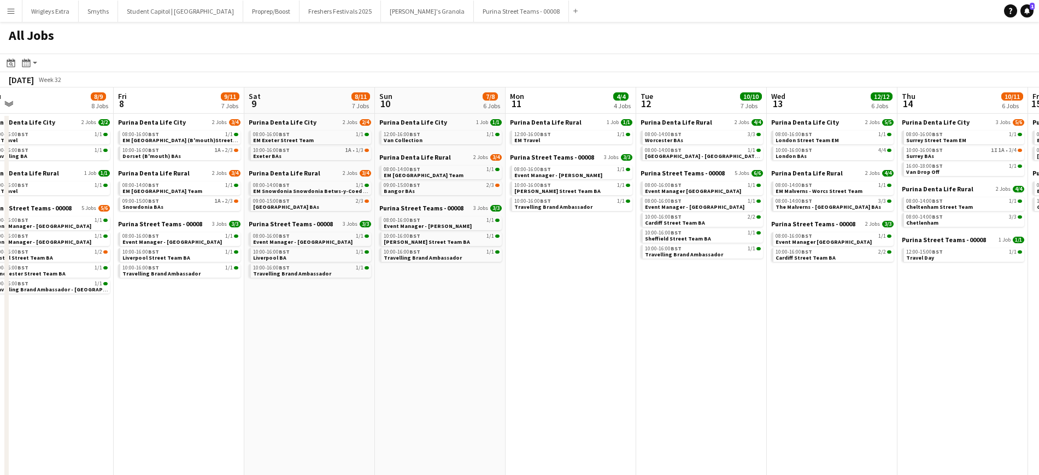
drag, startPoint x: 846, startPoint y: 304, endPoint x: 622, endPoint y: 219, distance: 239.7
click at [575, 295] on app-calendar-viewport "Mon 4 8/8 4 Jobs Tue 5 10/10 6 Jobs Wed 6 14/14 9 Jobs Thu 7 8/9 8 Jobs Fri 8 9…" at bounding box center [519, 332] width 1039 height 491
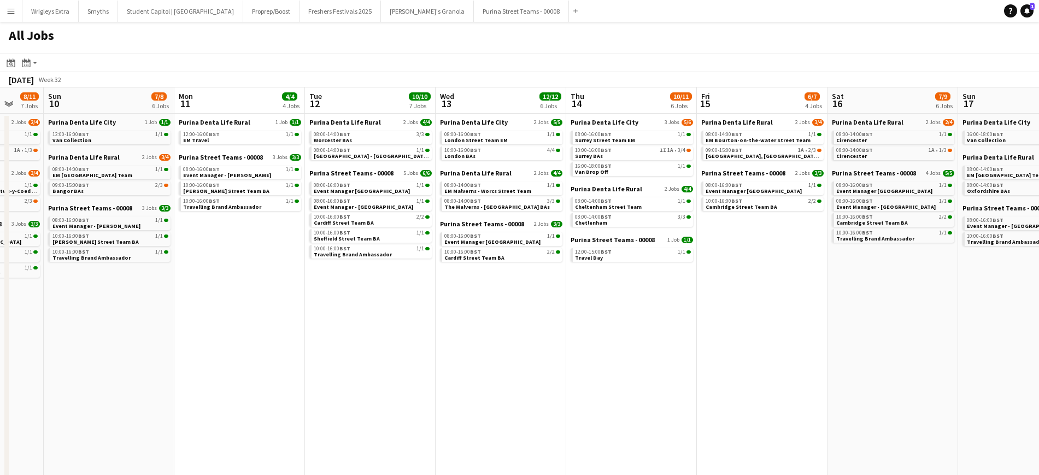
scroll to position [0, 491]
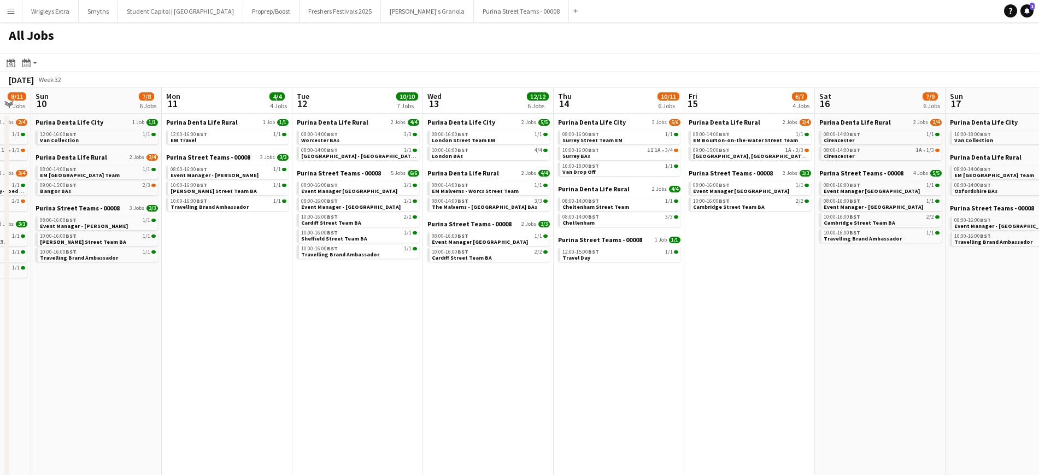
drag, startPoint x: 903, startPoint y: 324, endPoint x: 573, endPoint y: 319, distance: 330.6
click at [573, 319] on app-calendar-viewport "Wed 6 14/14 9 Jobs Thu 7 8/9 8 Jobs Fri 8 9/11 7 Jobs Sat 9 8/11 7 Jobs Sun 10 …" at bounding box center [519, 332] width 1039 height 491
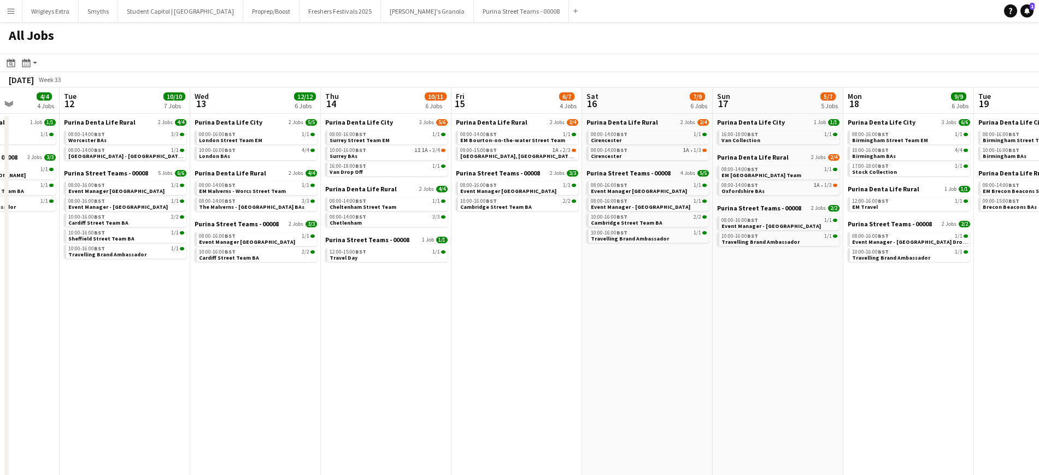
scroll to position [0, 496]
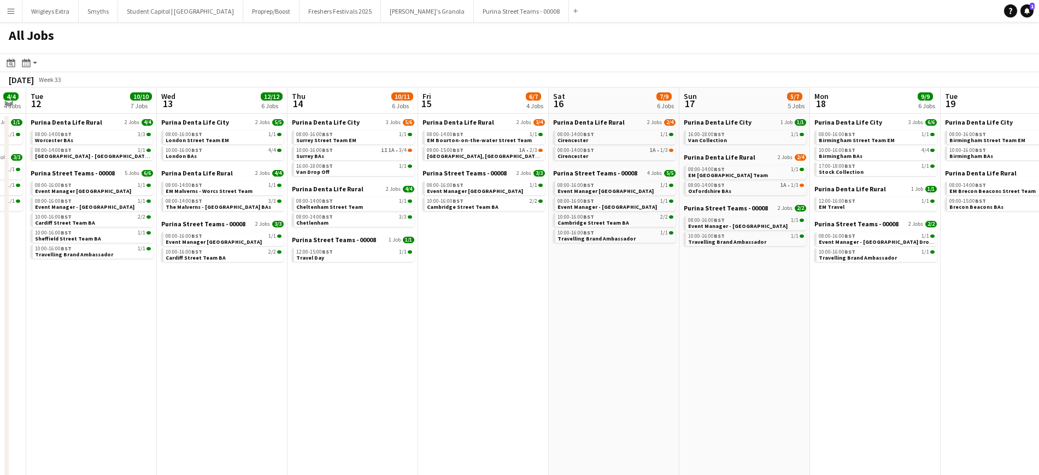
drag, startPoint x: 745, startPoint y: 270, endPoint x: 479, endPoint y: 266, distance: 266.1
click at [479, 268] on app-calendar-viewport "Fri 8 9/11 7 Jobs Sat 9 8/11 7 Jobs Sun 10 7/8 6 Jobs Mon 11 4/4 4 Jobs Tue 12 …" at bounding box center [519, 332] width 1039 height 491
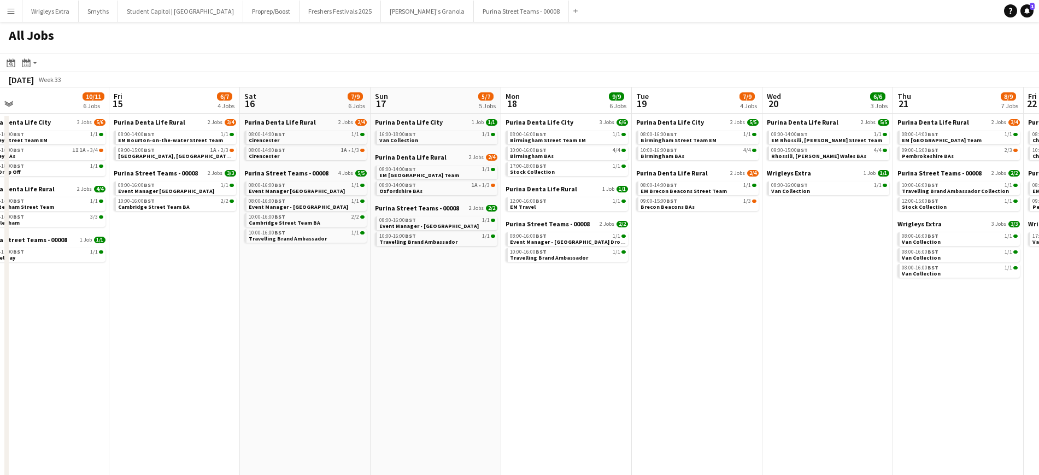
scroll to position [0, 552]
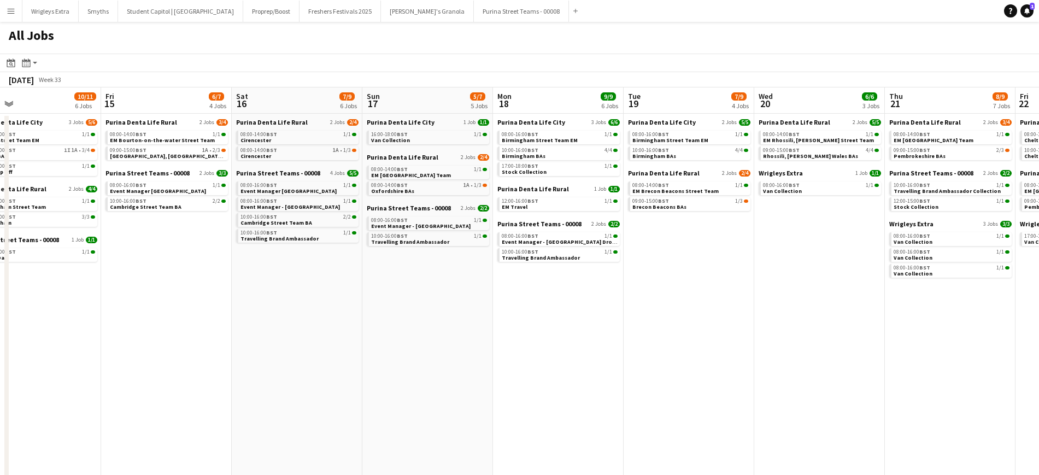
drag, startPoint x: 797, startPoint y: 344, endPoint x: 526, endPoint y: 338, distance: 271.1
click at [526, 338] on app-calendar-viewport "Sun 10 7/8 6 Jobs Mon 11 4/4 4 Jobs Tue 12 10/10 7 Jobs Wed 13 12/12 6 Jobs Thu…" at bounding box center [519, 332] width 1039 height 491
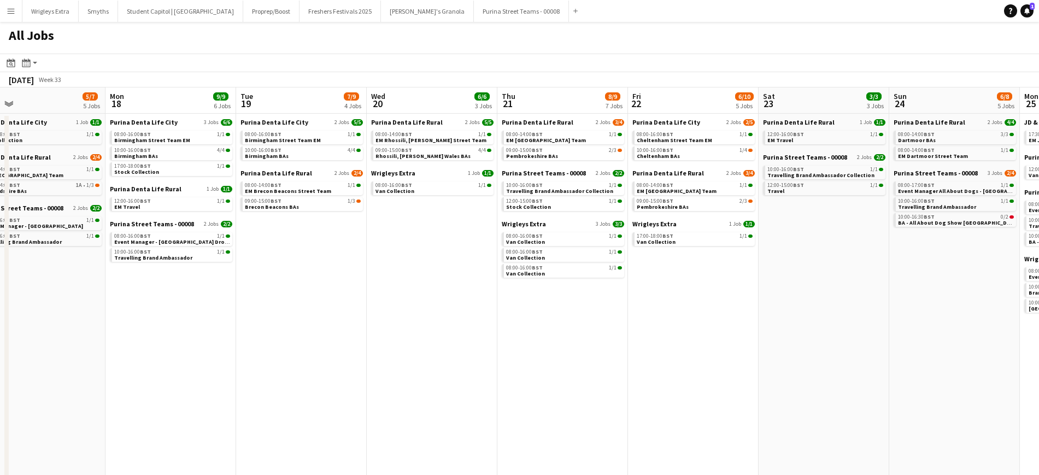
scroll to position [0, 424]
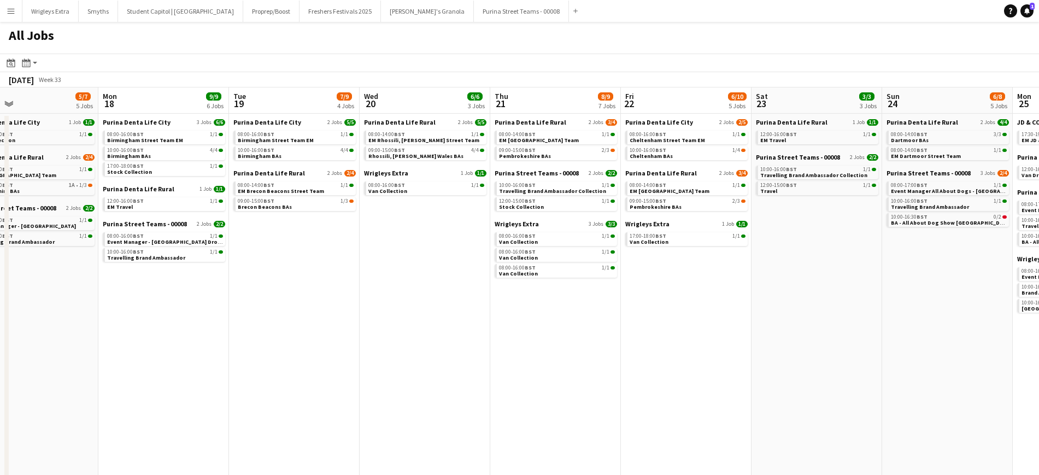
drag, startPoint x: 704, startPoint y: 268, endPoint x: 394, endPoint y: 262, distance: 309.9
click at [393, 262] on app-calendar-viewport "Thu 14 10/11 6 Jobs Fri 15 6/7 4 Jobs Sat 16 7/9 6 Jobs Sun 17 5/7 5 Jobs Mon 1…" at bounding box center [519, 332] width 1039 height 491
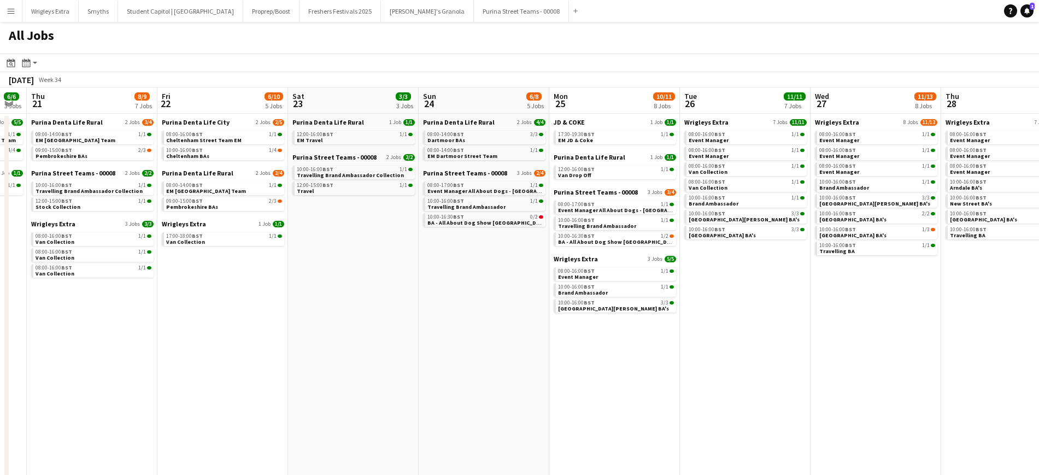
scroll to position [0, 396]
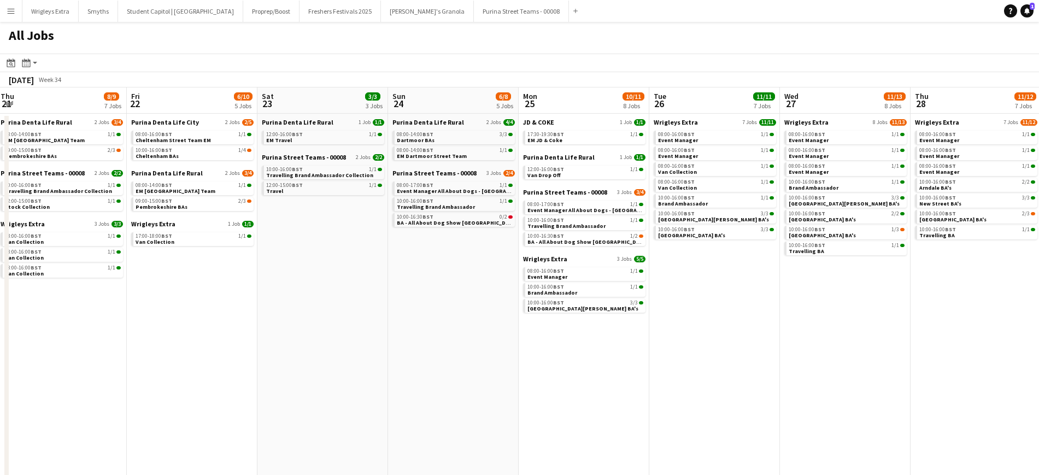
drag, startPoint x: 799, startPoint y: 295, endPoint x: 350, endPoint y: 235, distance: 453.7
click at [325, 270] on app-calendar-viewport "Mon 18 9/9 6 Jobs Tue 19 7/9 4 Jobs Wed 20 6/6 3 Jobs Thu 21 8/9 7 Jobs Fri 22 …" at bounding box center [519, 332] width 1039 height 491
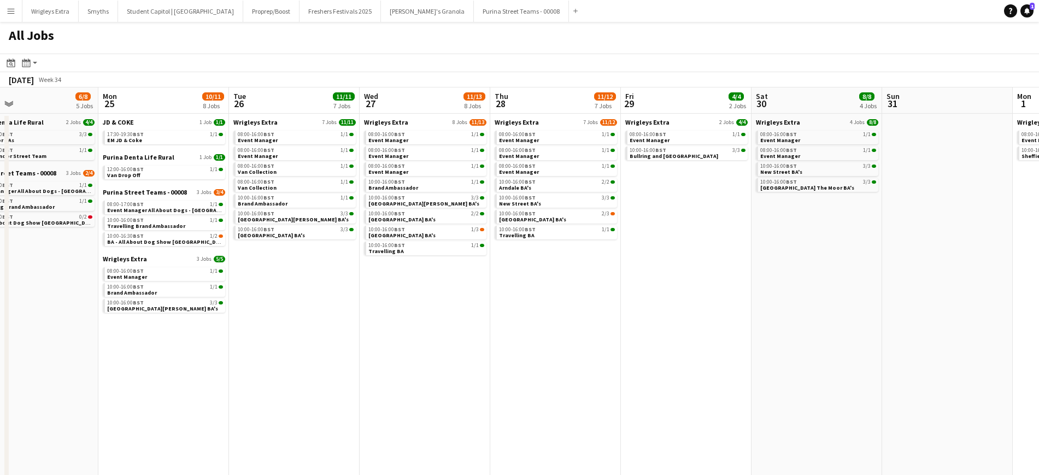
drag, startPoint x: 767, startPoint y: 353, endPoint x: 346, endPoint y: 323, distance: 421.7
click at [346, 323] on app-calendar-viewport "Wed 20 6/6 3 Jobs Thu 21 8/9 7 Jobs Fri 22 6/10 5 Jobs Sat 23 3/3 3 Jobs Sun 24…" at bounding box center [519, 332] width 1039 height 491
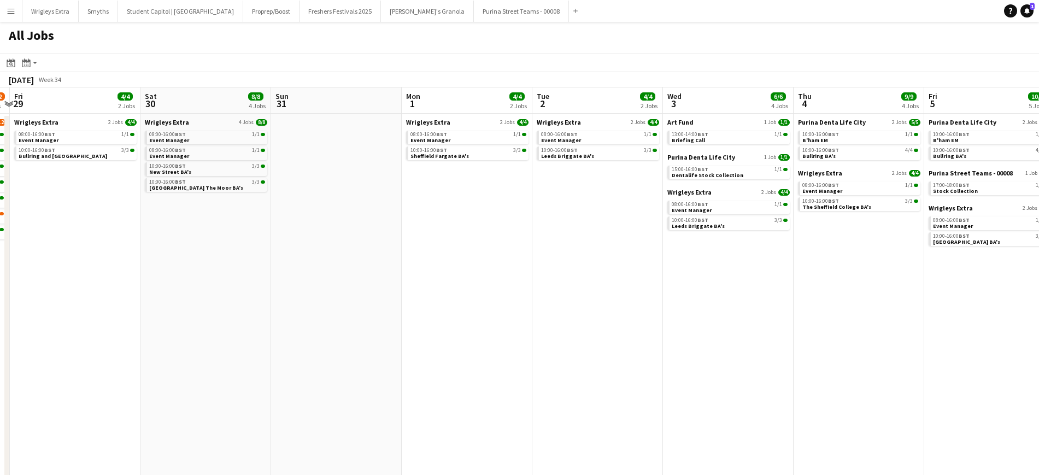
scroll to position [0, 401]
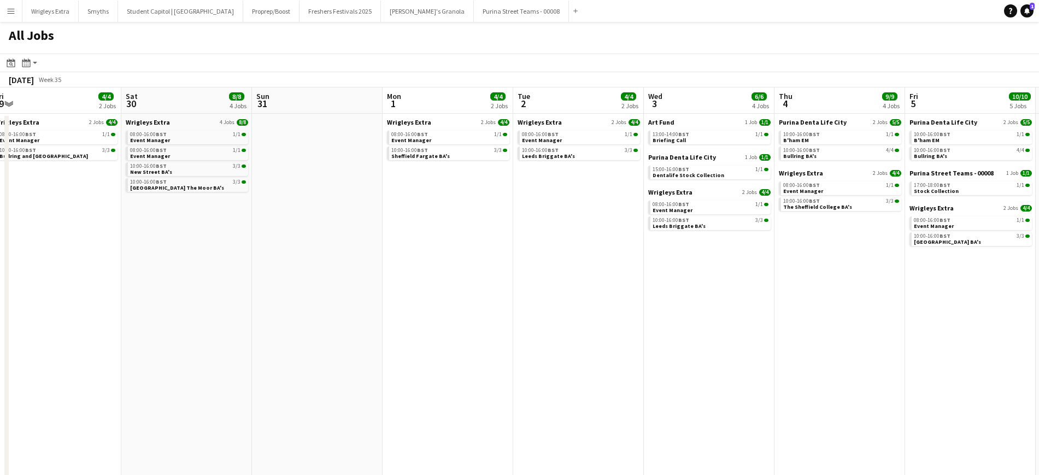
drag, startPoint x: 842, startPoint y: 351, endPoint x: 264, endPoint y: 357, distance: 578.1
click at [264, 357] on app-calendar-viewport "Tue 26 11/11 7 Jobs Wed 27 11/13 8 Jobs Thu 28 11/12 7 Jobs Fri 29 4/4 2 Jobs S…" at bounding box center [519, 332] width 1039 height 491
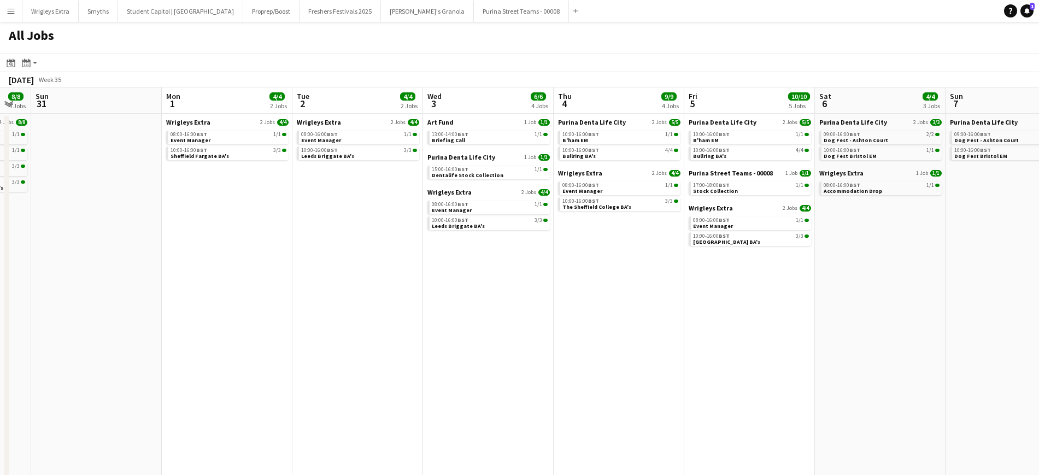
drag, startPoint x: 290, startPoint y: 246, endPoint x: 171, endPoint y: 247, distance: 119.1
click at [171, 247] on app-calendar-viewport "Thu 28 11/12 7 Jobs Fri 29 4/4 2 Jobs Sat 30 8/8 4 Jobs Sun 31 Mon 1 4/4 2 Jobs…" at bounding box center [519, 332] width 1039 height 491
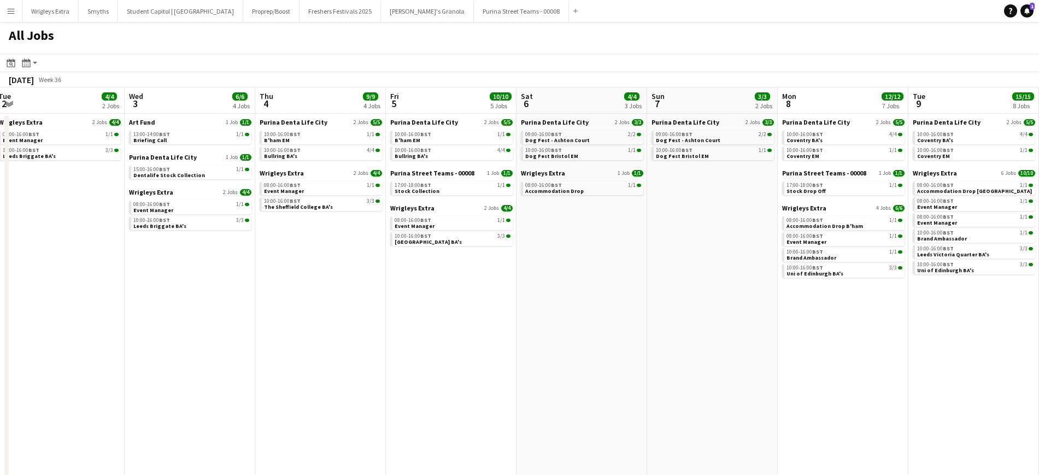
drag, startPoint x: 447, startPoint y: 328, endPoint x: 429, endPoint y: 180, distance: 149.7
click at [326, 343] on app-calendar-viewport "Sat 30 8/8 4 Jobs Sun 31 Mon 1 4/4 2 Jobs Tue 2 4/4 2 Jobs Wed 3 6/6 4 Jobs Thu…" at bounding box center [519, 332] width 1039 height 491
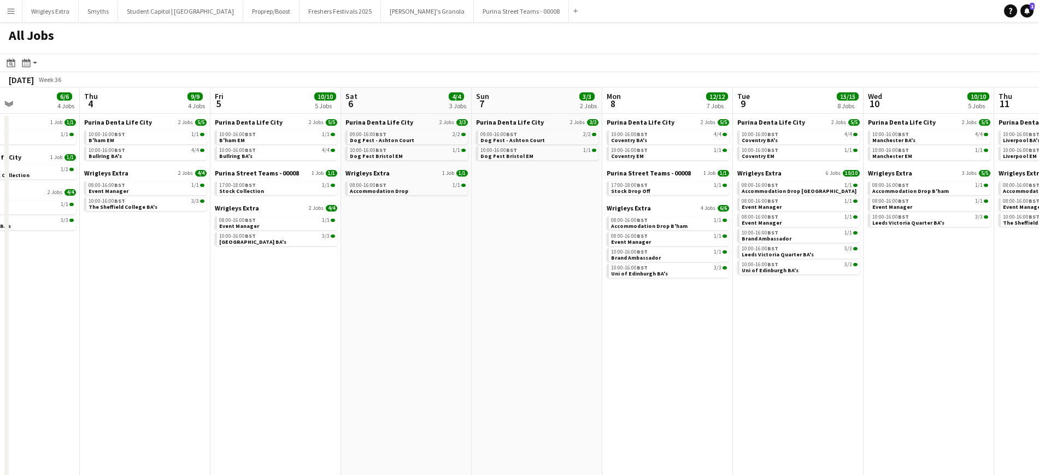
drag, startPoint x: 585, startPoint y: 226, endPoint x: 499, endPoint y: 211, distance: 86.9
click at [499, 238] on app-calendar-viewport "Mon 1 4/4 2 Jobs Tue 2 4/4 2 Jobs Wed 3 6/6 4 Jobs Thu 4 9/9 4 Jobs Fri 5 10/10…" at bounding box center [519, 332] width 1039 height 491
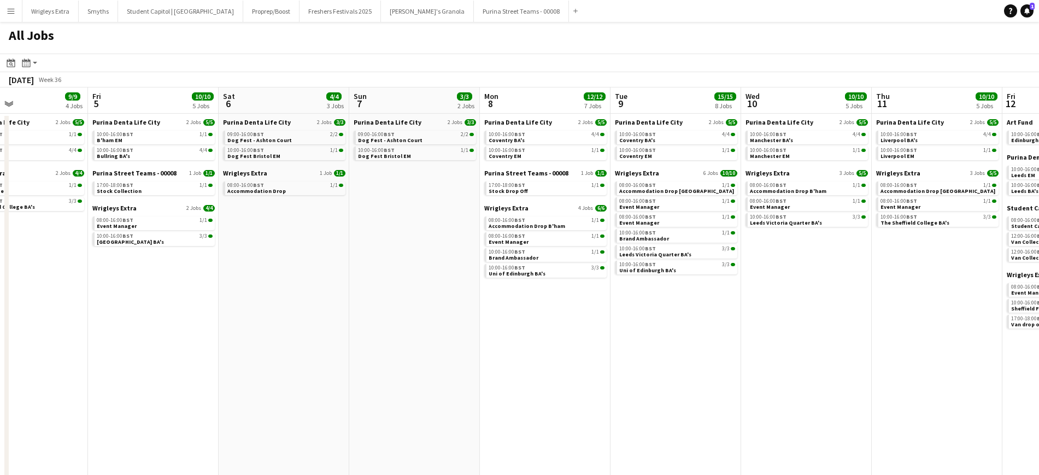
scroll to position [0, 503]
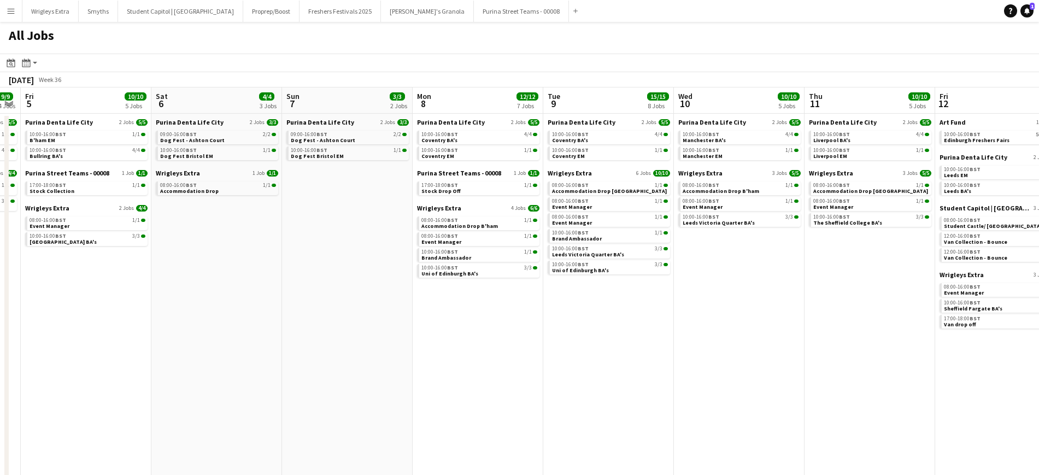
drag, startPoint x: 711, startPoint y: 354, endPoint x: 559, endPoint y: 352, distance: 151.9
click at [555, 363] on app-calendar-viewport "Mon 1 4/4 2 Jobs Tue 2 4/4 2 Jobs Wed 3 6/6 4 Jobs Thu 4 9/9 4 Jobs Fri 5 10/10…" at bounding box center [519, 332] width 1039 height 491
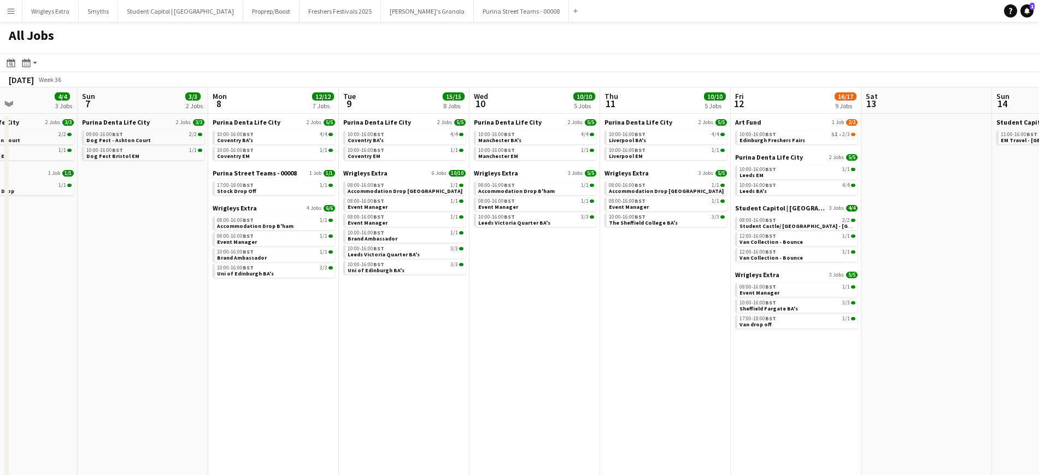
scroll to position [0, 466]
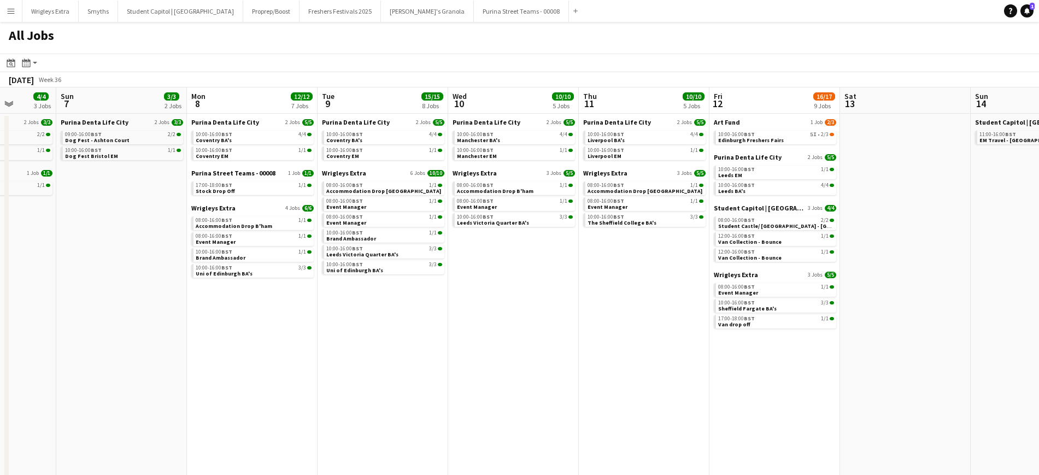
drag, startPoint x: 735, startPoint y: 323, endPoint x: 598, endPoint y: 332, distance: 137.4
click at [598, 332] on app-calendar-viewport "Wed 3 6/6 4 Jobs Thu 4 9/9 4 Jobs Fri 5 10/10 5 Jobs Sat 6 4/4 3 Jobs Sun 7 3/3…" at bounding box center [519, 332] width 1039 height 491
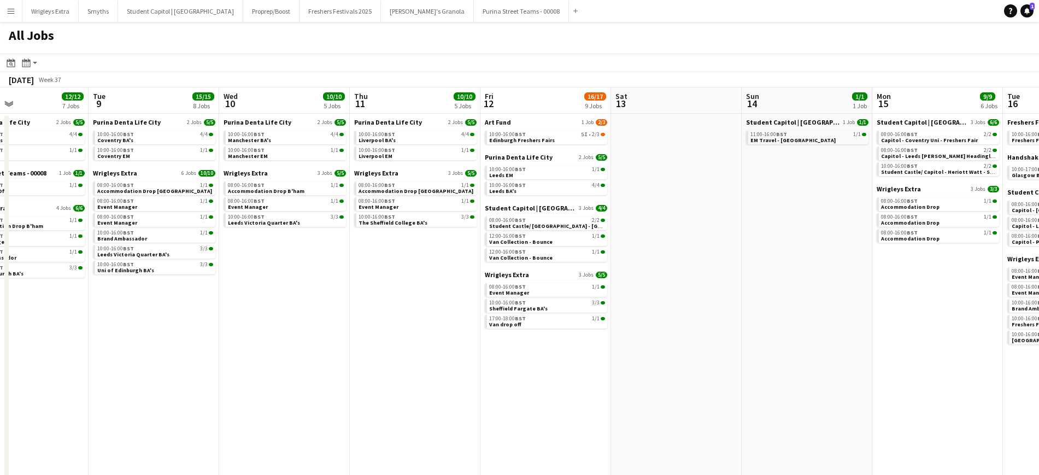
scroll to position [0, 539]
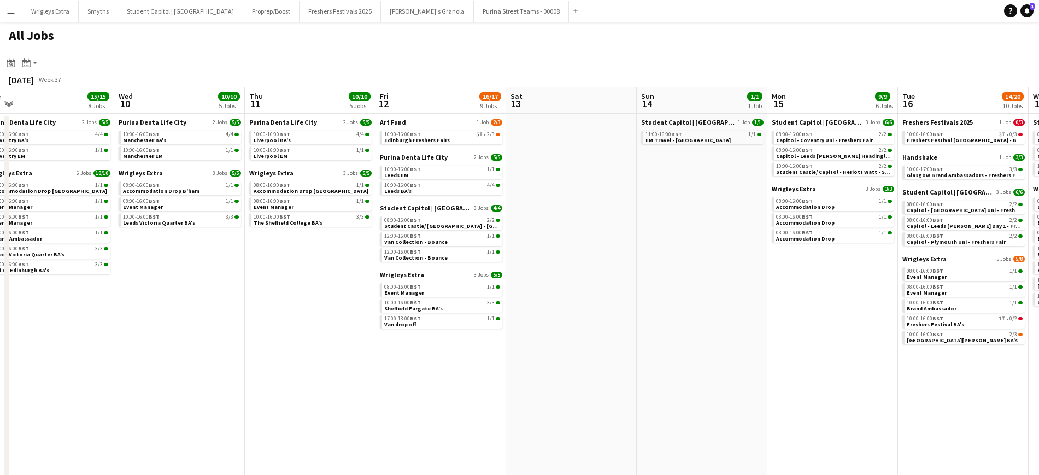
drag, startPoint x: 879, startPoint y: 275, endPoint x: 545, endPoint y: 287, distance: 334.1
click at [545, 287] on app-calendar-viewport "Fri 5 10/10 5 Jobs Sat 6 4/4 3 Jobs Sun 7 3/3 2 Jobs Mon 8 12/12 7 Jobs Tue 9 1…" at bounding box center [519, 332] width 1039 height 491
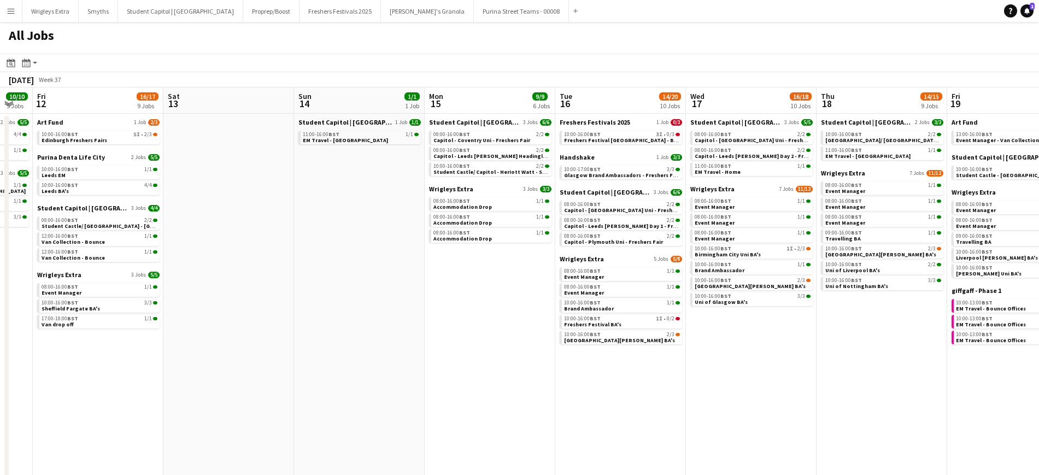
drag, startPoint x: 885, startPoint y: 392, endPoint x: 606, endPoint y: 345, distance: 283.0
click at [574, 377] on app-calendar-viewport "Tue 9 15/15 8 Jobs Wed 10 10/10 5 Jobs Thu 11 10/10 5 Jobs Fri 12 16/17 9 Jobs …" at bounding box center [519, 332] width 1039 height 491
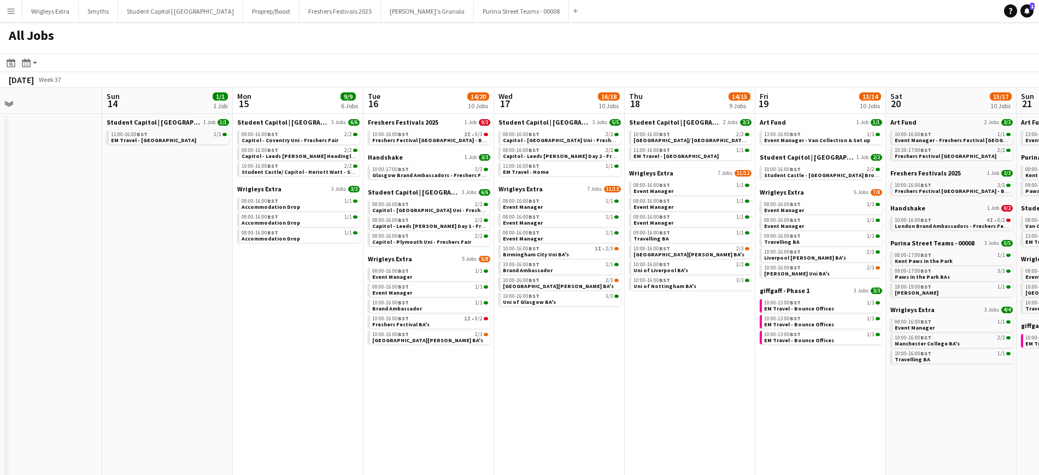
drag, startPoint x: 861, startPoint y: 331, endPoint x: 694, endPoint y: 330, distance: 166.6
click at [694, 332] on app-calendar-viewport "Tue 9 15/15 8 Jobs Wed 10 10/10 5 Jobs Thu 11 10/10 5 Jobs Fri 12 16/17 9 Jobs …" at bounding box center [519, 332] width 1039 height 491
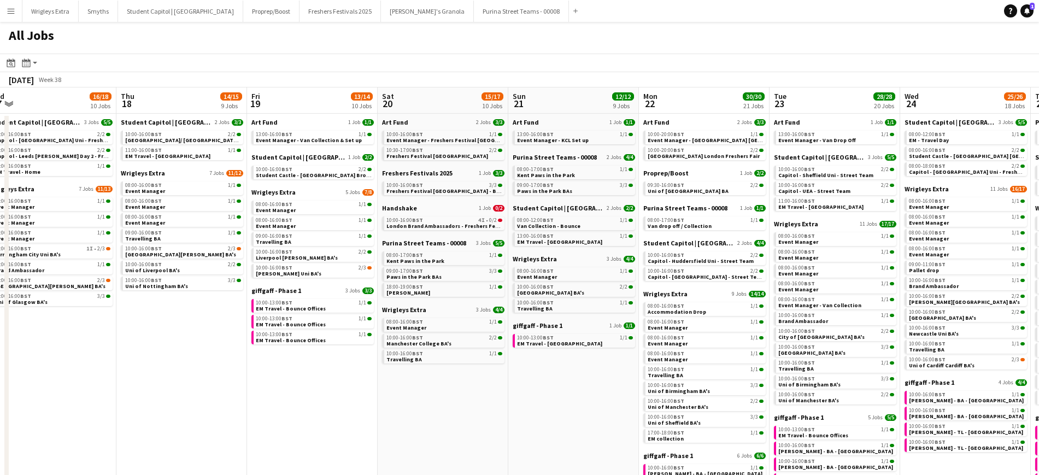
scroll to position [0, 362]
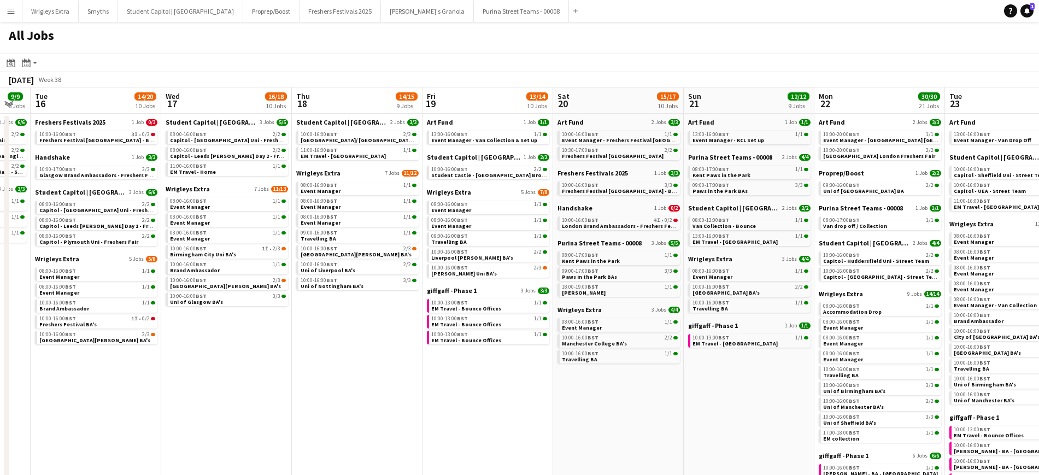
drag, startPoint x: 861, startPoint y: 423, endPoint x: 633, endPoint y: 411, distance: 228.2
click at [630, 414] on app-calendar-viewport "Sat 13 Sun 14 1/1 1 Job Mon 15 9/9 6 Jobs Tue 16 14/20 10 Jobs Wed 17 16/18 10 …" at bounding box center [519, 332] width 1039 height 491
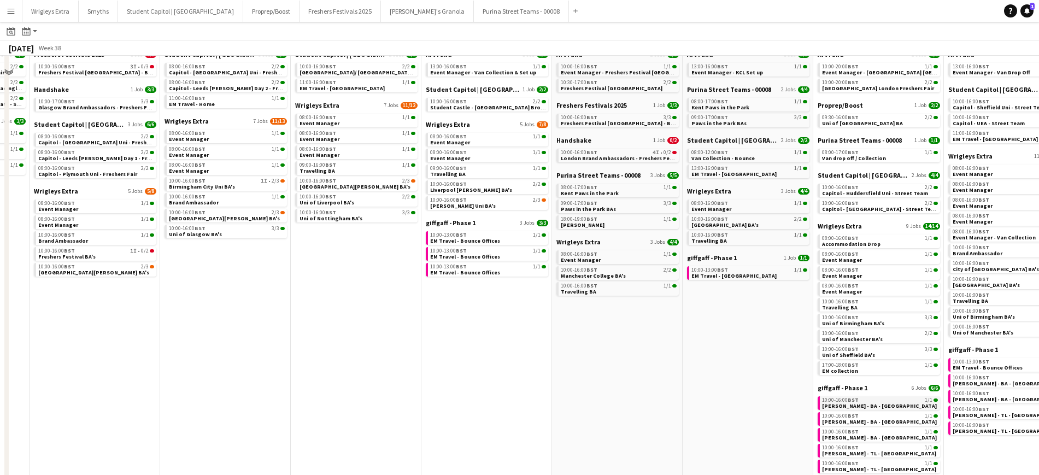
scroll to position [0, 0]
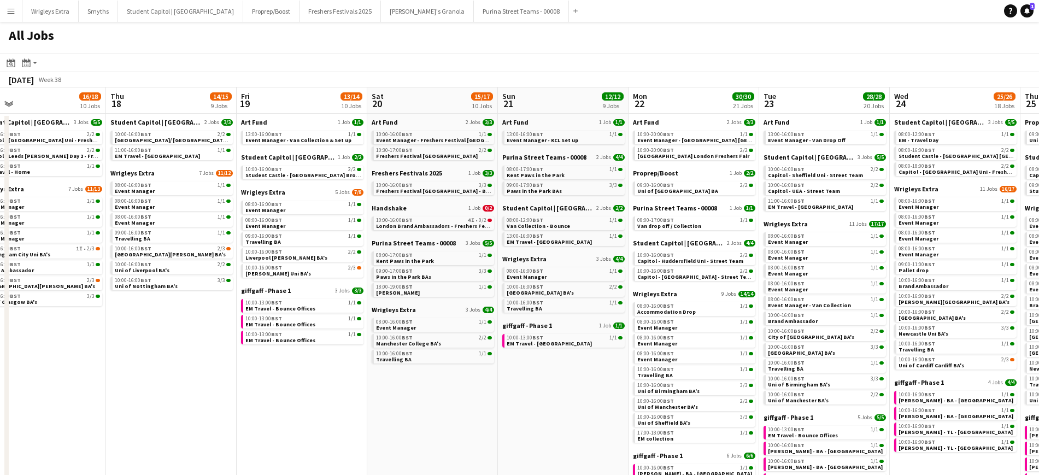
drag, startPoint x: 714, startPoint y: 410, endPoint x: 552, endPoint y: 402, distance: 162.5
click at [552, 402] on app-calendar-viewport "Sat 13 Sun 14 1/1 1 Job Mon 15 9/9 6 Jobs Tue 16 14/20 10 Jobs Wed 17 16/18 10 …" at bounding box center [519, 332] width 1039 height 491
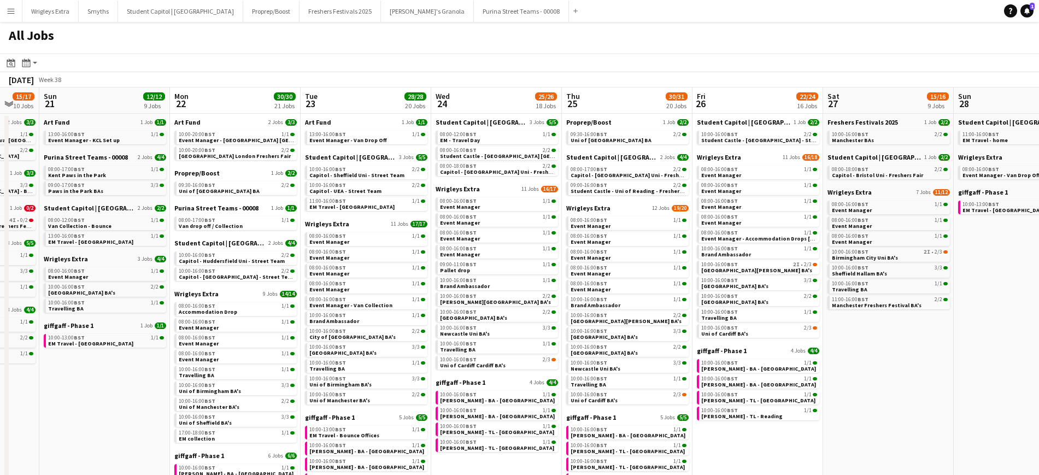
drag, startPoint x: 942, startPoint y: 401, endPoint x: 480, endPoint y: 361, distance: 464.0
click at [480, 361] on app-calendar-viewport "Wed 17 16/18 10 Jobs Thu 18 14/15 9 Jobs Fri 19 13/14 10 Jobs Sat 20 15/17 10 J…" at bounding box center [519, 332] width 1039 height 491
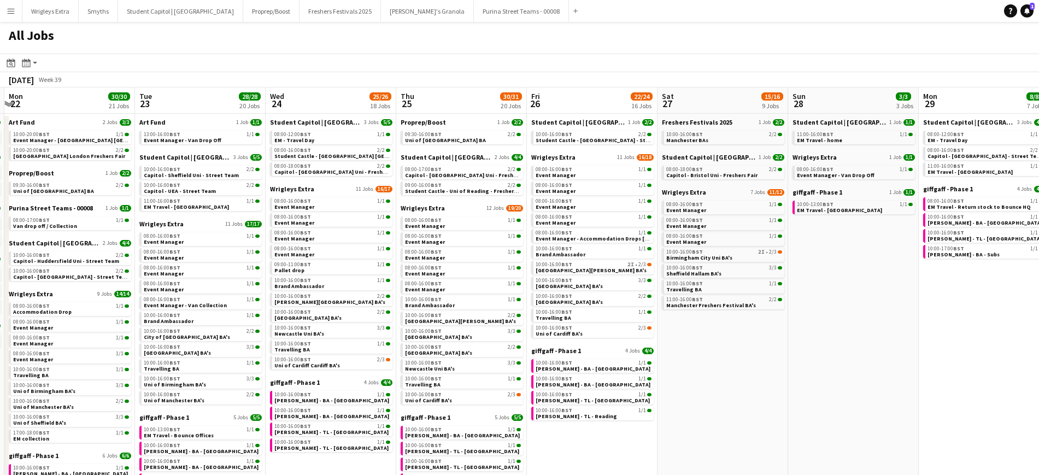
drag, startPoint x: 880, startPoint y: 381, endPoint x: 767, endPoint y: 327, distance: 125.6
click at [735, 383] on app-calendar-viewport "Fri 19 13/14 10 Jobs Sat 20 15/17 10 Jobs Sun 21 12/12 9 Jobs Mon 22 30/30 21 J…" at bounding box center [519, 332] width 1039 height 491
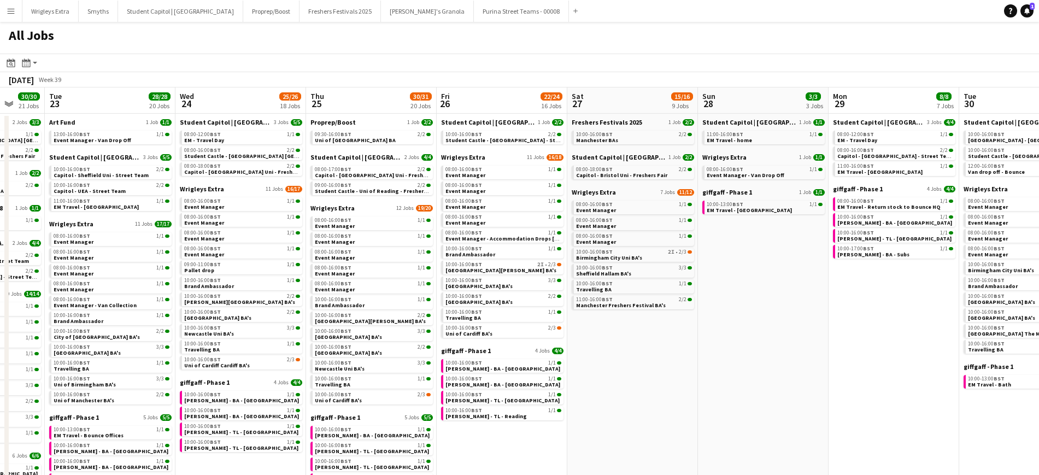
scroll to position [0, 378]
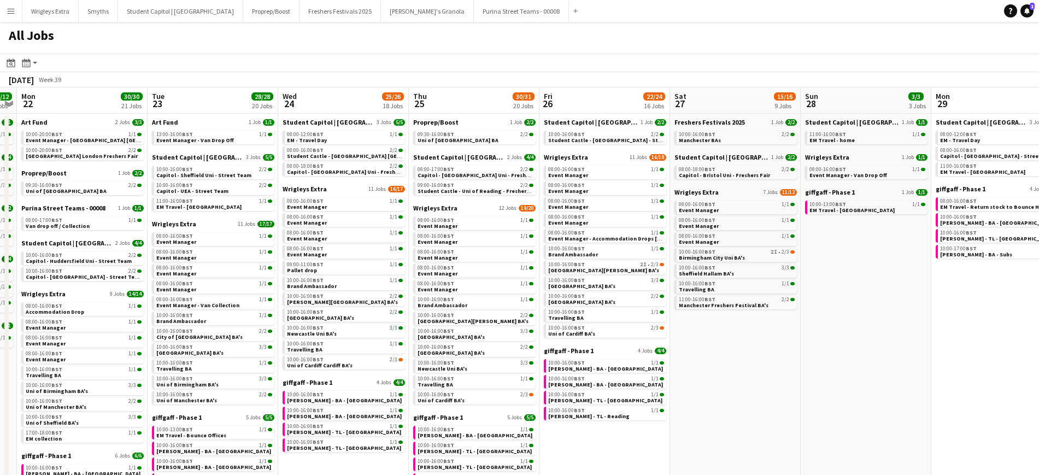
drag, startPoint x: 840, startPoint y: 308, endPoint x: 624, endPoint y: 287, distance: 217.4
click at [621, 292] on app-calendar-viewport "Fri 19 13/14 10 Jobs Sat 20 15/17 10 Jobs Sun 21 12/12 9 Jobs Mon 22 30/30 21 J…" at bounding box center [519, 332] width 1039 height 491
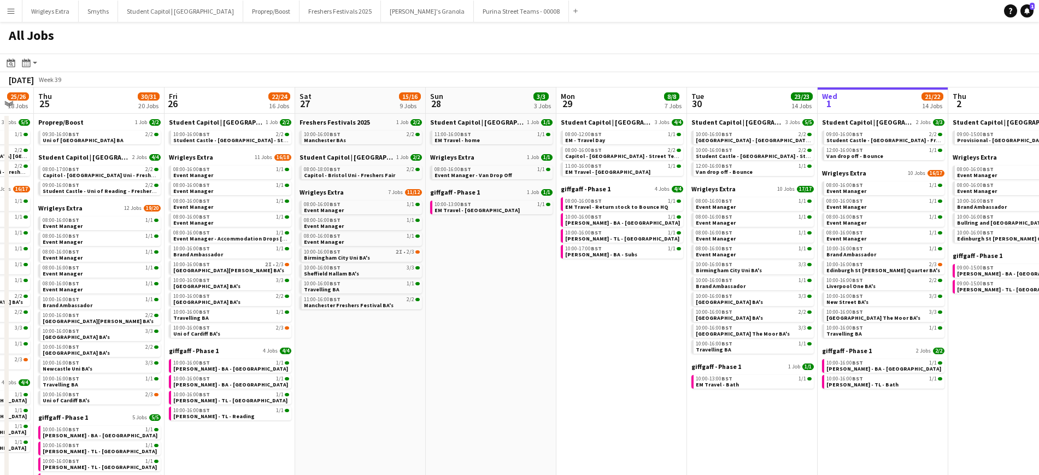
drag, startPoint x: 646, startPoint y: 314, endPoint x: 612, endPoint y: 312, distance: 34.5
click at [612, 314] on app-calendar-viewport "Sun 21 12/12 9 Jobs Mon 22 30/30 21 Jobs Tue 23 28/28 20 Jobs Wed 24 25/26 18 J…" at bounding box center [519, 332] width 1039 height 491
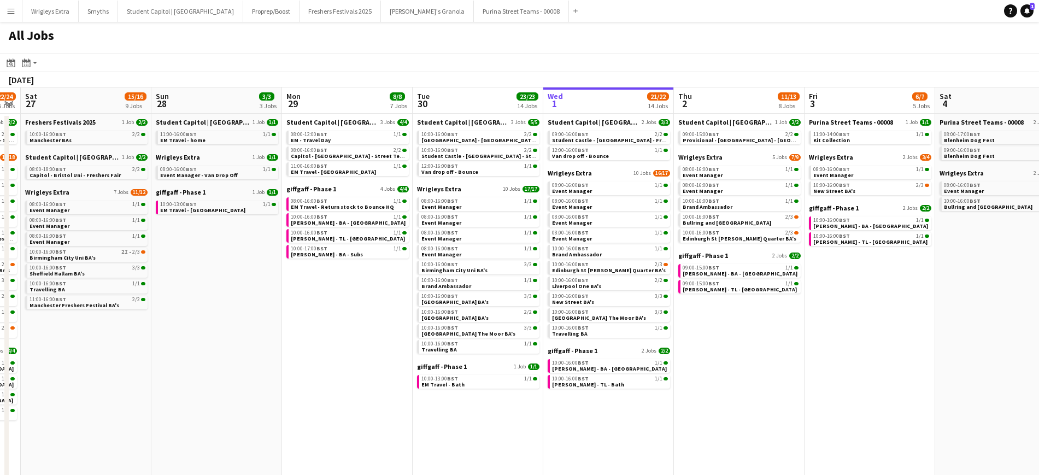
drag, startPoint x: 882, startPoint y: 437, endPoint x: 786, endPoint y: 402, distance: 102.3
click at [786, 402] on app-calendar-viewport "Thu 25 30/31 20 Jobs Fri 26 22/24 16 Jobs Sat 27 15/16 9 Jobs Sun 28 3/3 3 Jobs…" at bounding box center [519, 332] width 1039 height 491
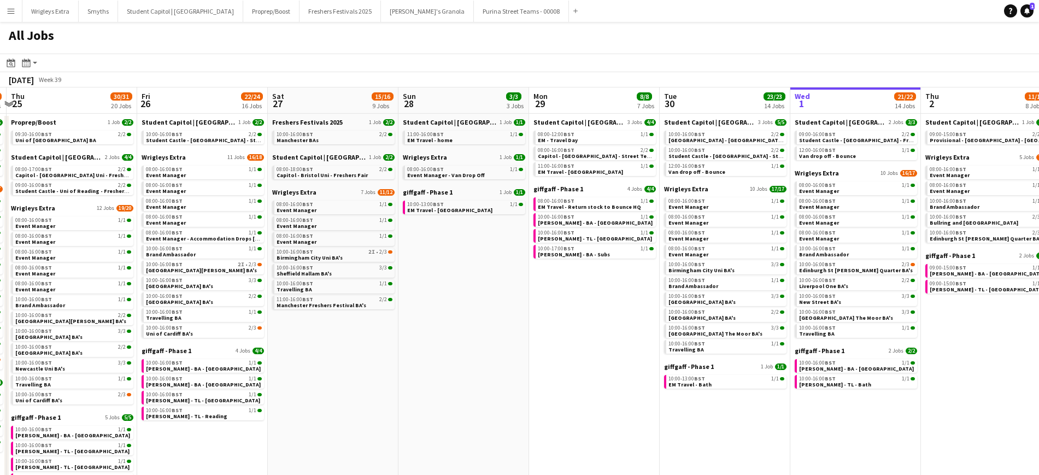
scroll to position [0, 305]
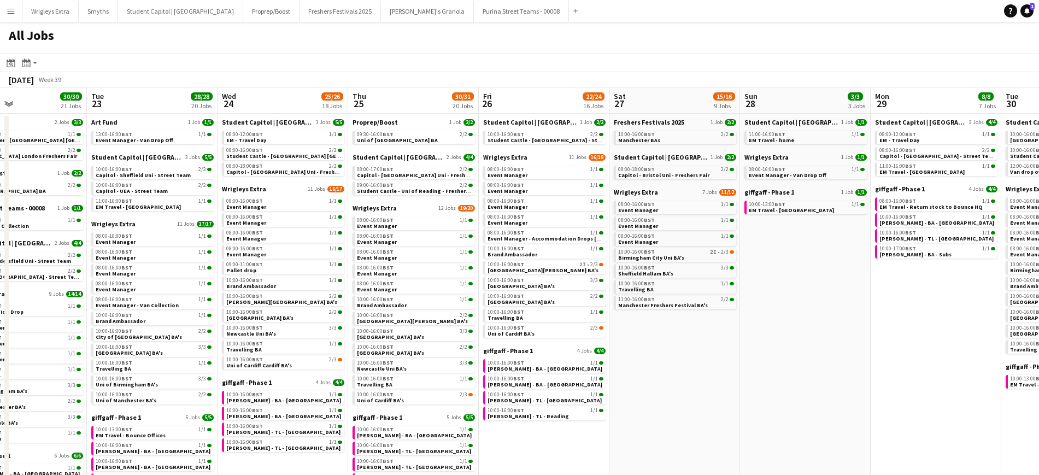
drag, startPoint x: 339, startPoint y: 409, endPoint x: 613, endPoint y: 409, distance: 274.3
click at [613, 409] on app-calendar-viewport "Sat 20 15/17 10 Jobs Sun 21 12/12 9 Jobs Mon 22 30/30 21 Jobs Tue 23 28/28 20 J…" at bounding box center [519, 332] width 1039 height 491
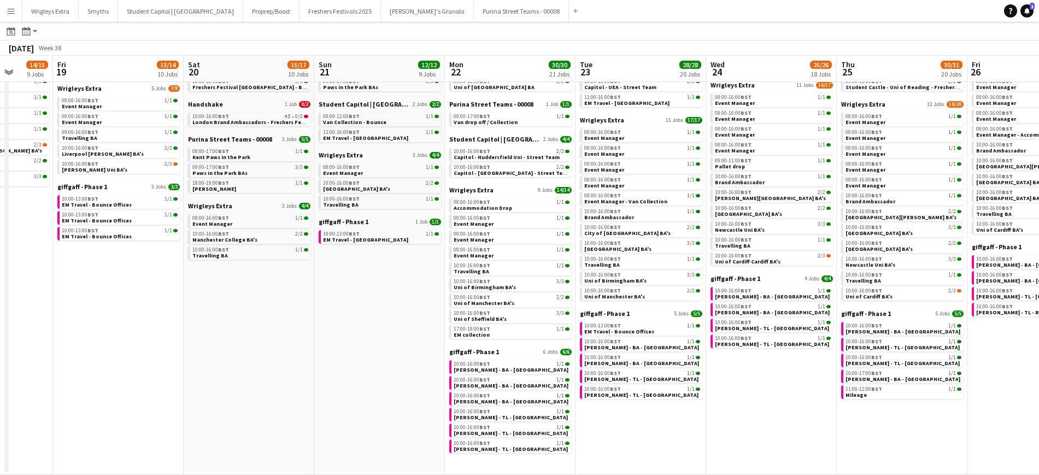
scroll to position [0, 259]
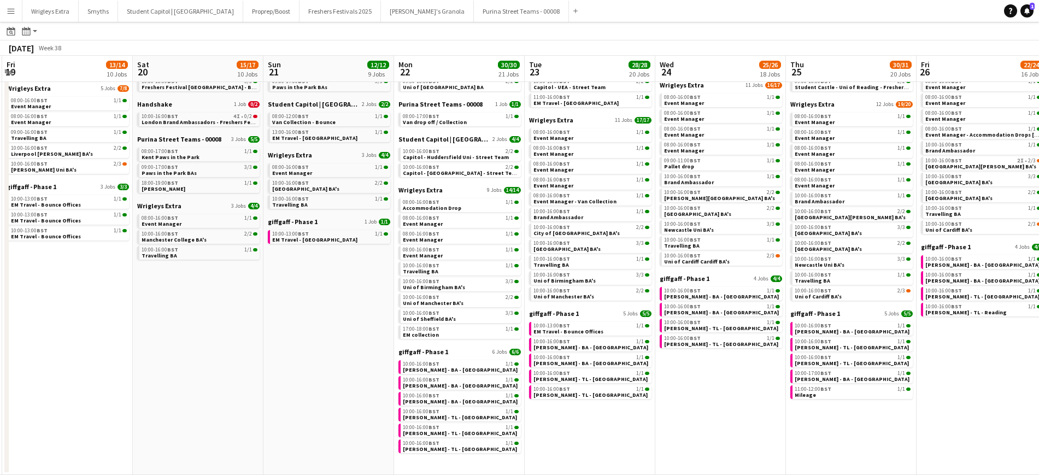
drag, startPoint x: 303, startPoint y: 439, endPoint x: 728, endPoint y: 452, distance: 425.3
click at [728, 452] on app-calendar-viewport "Wed 17 16/18 10 Jobs Thu 18 14/15 9 Jobs Fri 19 13/14 10 Jobs Sat 20 15/17 10 J…" at bounding box center [519, 213] width 1039 height 524
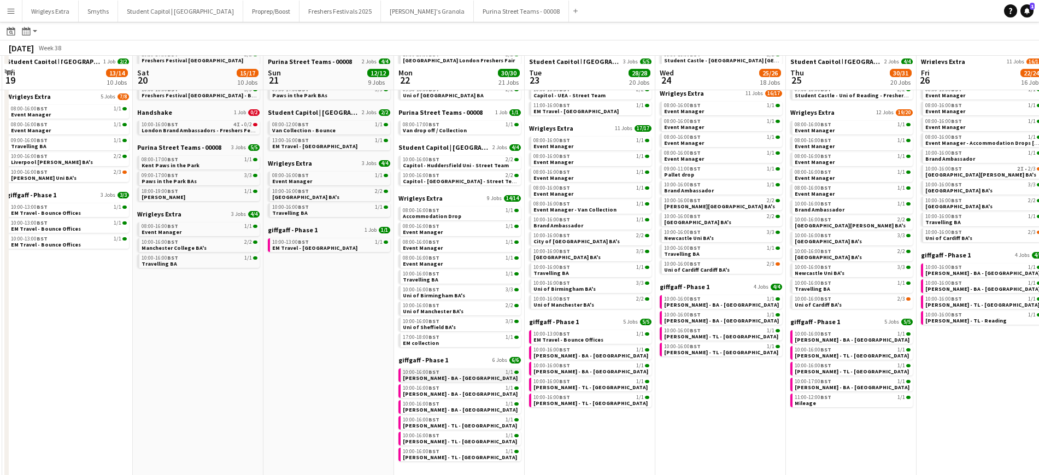
scroll to position [103, 0]
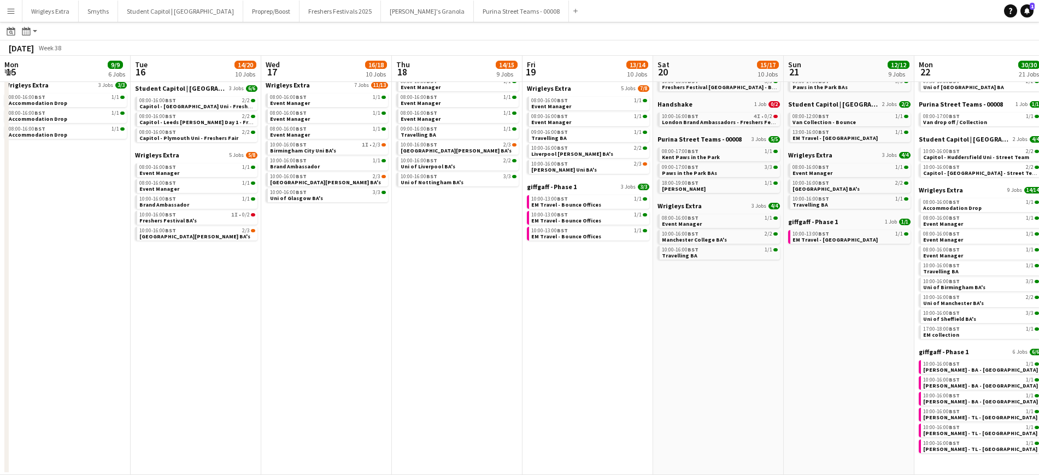
drag, startPoint x: 226, startPoint y: 319, endPoint x: 656, endPoint y: 315, distance: 429.5
click at [1031, 315] on app-calendar-viewport "Sat 13 Sun 14 1/1 1 Job Mon 15 9/9 6 Jobs Tue 16 14/20 10 Jobs Wed 17 16/18 10 …" at bounding box center [519, 213] width 1039 height 524
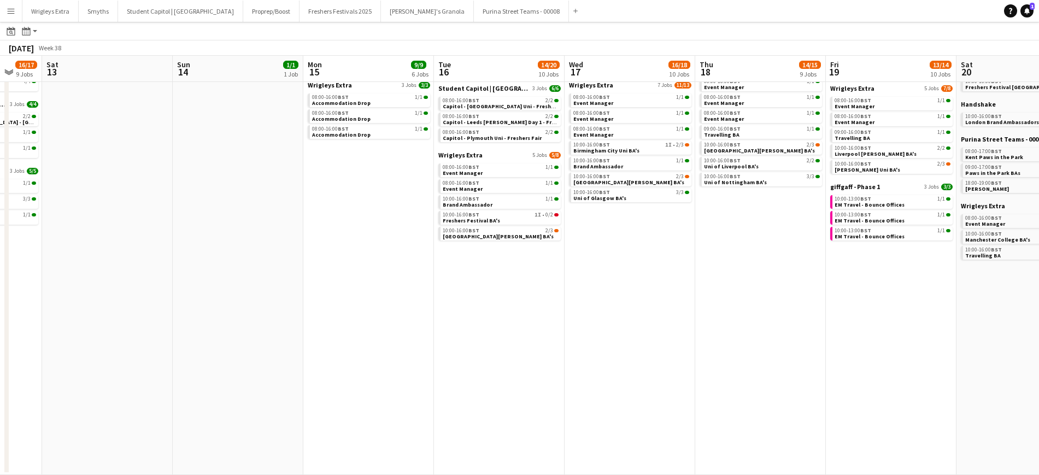
drag, startPoint x: 350, startPoint y: 329, endPoint x: 813, endPoint y: 317, distance: 463.5
click at [905, 319] on app-calendar-viewport "Thu 11 10/10 5 Jobs Fri 12 16/17 9 Jobs Sat 13 Sun 14 1/1 1 Job Mon 15 9/9 6 Jo…" at bounding box center [519, 213] width 1039 height 524
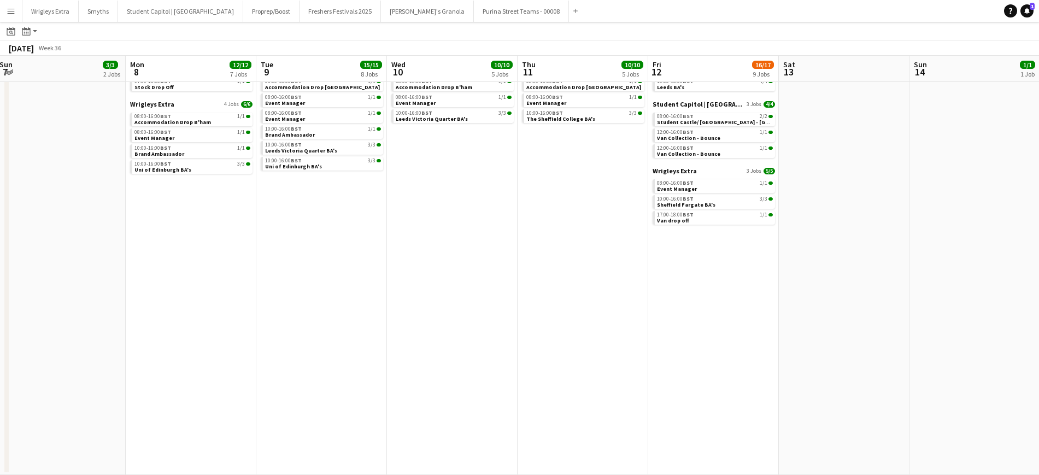
drag, startPoint x: 415, startPoint y: 334, endPoint x: 737, endPoint y: 288, distance: 324.6
click at [776, 292] on app-calendar-viewport "Fri 5 10/10 5 Jobs Sat 6 4/4 3 Jobs Sun 7 3/3 2 Jobs Mon 8 12/12 7 Jobs Tue 9 1…" at bounding box center [519, 213] width 1039 height 524
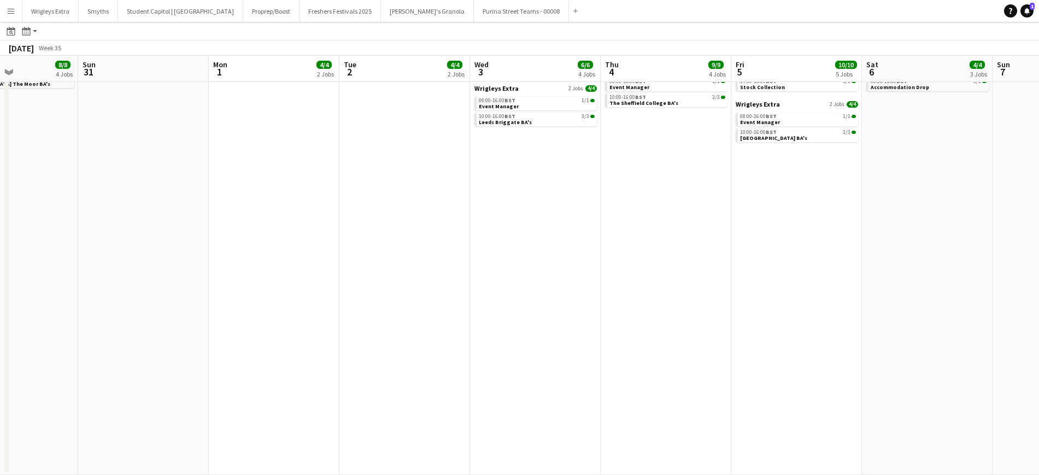
drag, startPoint x: 872, startPoint y: 274, endPoint x: 606, endPoint y: 268, distance: 265.6
click at [939, 263] on app-calendar-viewport "Thu 28 11/12 7 Jobs Fri 29 4/4 2 Jobs Sat 30 8/8 4 Jobs Sun 31 Mon 1 4/4 2 Jobs…" at bounding box center [519, 213] width 1039 height 524
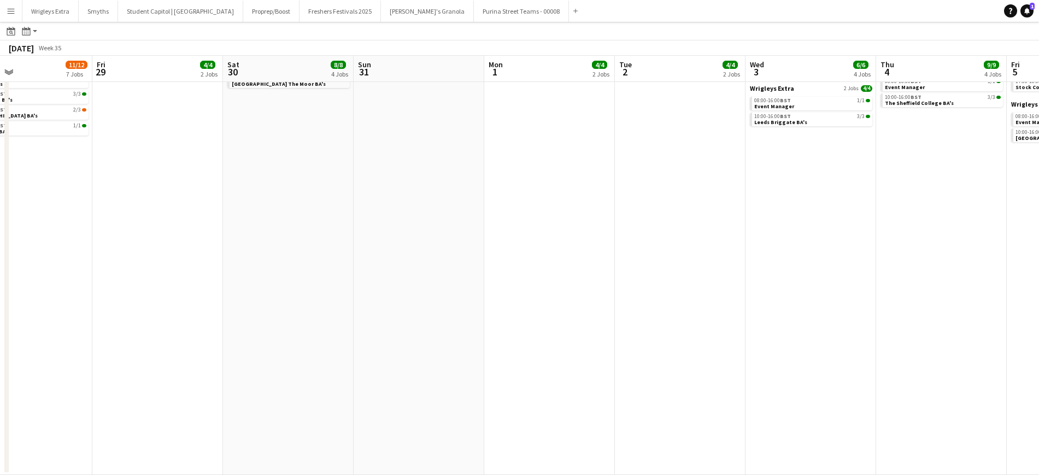
drag, startPoint x: 238, startPoint y: 289, endPoint x: 921, endPoint y: 256, distance: 683.8
click at [921, 256] on app-calendar-viewport "Tue 26 11/11 7 Jobs Wed 27 11/13 8 Jobs Thu 28 11/12 7 Jobs Fri 29 4/4 2 Jobs S…" at bounding box center [519, 213] width 1039 height 524
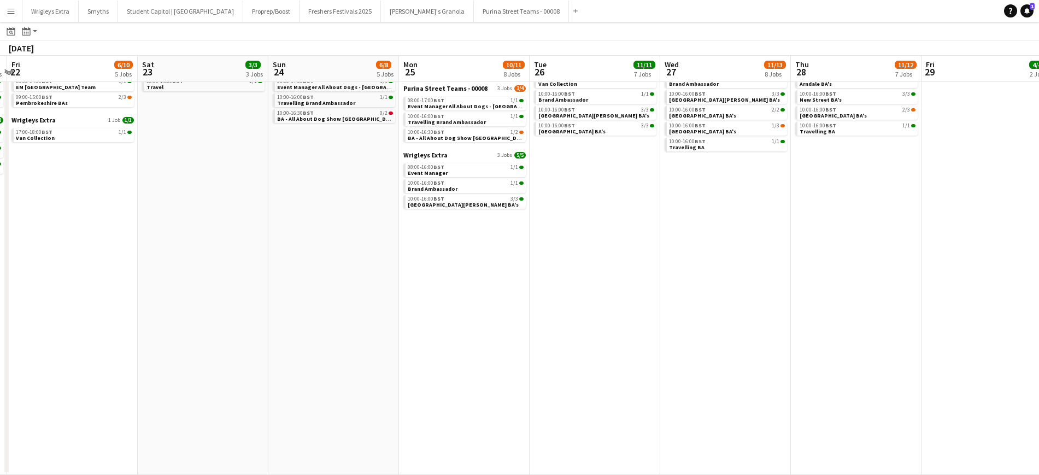
drag, startPoint x: 406, startPoint y: 272, endPoint x: 438, endPoint y: 252, distance: 38.1
click at [815, 267] on app-calendar-viewport "Wed 20 6/6 3 Jobs Thu 21 8/9 7 Jobs Fri 22 6/10 5 Jobs Sat 23 3/3 3 Jobs Sun 24…" at bounding box center [519, 213] width 1039 height 524
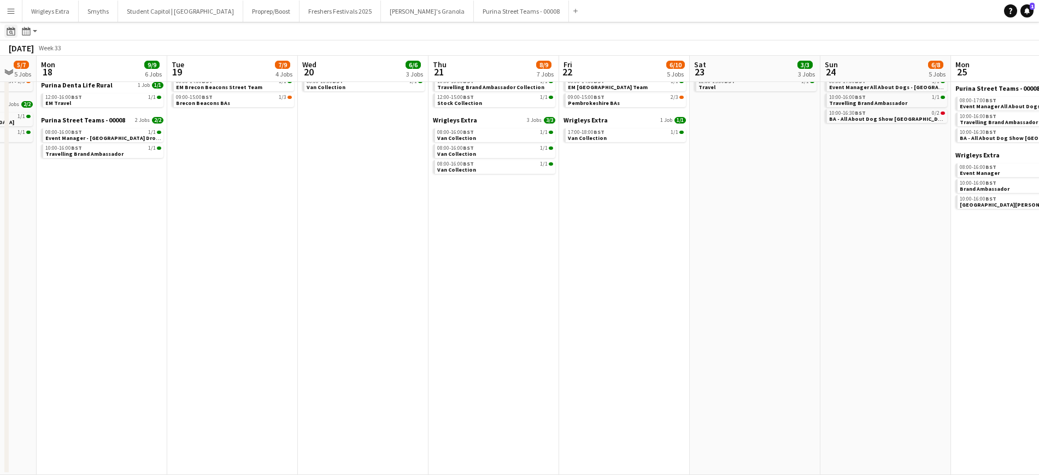
click at [9, 30] on icon at bounding box center [11, 31] width 8 height 9
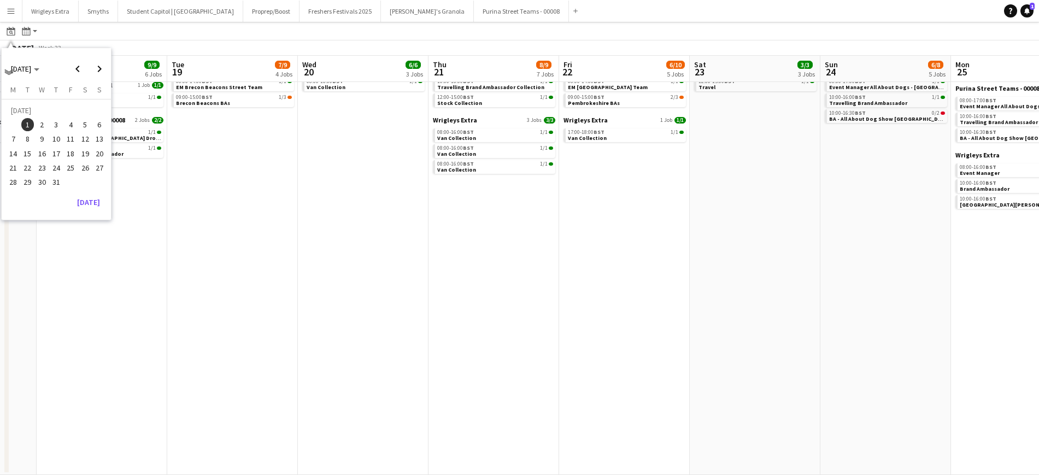
click at [25, 124] on span "1" at bounding box center [27, 124] width 13 height 13
click at [28, 120] on span "1" at bounding box center [27, 124] width 13 height 13
click at [551, 262] on app-date-cell "Purina Denta Life Rural 2 Jobs [DATE] 08:00-14:00 BST 1/1 EM [GEOGRAPHIC_DATA] …" at bounding box center [493, 242] width 131 height 465
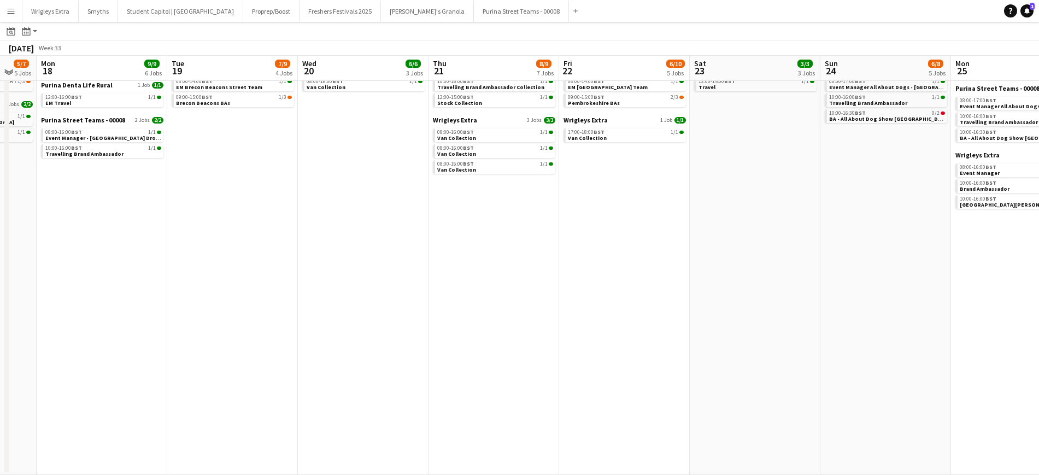
scroll to position [34, 0]
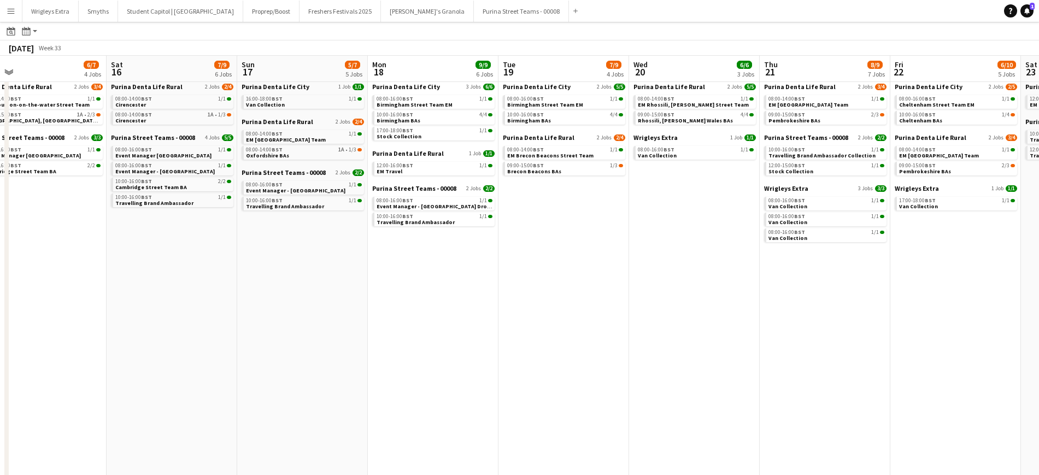
drag, startPoint x: 199, startPoint y: 327, endPoint x: 515, endPoint y: 370, distance: 318.7
click at [515, 370] on app-calendar-viewport "Wed 13 12/12 6 Jobs Thu 14 10/11 6 Jobs Fri 15 6/7 4 Jobs Sat 16 7/9 6 Jobs Sun…" at bounding box center [519, 281] width 1039 height 524
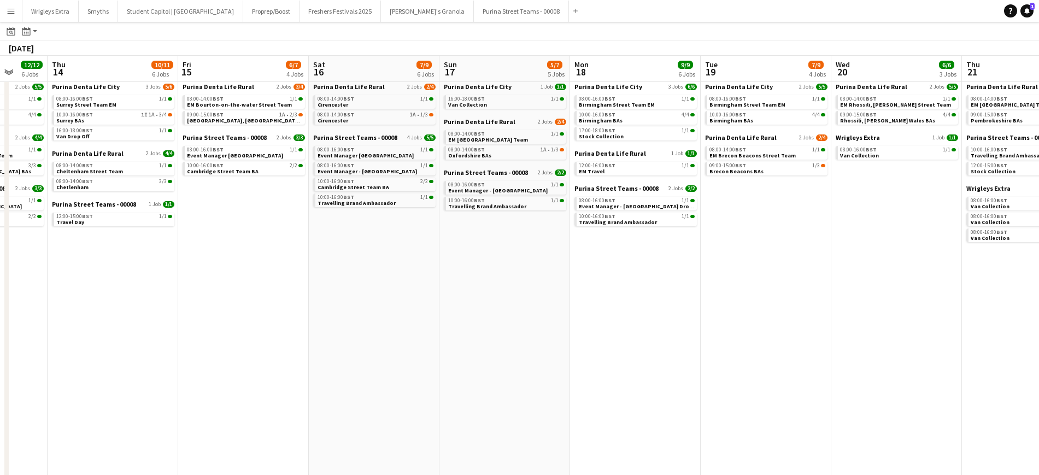
drag, startPoint x: 170, startPoint y: 341, endPoint x: 427, endPoint y: 339, distance: 256.3
click at [757, 355] on app-calendar-viewport "Wed 13 12/12 6 Jobs Thu 14 10/11 6 Jobs Fri 15 6/7 4 Jobs Sat 16 7/9 6 Jobs Sun…" at bounding box center [519, 281] width 1039 height 524
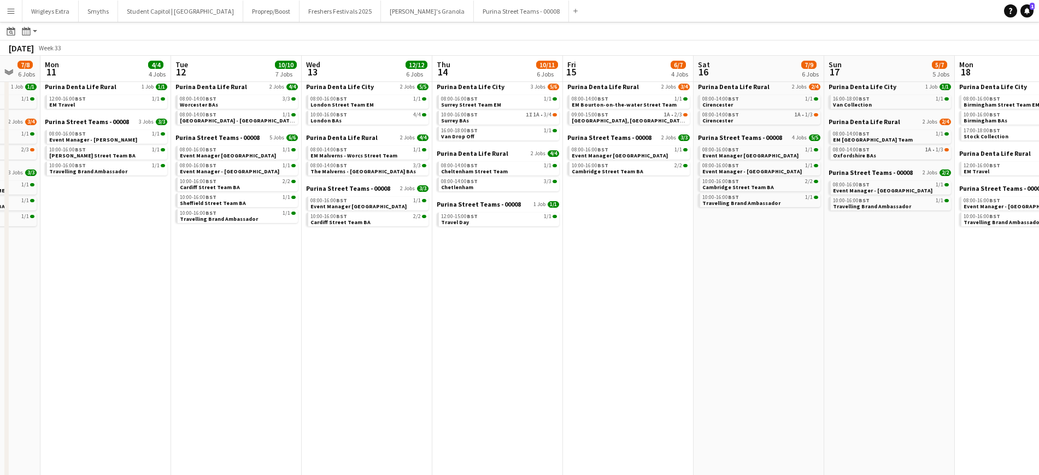
drag, startPoint x: 706, startPoint y: 346, endPoint x: 774, endPoint y: 347, distance: 67.8
click at [774, 347] on app-calendar-viewport "Fri 8 9/11 7 Jobs Sat 9 8/11 7 Jobs Sun 10 7/8 6 Jobs Mon 11 4/4 4 Jobs Tue 12 …" at bounding box center [519, 281] width 1039 height 524
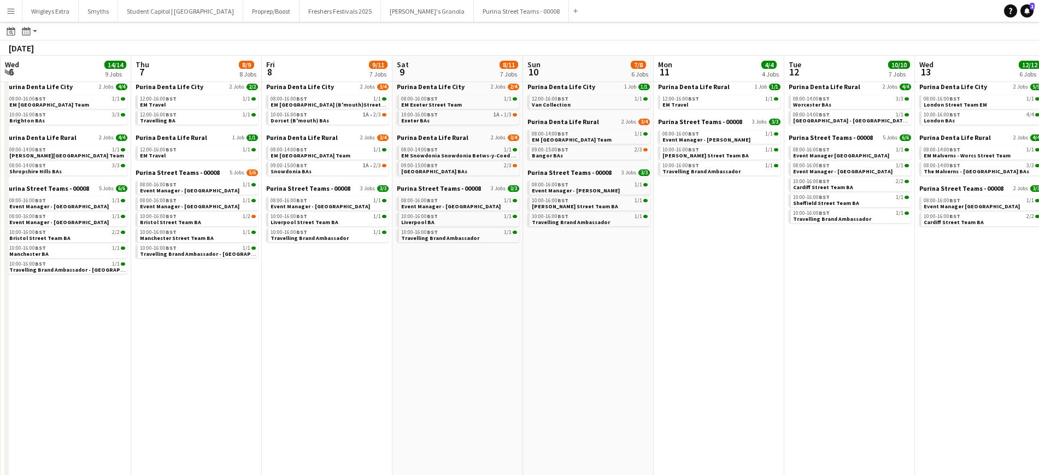
drag, startPoint x: 395, startPoint y: 333, endPoint x: 480, endPoint y: 336, distance: 85.3
click at [649, 345] on app-calendar-viewport "Mon 4 8/8 4 Jobs Tue 5 10/10 6 Jobs Wed 6 14/14 9 Jobs Thu 7 8/9 8 Jobs Fri 8 9…" at bounding box center [519, 281] width 1039 height 524
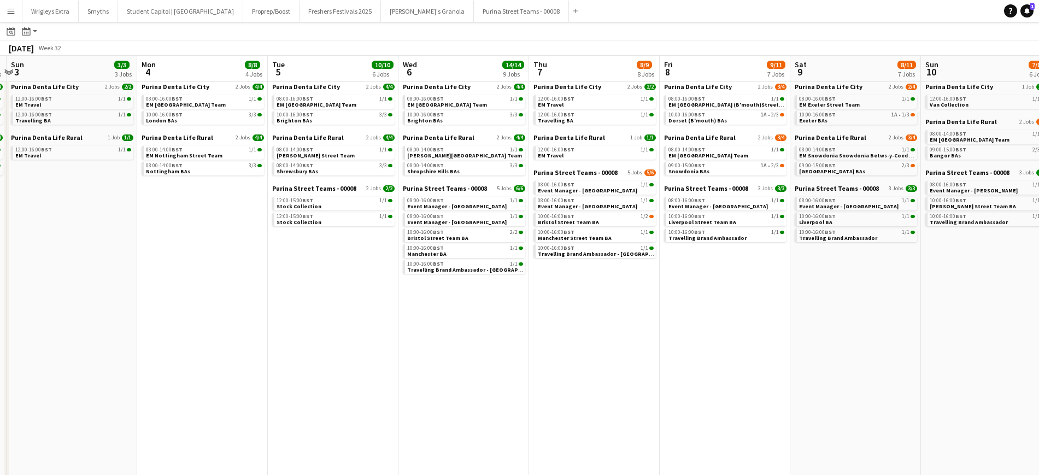
click at [740, 320] on app-calendar-viewport "Fri 1 10/10 6 Jobs Sat 2 8/8 4 Jobs Sun 3 3/3 3 Jobs Mon 4 8/8 4 Jobs Tue 5 10/…" at bounding box center [519, 281] width 1039 height 524
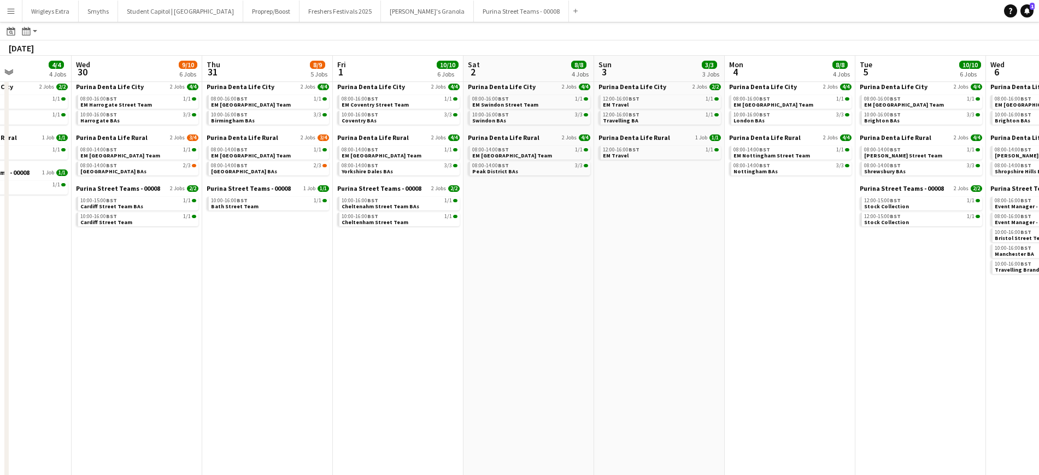
drag, startPoint x: 198, startPoint y: 288, endPoint x: 781, endPoint y: 305, distance: 583.2
click at [780, 305] on app-calendar-viewport "Sun 27 4/4 3 Jobs Mon 28 2/2 2 Jobs Tue 29 4/4 4 Jobs Wed 30 9/10 6 Jobs Thu 31…" at bounding box center [519, 281] width 1039 height 524
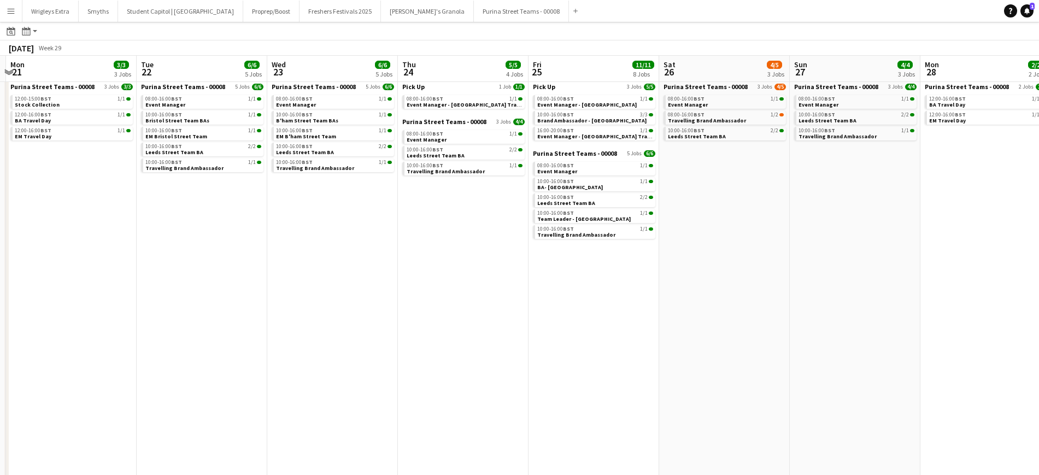
drag, startPoint x: 208, startPoint y: 301, endPoint x: 814, endPoint y: 322, distance: 606.3
click at [814, 322] on app-calendar-viewport "Fri 18 Sat 19 Sun 20 Mon 21 3/3 3 Jobs Tue 22 6/6 5 Jobs Wed 23 6/6 5 Jobs Thu …" at bounding box center [519, 281] width 1039 height 524
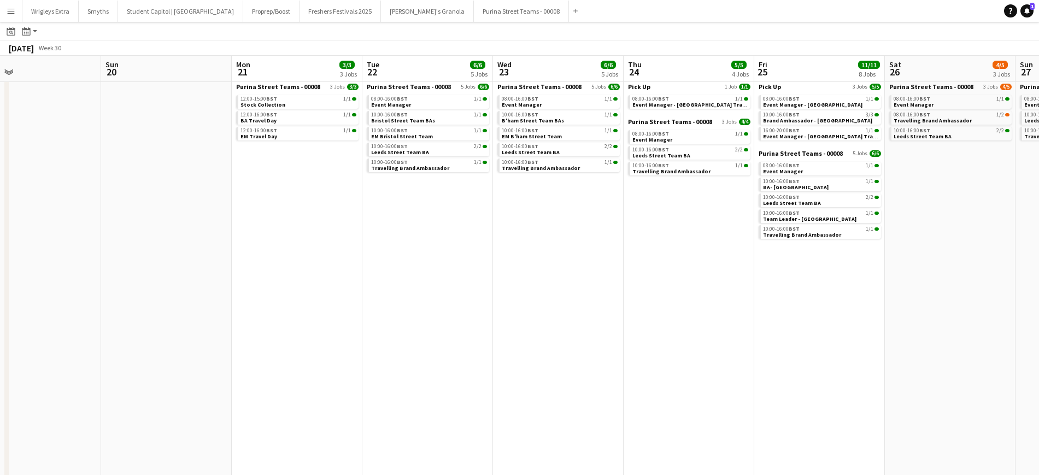
drag, startPoint x: 232, startPoint y: 321, endPoint x: 711, endPoint y: 327, distance: 478.7
click at [710, 327] on app-calendar-viewport "Thu 17 Fri 18 Sat 19 Sun 20 Mon 21 3/3 3 Jobs Tue 22 6/6 5 Jobs Wed 23 6/6 5 Jo…" at bounding box center [519, 281] width 1039 height 524
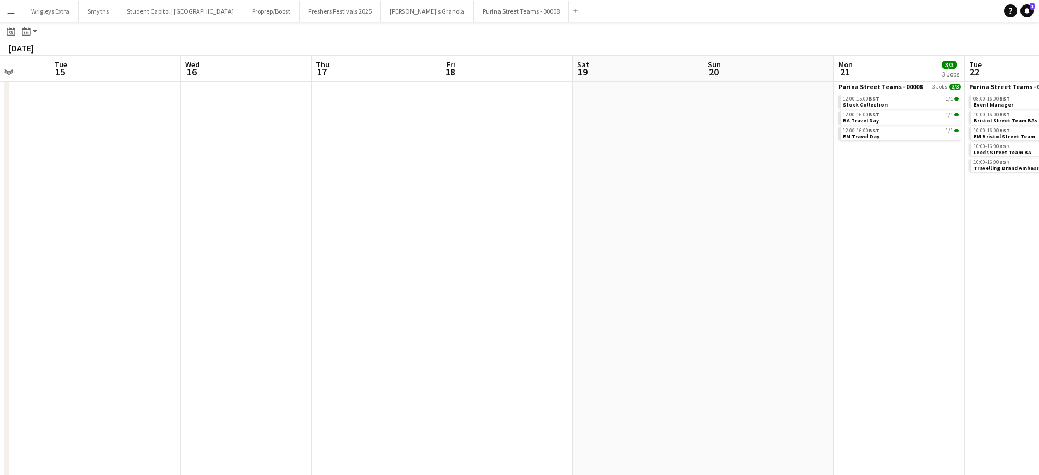
drag, startPoint x: 148, startPoint y: 309, endPoint x: 698, endPoint y: 316, distance: 549.7
click at [687, 315] on app-calendar-viewport "Sun 13 1/1 1 Job Mon 14 Tue 15 Wed 16 Thu 17 Fri 18 Sat 19 Sun 20 Mon 21 3/3 3 …" at bounding box center [519, 281] width 1039 height 524
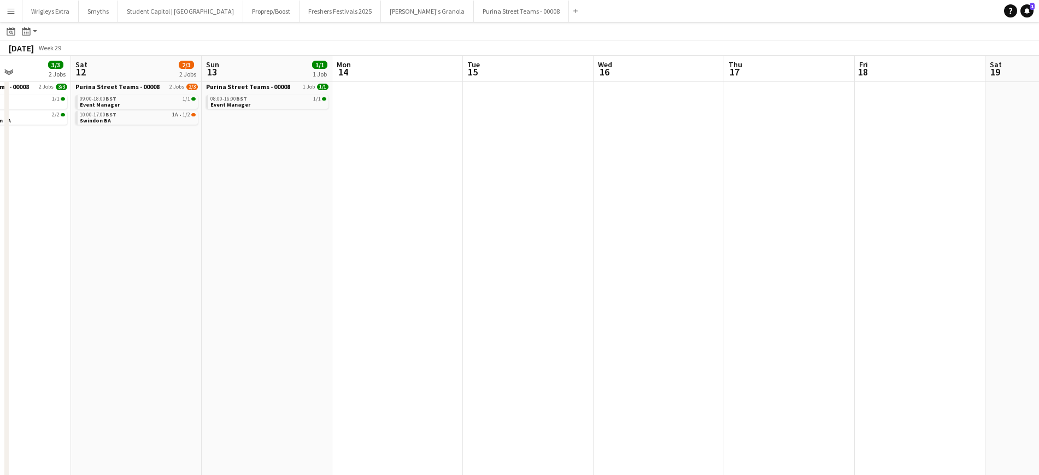
drag, startPoint x: 210, startPoint y: 302, endPoint x: 586, endPoint y: 303, distance: 376.5
click at [582, 303] on app-calendar-viewport "Wed 9 1/1 1 Job Thu 10 3/3 2 Jobs Fri 11 3/3 2 Jobs Sat 12 2/3 2 Jobs Sun 13 1/…" at bounding box center [519, 281] width 1039 height 524
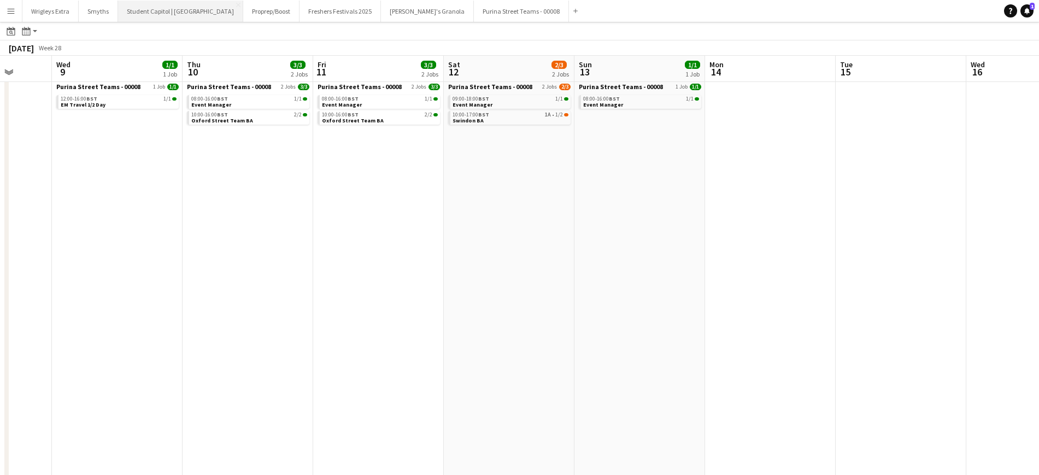
scroll to position [0, 340]
click at [12, 28] on icon at bounding box center [11, 31] width 8 height 9
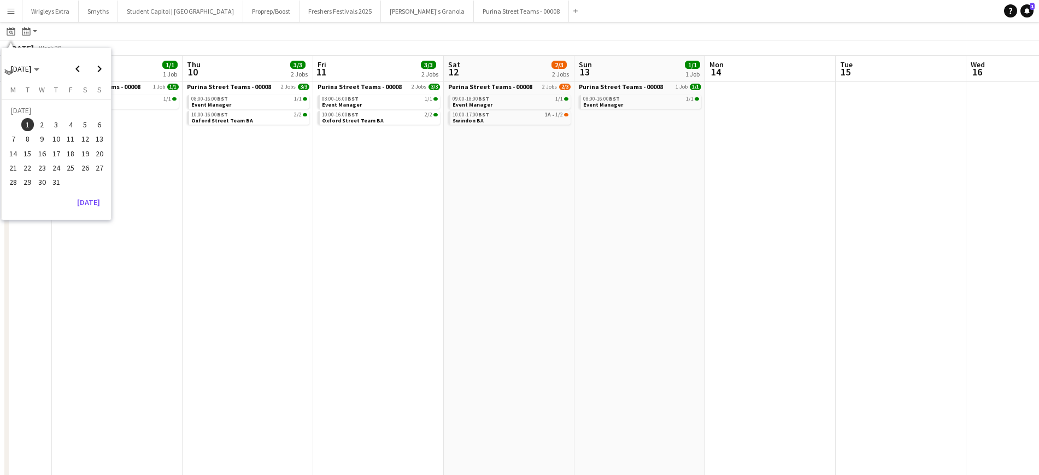
click at [32, 123] on span "1" at bounding box center [27, 124] width 13 height 13
click at [350, 208] on app-date-cell "Purina Street Teams - 00008 2 Jobs [DATE] 08:00-16:00 BST 1/1 Event Manager 10:…" at bounding box center [378, 310] width 131 height 465
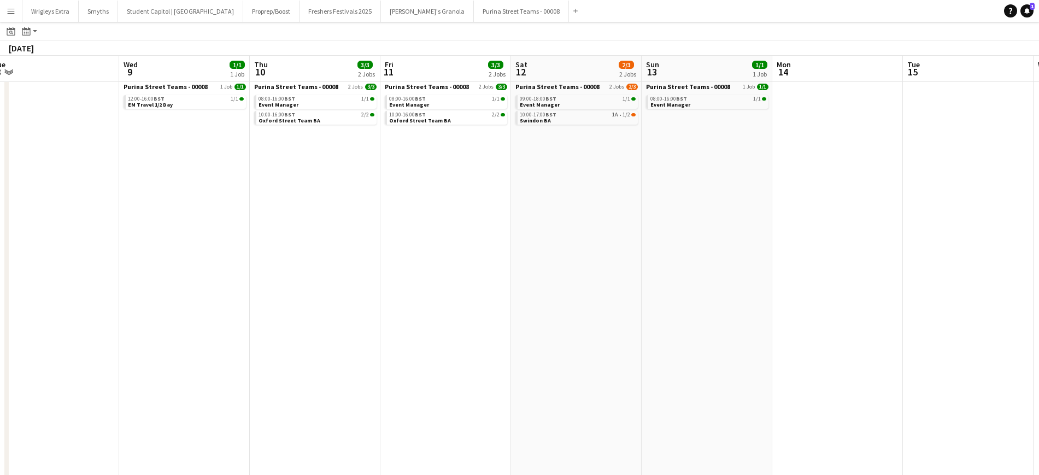
drag, startPoint x: 95, startPoint y: 197, endPoint x: 770, endPoint y: 246, distance: 676.6
click at [821, 245] on app-calendar-viewport "Sun 6 Mon 7 Tue 8 Wed 9 1/1 1 Job Thu 10 3/3 2 Jobs Fri 11 3/3 2 Jobs Sat 12 2/…" at bounding box center [519, 281] width 1039 height 524
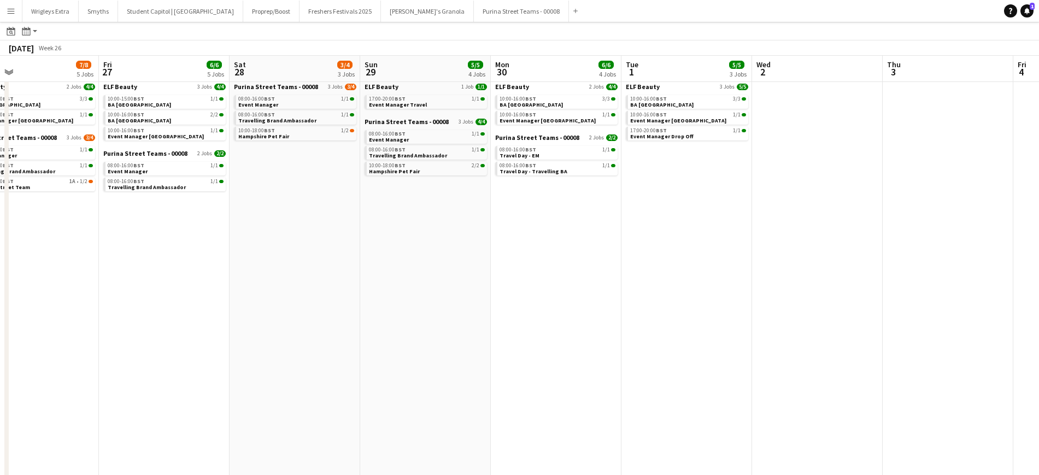
drag, startPoint x: 100, startPoint y: 214, endPoint x: 896, endPoint y: 263, distance: 797.0
click at [896, 263] on app-calendar-viewport "Wed 25 2/2 2 Jobs Thu 26 7/8 5 Jobs Fri 27 6/6 5 Jobs Sat 28 3/4 3 Jobs Sun 29 …" at bounding box center [519, 281] width 1039 height 524
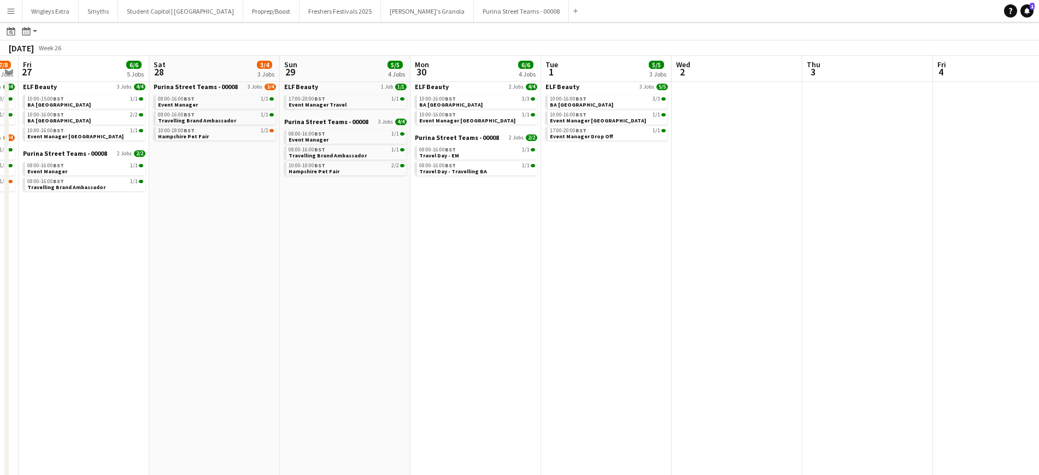
drag, startPoint x: 120, startPoint y: 211, endPoint x: 770, endPoint y: 251, distance: 652.0
click at [765, 250] on app-calendar-viewport "Wed 25 2/2 2 Jobs Thu 26 7/8 5 Jobs Fri 27 6/6 5 Jobs Sat 28 3/4 3 Jobs Sun 29 …" at bounding box center [519, 281] width 1039 height 524
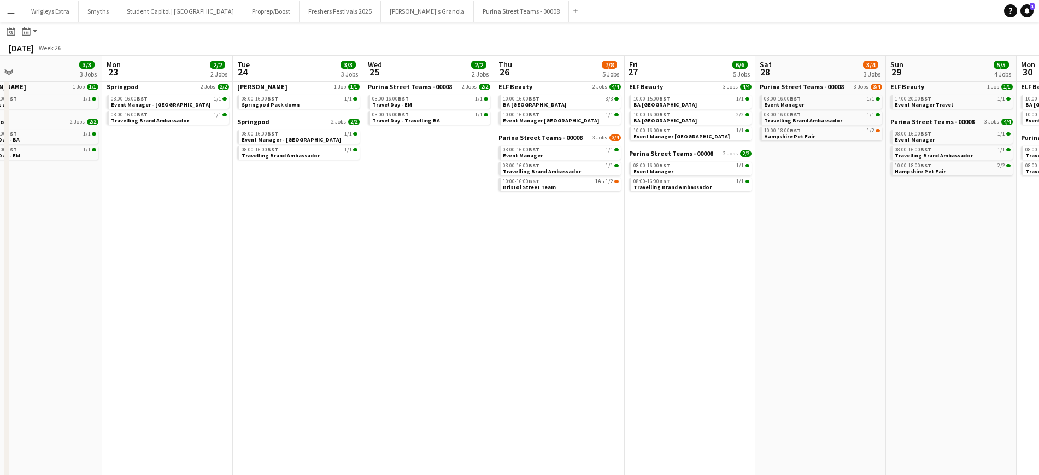
click at [775, 254] on app-all-jobs "All Jobs Date picker [DATE] [DATE] [DATE] M [DATE] T [DATE] W [DATE] T [DATE] F…" at bounding box center [519, 265] width 1039 height 556
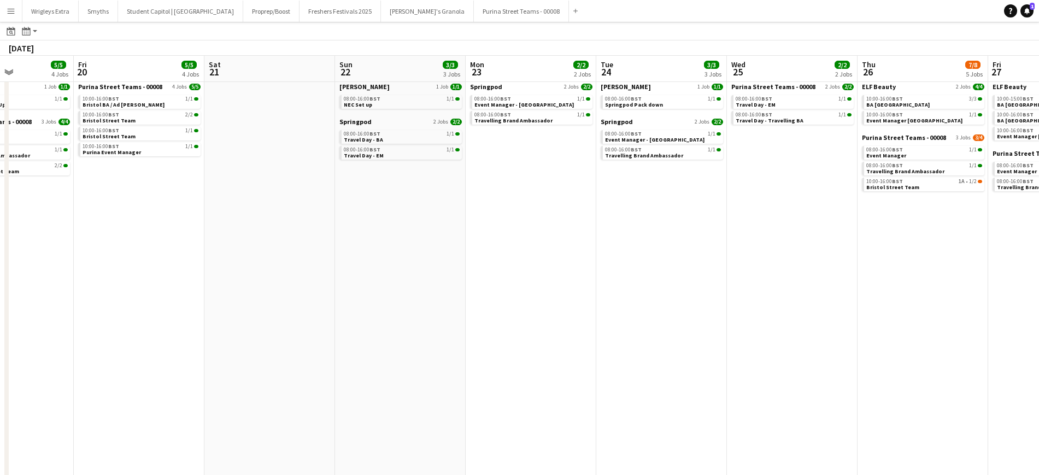
drag, startPoint x: 33, startPoint y: 168, endPoint x: 757, endPoint y: 243, distance: 728.4
click at [757, 243] on app-calendar-viewport "Tue 17 2/2 2 Jobs Wed 18 4/4 3 Jobs Thu 19 5/5 4 Jobs Fri 20 5/5 4 Jobs Sat 21 …" at bounding box center [519, 281] width 1039 height 524
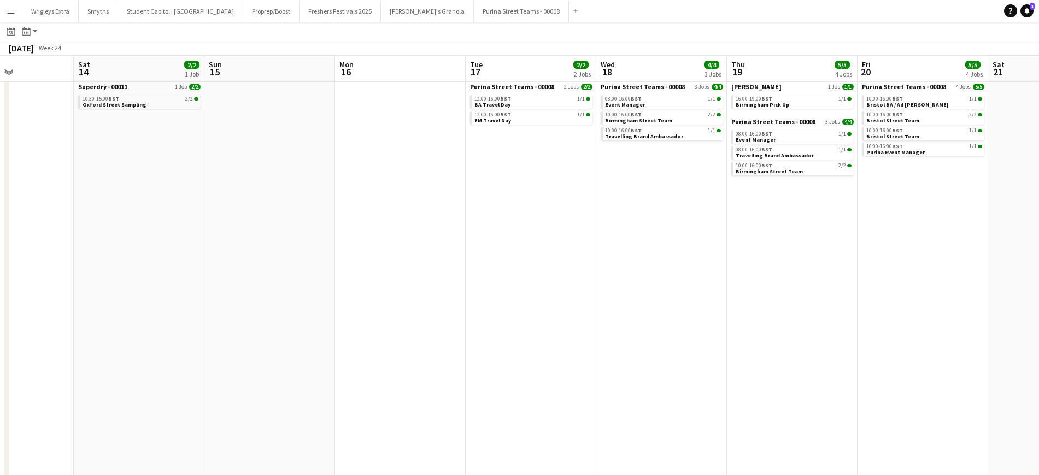
scroll to position [0, 317]
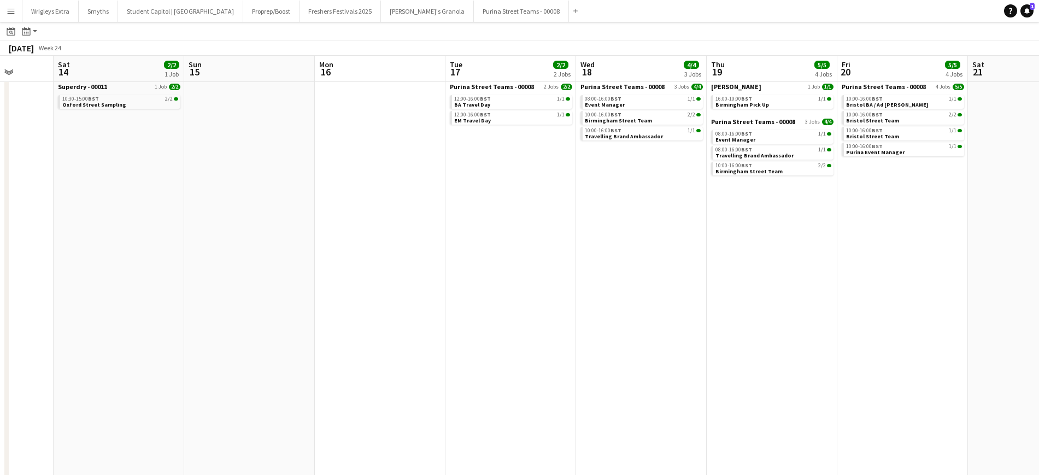
drag, startPoint x: 607, startPoint y: 249, endPoint x: 870, endPoint y: 256, distance: 263.4
click at [870, 256] on app-calendar-viewport "Wed 11 Thu 12 Fri 13 Sat 14 2/2 1 Job Sun 15 Mon 16 Tue 17 2/2 2 Jobs Wed 18 4/…" at bounding box center [519, 281] width 1039 height 524
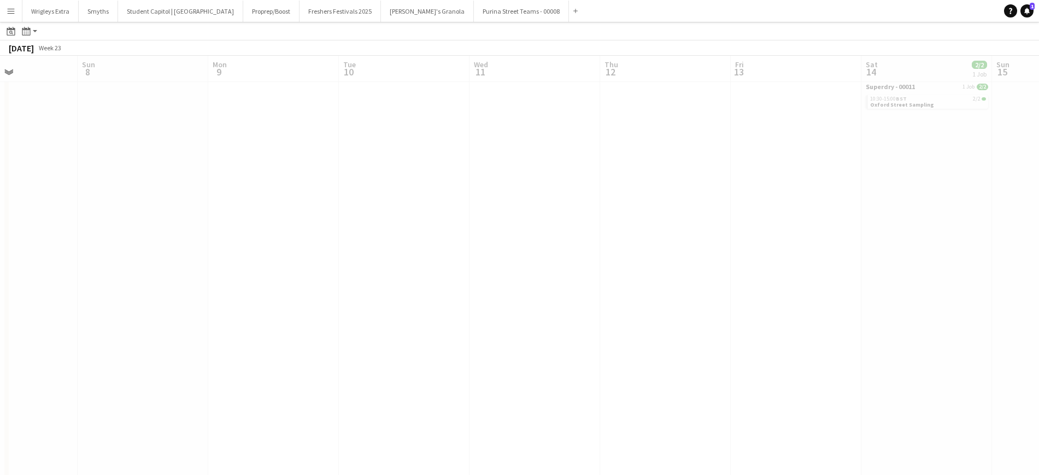
drag, startPoint x: 511, startPoint y: 327, endPoint x: 466, endPoint y: 332, distance: 46.2
click at [721, 343] on app-all-jobs "All Jobs Date picker [DATE] [DATE] [DATE] M [DATE] T [DATE] W [DATE] T [DATE] F…" at bounding box center [519, 265] width 1039 height 556
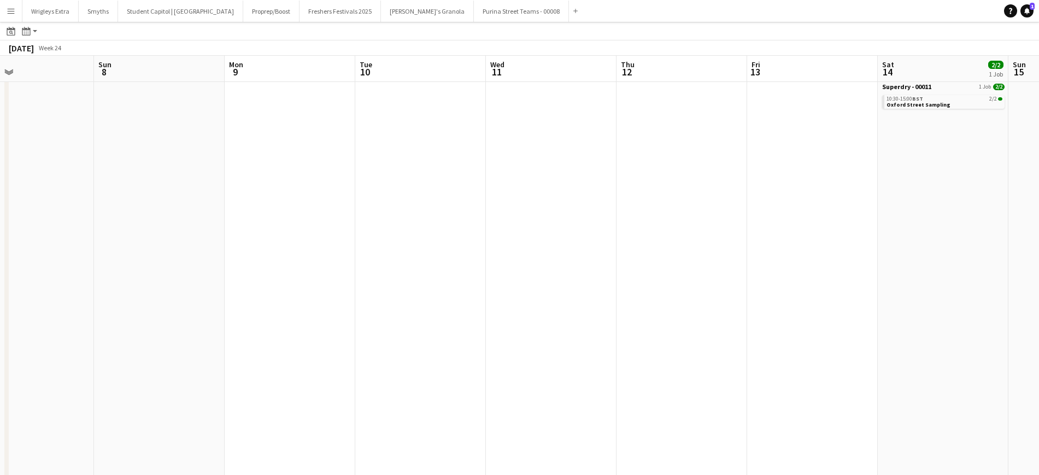
drag, startPoint x: 194, startPoint y: 325, endPoint x: 603, endPoint y: 347, distance: 409.3
click at [603, 347] on app-calendar-viewport "Thu 5 Fri 6 Sat 7 Sun 8 Mon 9 Tue 10 Wed 11 Thu 12 Fri 13 Sat 14 2/2 1 Job Sun …" at bounding box center [519, 281] width 1039 height 524
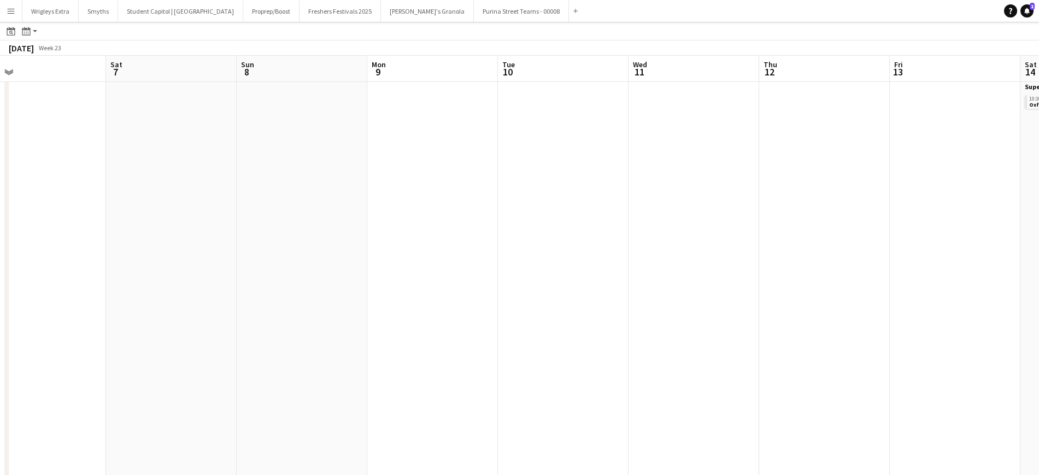
drag, startPoint x: 51, startPoint y: 274, endPoint x: 343, endPoint y: 308, distance: 293.8
click at [87, 281] on app-calendar-viewport "Mon 2 Tue 3 Wed 4 Thu 5 Fri 6 Sat 7 Sun 8 Mon 9 Tue 10 Wed 11 Thu 12 Fri 13 Sat…" at bounding box center [519, 281] width 1039 height 524
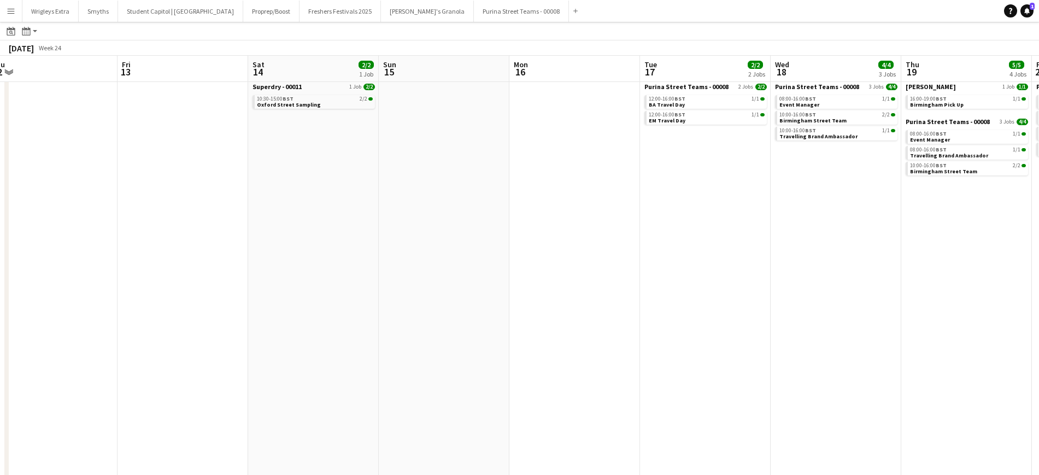
drag, startPoint x: 116, startPoint y: 281, endPoint x: 634, endPoint y: 327, distance: 520.6
click at [134, 284] on app-calendar-viewport "Mon 9 Tue 10 Wed 11 Thu 12 Fri 13 Sat 14 2/2 1 Job Sun 15 Mon 16 Tue 17 2/2 2 J…" at bounding box center [519, 281] width 1039 height 524
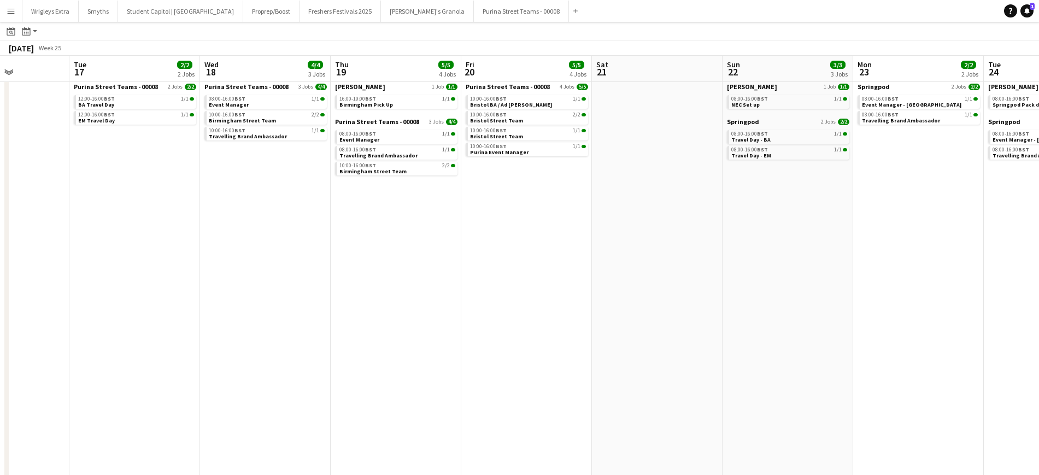
drag, startPoint x: 634, startPoint y: 327, endPoint x: 125, endPoint y: 270, distance: 512.9
click at [57, 260] on app-calendar-viewport "Fri 13 Sat 14 2/2 1 Job Sun 15 Mon 16 Tue 17 2/2 2 Jobs Wed 18 4/4 3 Jobs Thu 1…" at bounding box center [519, 281] width 1039 height 524
click at [204, 270] on app-calendar-viewport "Fri 13 Sat 14 2/2 1 Job Sun 15 Mon 16 Tue 17 2/2 2 Jobs Wed 18 4/4 3 Jobs Thu 1…" at bounding box center [519, 281] width 1039 height 524
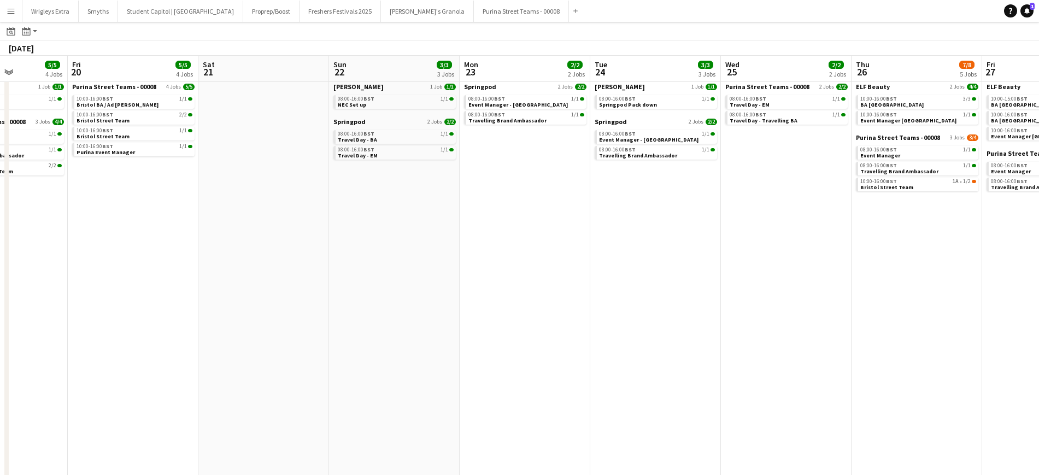
drag, startPoint x: 741, startPoint y: 305, endPoint x: 270, endPoint y: 279, distance: 471.1
click at [222, 276] on app-calendar-viewport "Tue 17 2/2 2 Jobs Wed 18 4/4 3 Jobs Thu 19 5/5 4 Jobs Fri 20 5/5 4 Jobs Sat 21 …" at bounding box center [519, 281] width 1039 height 524
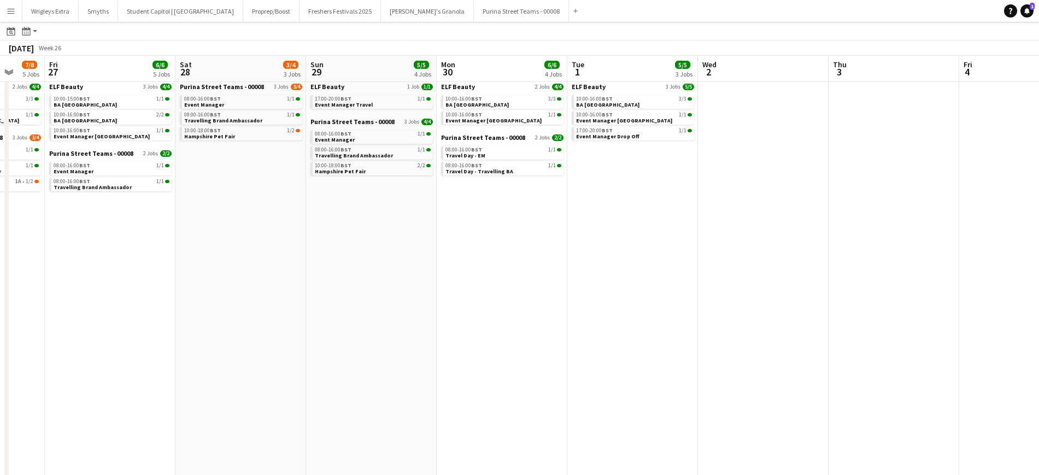
drag, startPoint x: 78, startPoint y: 286, endPoint x: 342, endPoint y: 305, distance: 265.1
click at [61, 286] on app-calendar-viewport "Tue 24 3/3 3 Jobs Wed 25 2/2 2 Jobs Thu 26 7/8 5 Jobs Fri 27 6/6 5 Jobs Sat 28 …" at bounding box center [519, 281] width 1039 height 524
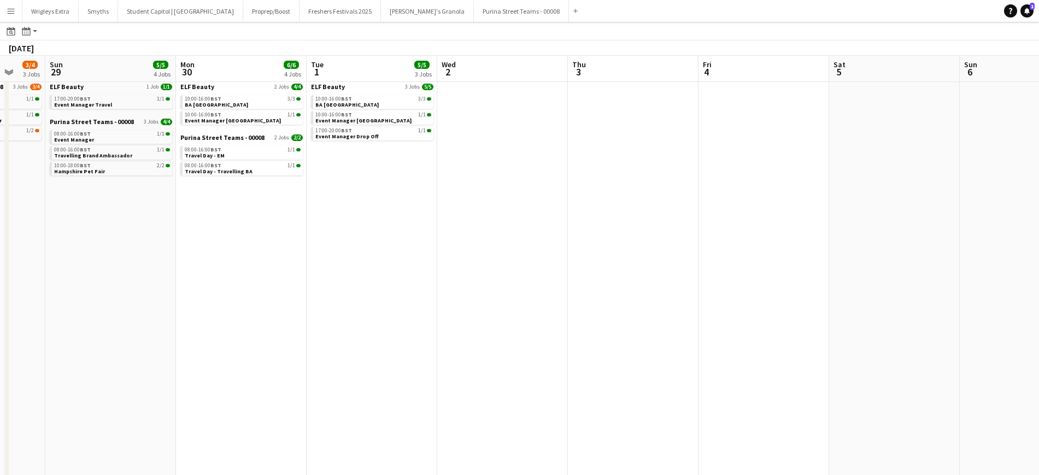
drag, startPoint x: 451, startPoint y: 302, endPoint x: 264, endPoint y: 288, distance: 187.4
click at [266, 287] on app-calendar-viewport "Thu 26 7/8 5 Jobs Fri 27 6/6 5 Jobs Sat 28 3/4 3 Jobs Sun 29 5/5 4 Jobs Mon 30 …" at bounding box center [519, 281] width 1039 height 524
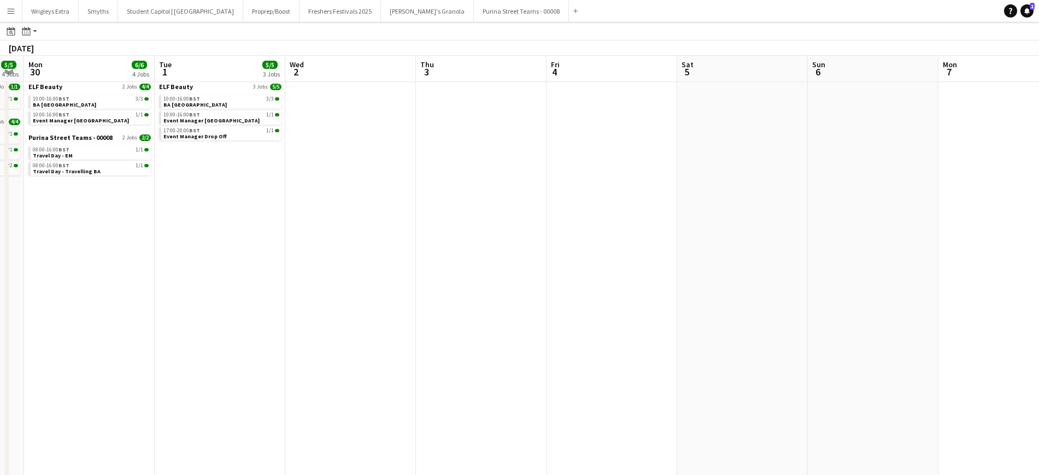
scroll to position [0, 226]
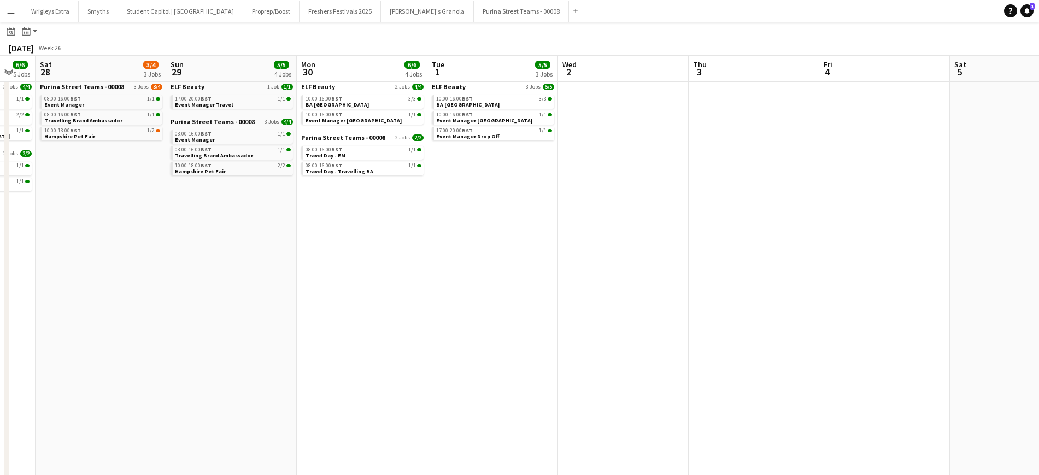
drag, startPoint x: 191, startPoint y: 190, endPoint x: 573, endPoint y: 247, distance: 386.2
click at [573, 247] on app-calendar-viewport "Thu 26 7/8 5 Jobs Fri 27 6/6 5 Jobs Sat 28 3/4 3 Jobs Sun 29 5/5 4 Jobs Mon 30 …" at bounding box center [519, 281] width 1039 height 524
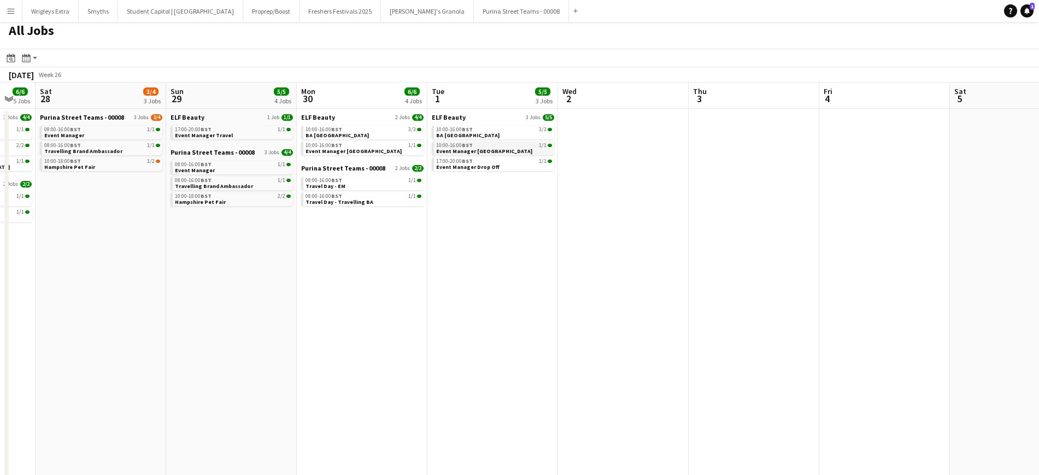
scroll to position [0, 0]
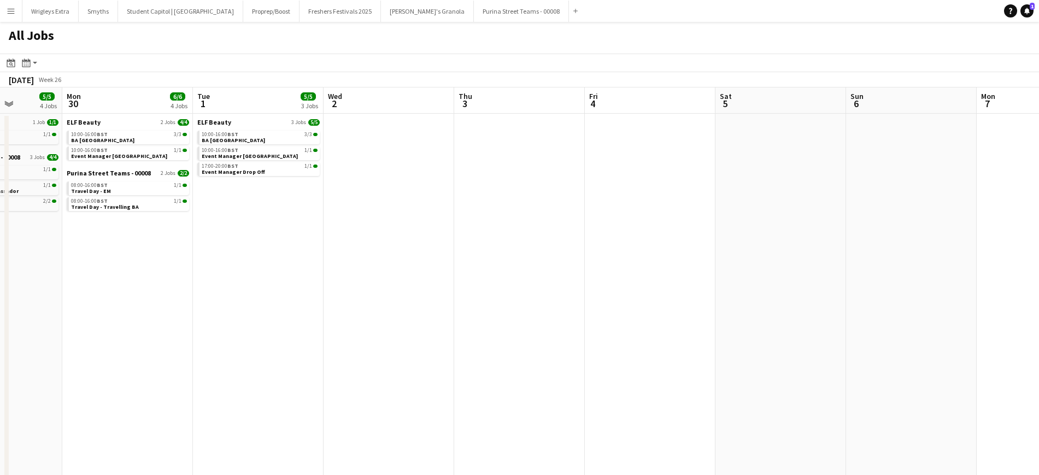
drag, startPoint x: 726, startPoint y: 269, endPoint x: 480, endPoint y: 281, distance: 245.6
click at [486, 281] on app-calendar-viewport "Thu 26 7/8 5 Jobs Fri 27 6/6 5 Jobs Sat 28 3/4 3 Jobs Sun 29 5/5 4 Jobs Mon 30 …" at bounding box center [519, 332] width 1039 height 491
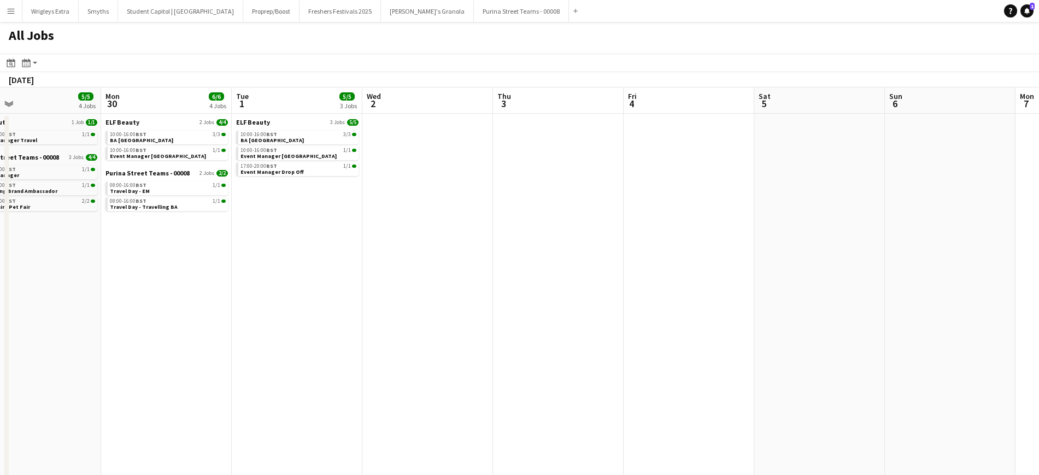
drag
click at [307, 290] on app-calendar-viewport "Thu 26 7/8 5 Jobs Fri 27 6/6 5 Jobs Sat 28 3/4 3 Jobs Sun 29 5/5 4 Jobs Mon 30 …" at bounding box center [519, 332] width 1039 height 491
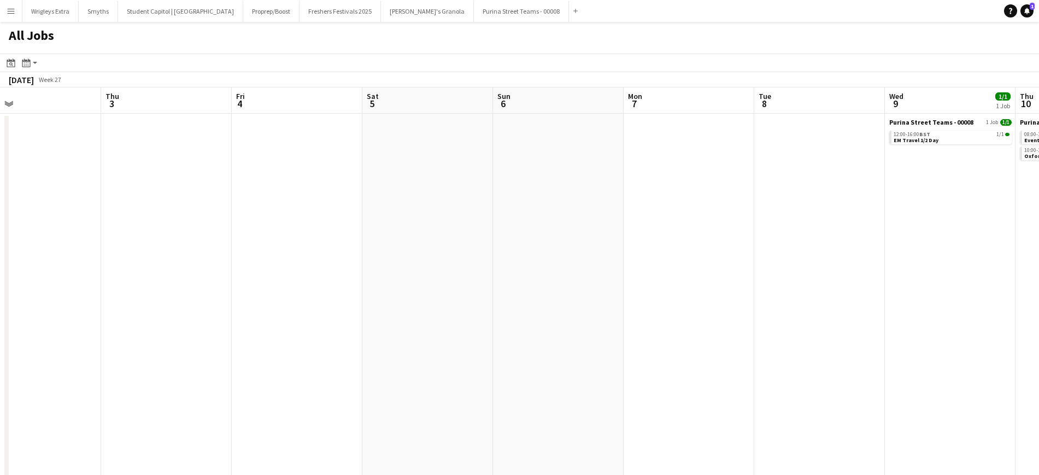
scroll to position [0, 524]
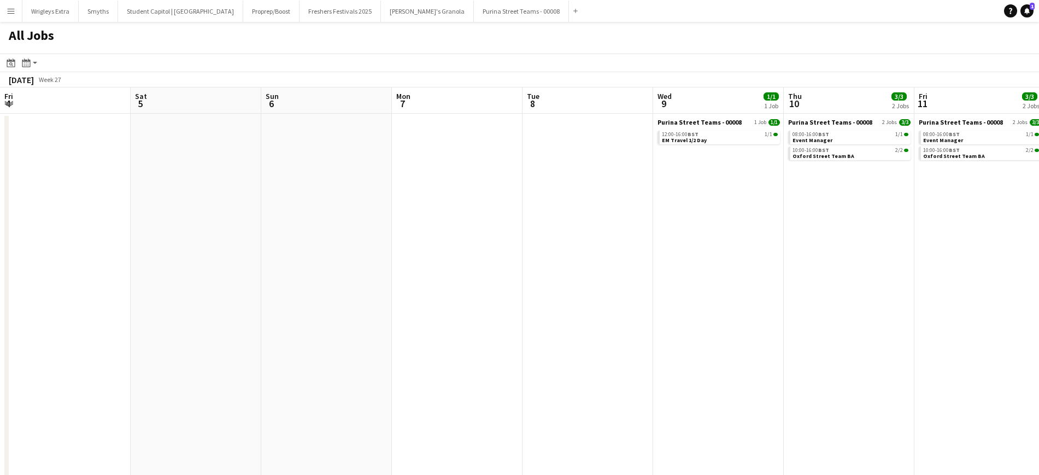
scroll to position [0, 305]
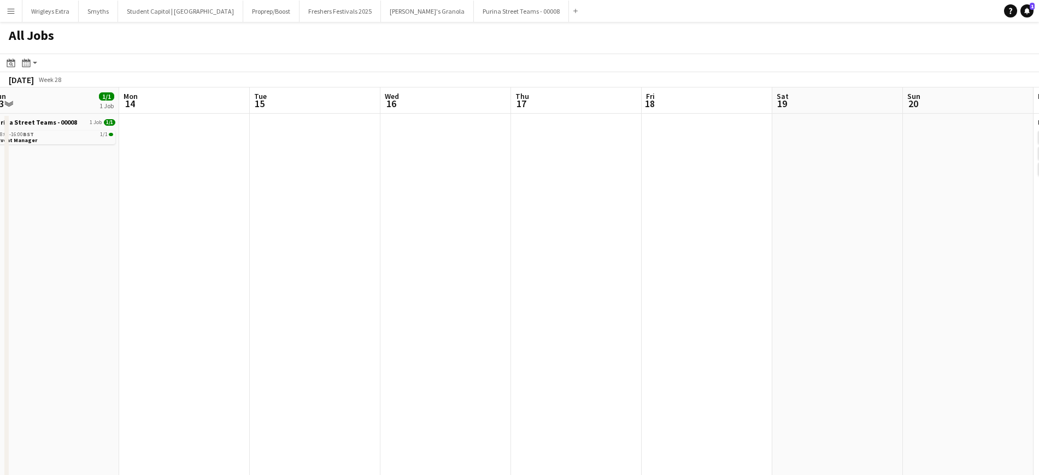
drag, startPoint x: 922, startPoint y: 225, endPoint x: 715, endPoint y: 294, distance: 218.2
click at [40, 213] on app-calendar-viewport "Thu 10 3/3 2 Jobs Fri 11 3/3 2 Jobs Sat 12 2/3 2 Jobs Sun 13 1/1 1 Job Mon 14 T…" at bounding box center [519, 332] width 1039 height 491
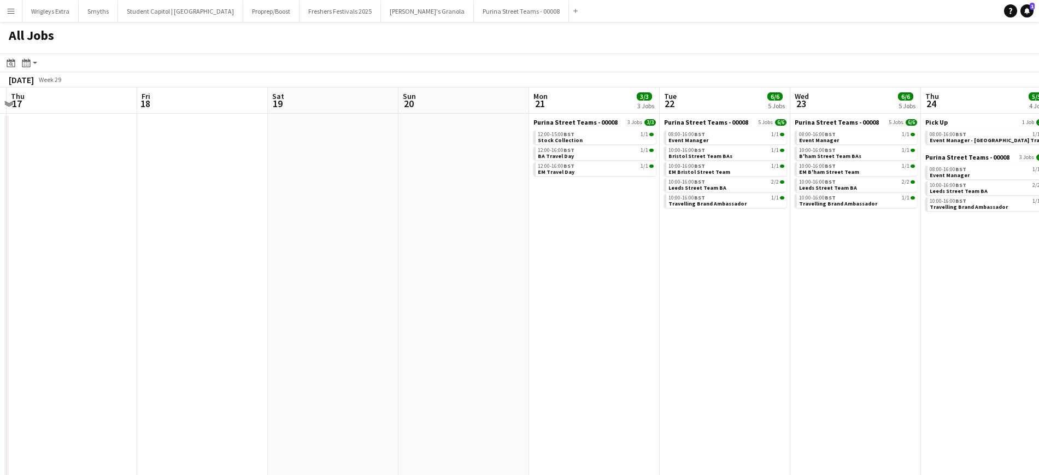
scroll to position [0, 460]
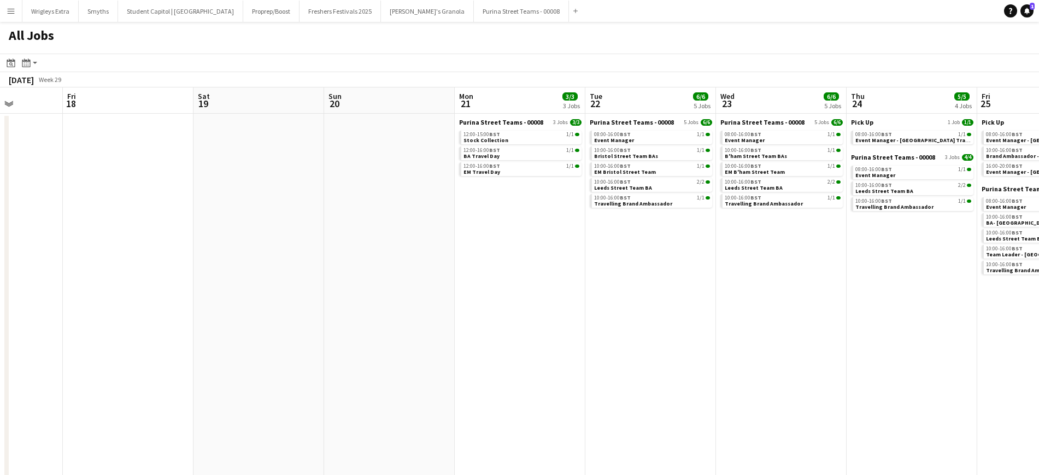
drag, startPoint x: 727, startPoint y: 294, endPoint x: 148, endPoint y: 269, distance: 579.2
click at [148, 269] on app-calendar-viewport "Mon 14 Tue 15 Wed 16 Thu 17 Fri 18 Sat 19 Sun 20 Mon 21 3/3 3 Jobs Tue 22 6/6 5…" at bounding box center [519, 332] width 1039 height 491
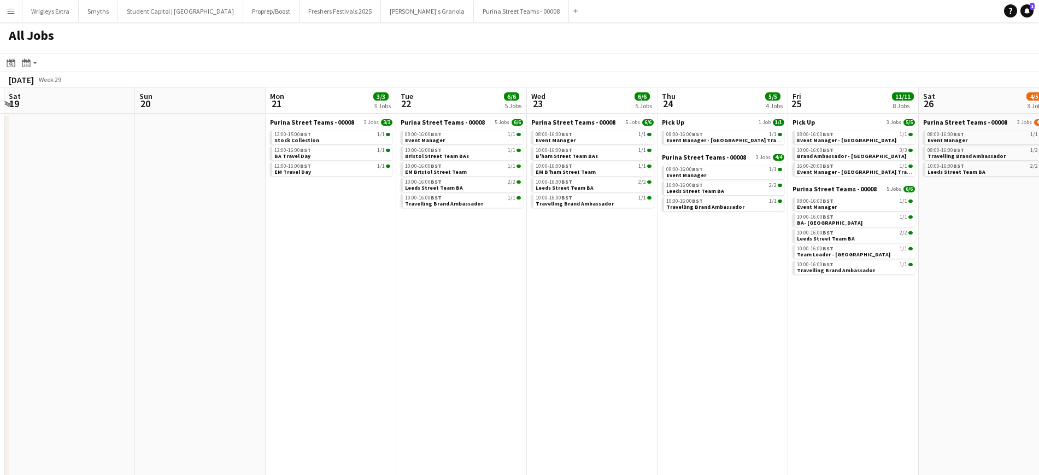
scroll to position [0, 445]
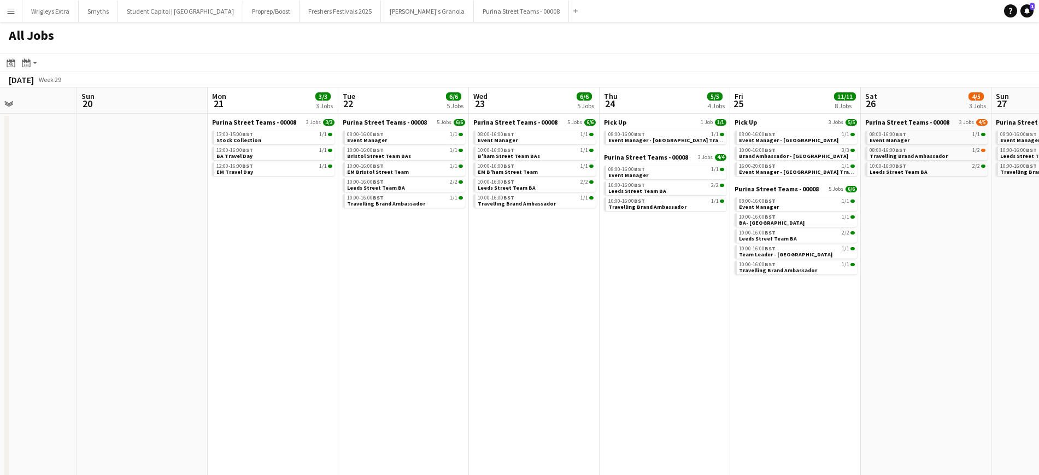
drag, startPoint x: 811, startPoint y: 281, endPoint x: 628, endPoint y: 276, distance: 183.6
click at [628, 276] on app-calendar-viewport "Wed 16 Thu 17 Fri 18 Sat 19 Sun 20 Mon 21 3/3 3 Jobs Tue 22 6/6 5 Jobs Wed 23 6…" at bounding box center [519, 332] width 1039 height 491
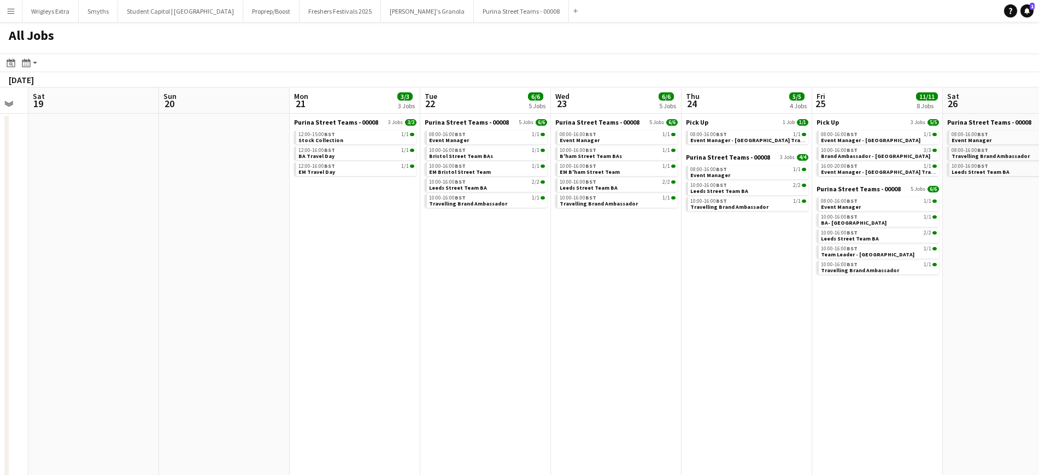
scroll to position [0, 403]
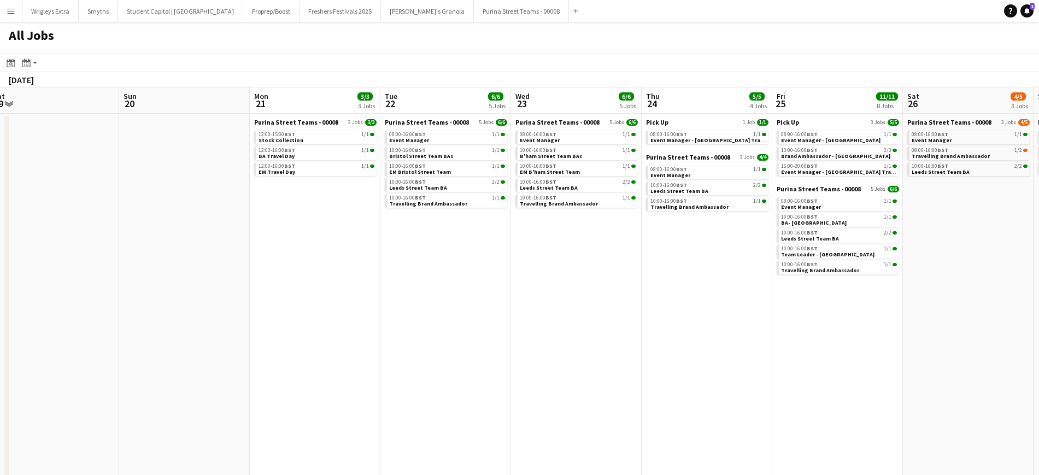
drag, startPoint x: 917, startPoint y: 287, endPoint x: 706, endPoint y: 279, distance: 211.6
click at [706, 279] on app-calendar-viewport "Wed 16 Thu 17 Fri 18 Sat 19 Sun 20 Mon 21 3/3 3 Jobs Tue 22 6/6 5 Jobs Wed 23 6…" at bounding box center [519, 332] width 1039 height 491
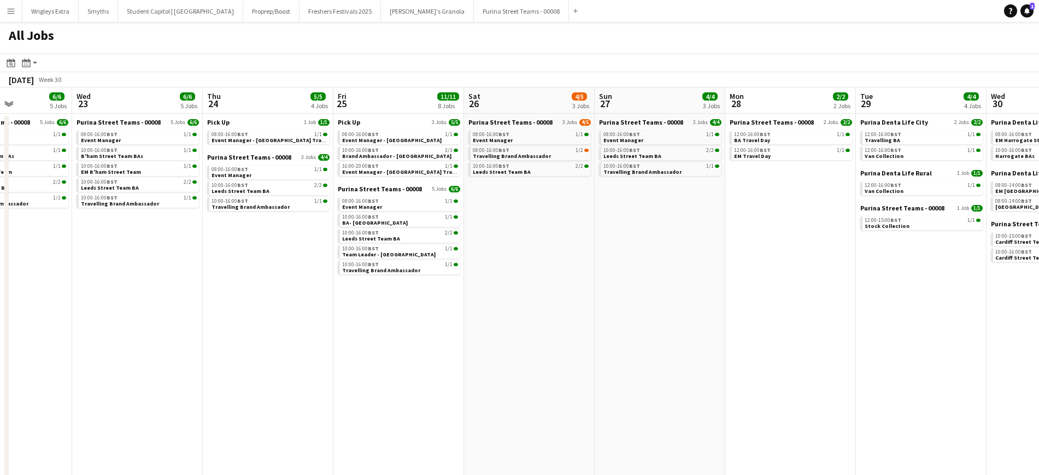
scroll to position [0, 322]
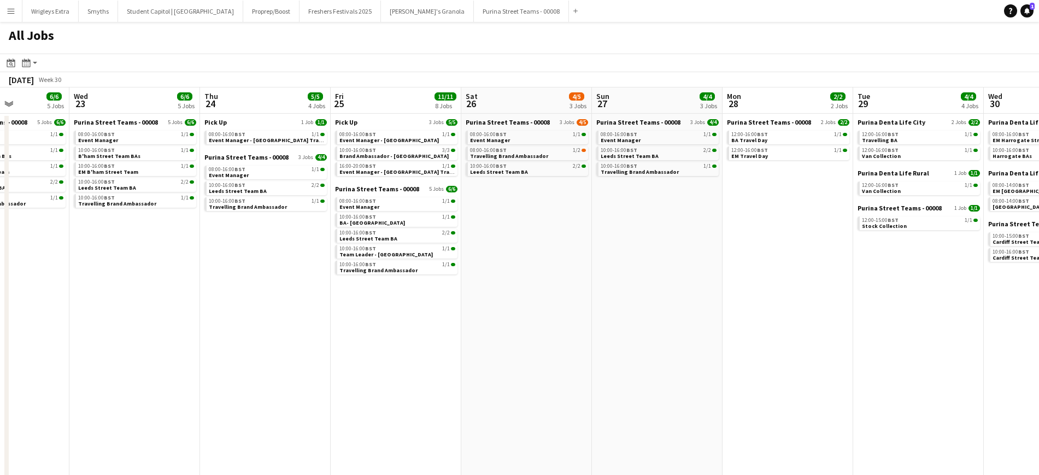
drag, startPoint x: 959, startPoint y: 234, endPoint x: 517, endPoint y: 251, distance: 441.8
click at [517, 251] on app-calendar-viewport "Sun 20 Mon 21 3/3 3 Jobs Tue 22 6/6 5 Jobs Wed 23 6/6 5 Jobs Thu 24 5/5 4 Jobs …" at bounding box center [519, 332] width 1039 height 491
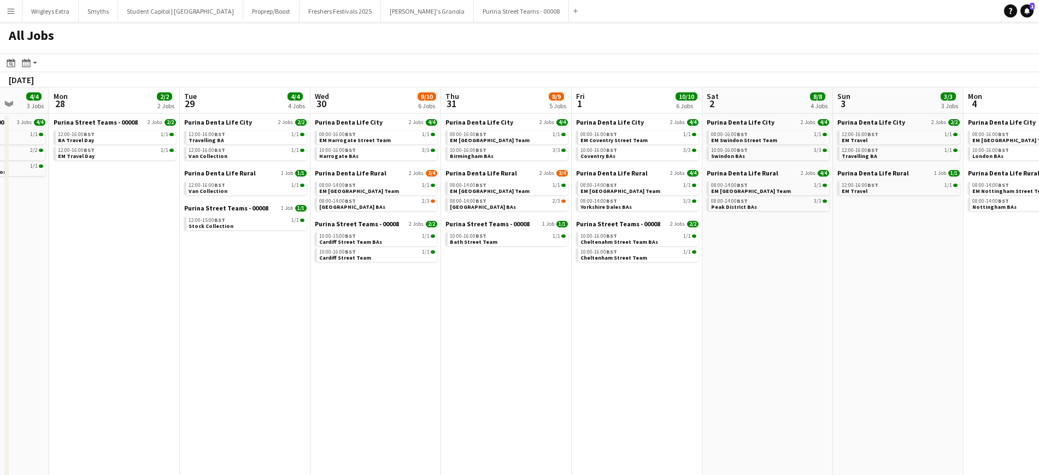
drag, startPoint x: 906, startPoint y: 356, endPoint x: 348, endPoint y: 330, distance: 558.5
click at [348, 330] on app-calendar-viewport "Thu 24 5/5 4 Jobs Fri 25 11/11 8 Jobs Sat 26 4/5 3 Jobs Sun 27 4/4 3 Jobs Mon 2…" at bounding box center [519, 332] width 1039 height 491
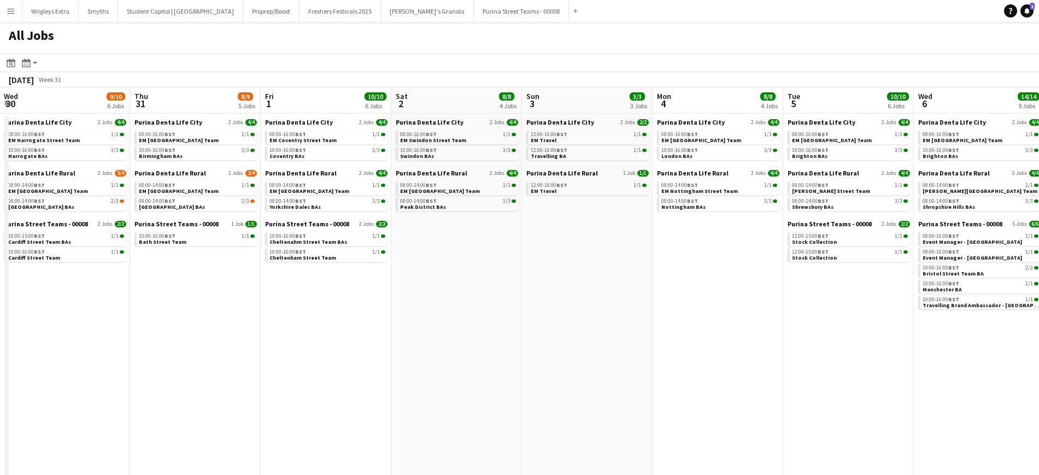
scroll to position [0, 526]
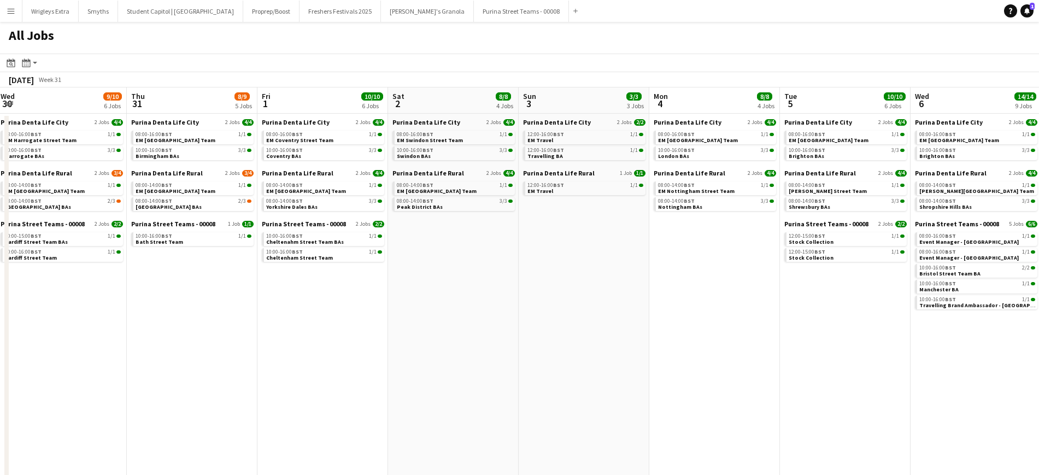
drag, startPoint x: 558, startPoint y: 368, endPoint x: 521, endPoint y: 366, distance: 36.6
click at [521, 366] on app-calendar-viewport "Sat 26 4/5 3 Jobs Sun 27 4/4 3 Jobs Mon 28 2/2 2 Jobs Tue 29 4/4 4 Jobs Wed 30 …" at bounding box center [519, 332] width 1039 height 491
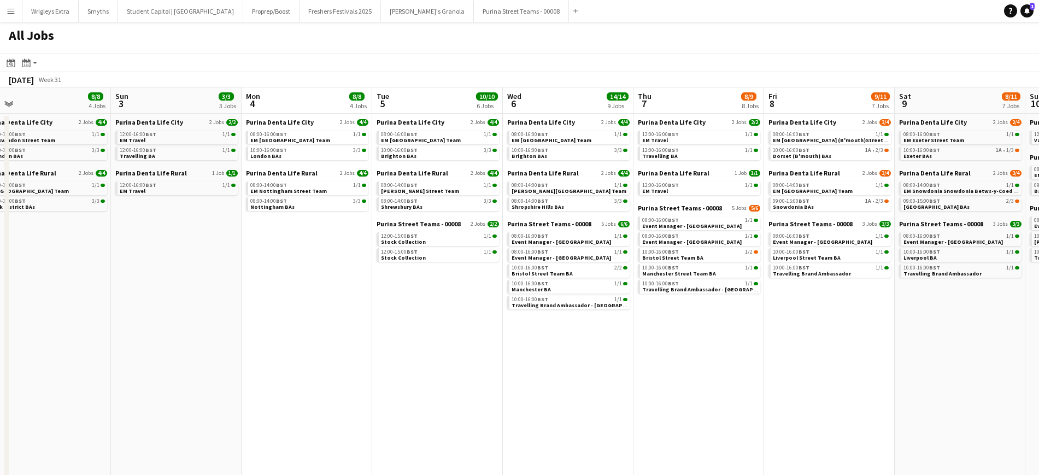
drag, startPoint x: 478, startPoint y: 357, endPoint x: 464, endPoint y: 343, distance: 20.1
click at [73, 326] on app-calendar-viewport "Wed 30 9/10 6 Jobs Thu 31 8/9 5 Jobs Fri 1 10/10 6 Jobs Sat 2 8/8 4 Jobs Sun 3 …" at bounding box center [519, 332] width 1039 height 491
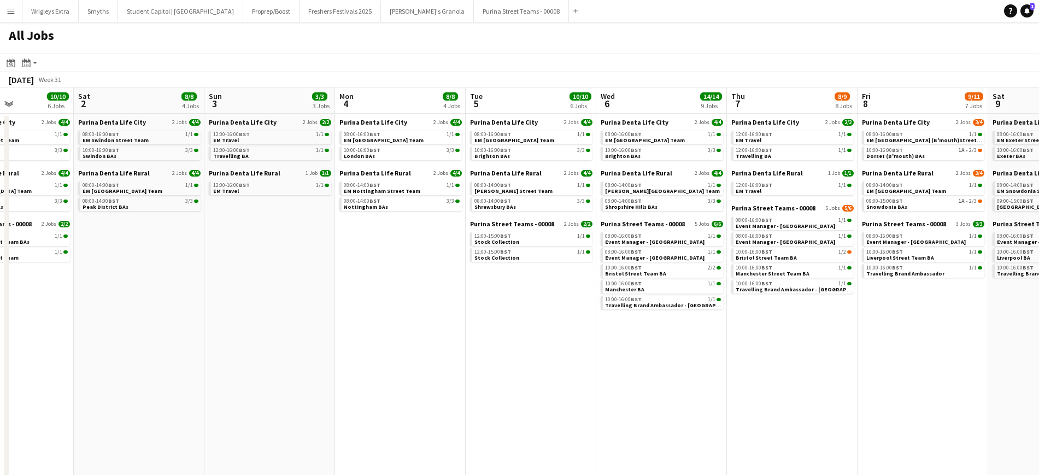
drag, startPoint x: 455, startPoint y: 346, endPoint x: 517, endPoint y: 363, distance: 63.9
click at [562, 358] on app-calendar-viewport "Wed 30 9/10 6 Jobs Thu 31 8/9 5 Jobs Fri 1 10/10 6 Jobs Sat 2 8/8 4 Jobs Sun 3 …" at bounding box center [519, 332] width 1039 height 491
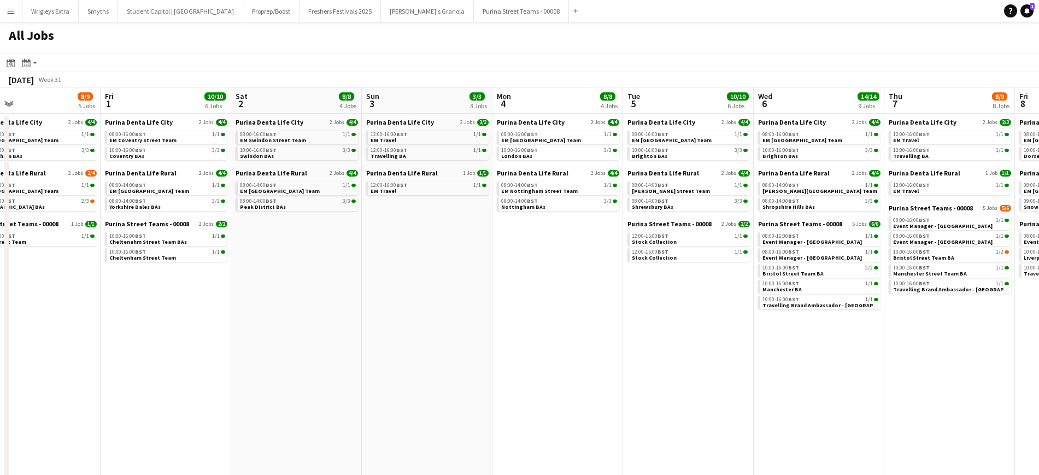
scroll to position [0, 284]
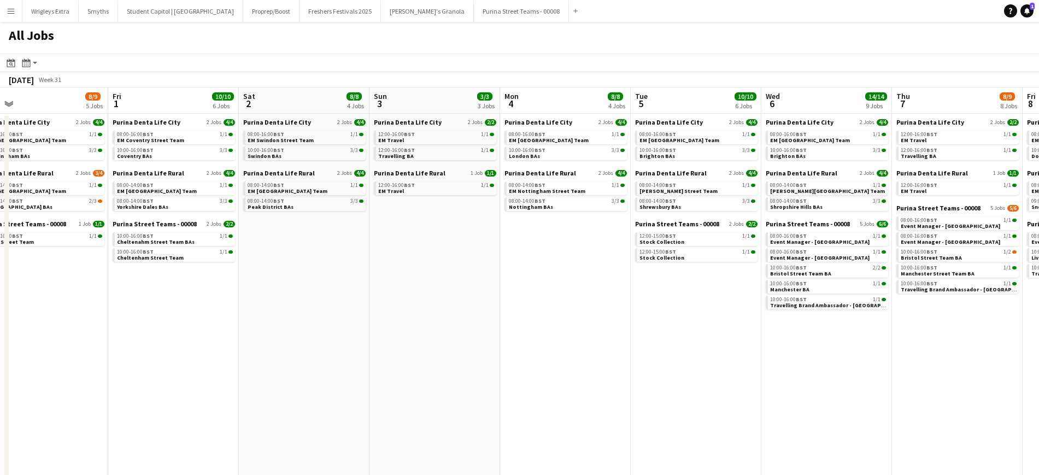
drag, startPoint x: 376, startPoint y: 372, endPoint x: 541, endPoint y: 373, distance: 165.0
click at [541, 373] on app-calendar-viewport "Tue 29 4/4 4 Jobs Wed 30 9/10 6 Jobs Thu 31 8/9 5 Jobs Fri 1 10/10 6 Jobs Sat 2…" at bounding box center [519, 332] width 1039 height 491
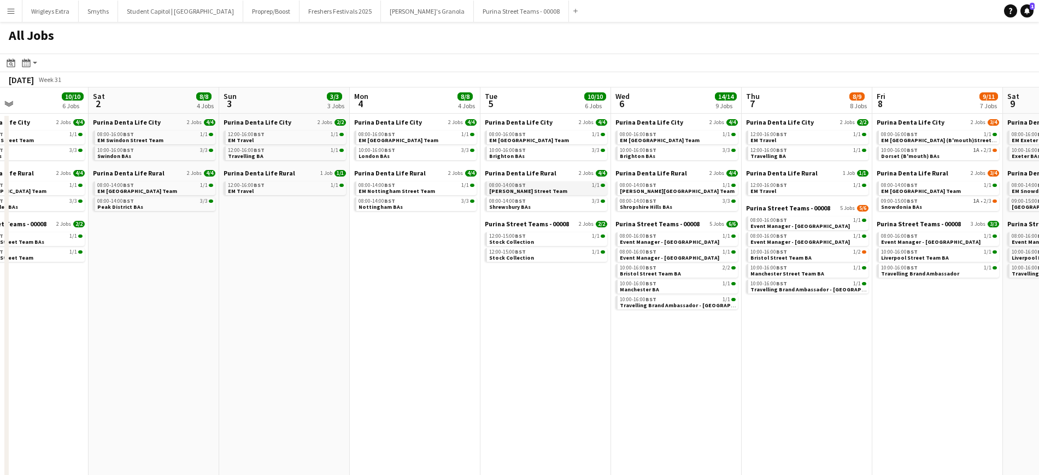
scroll to position [0, 506]
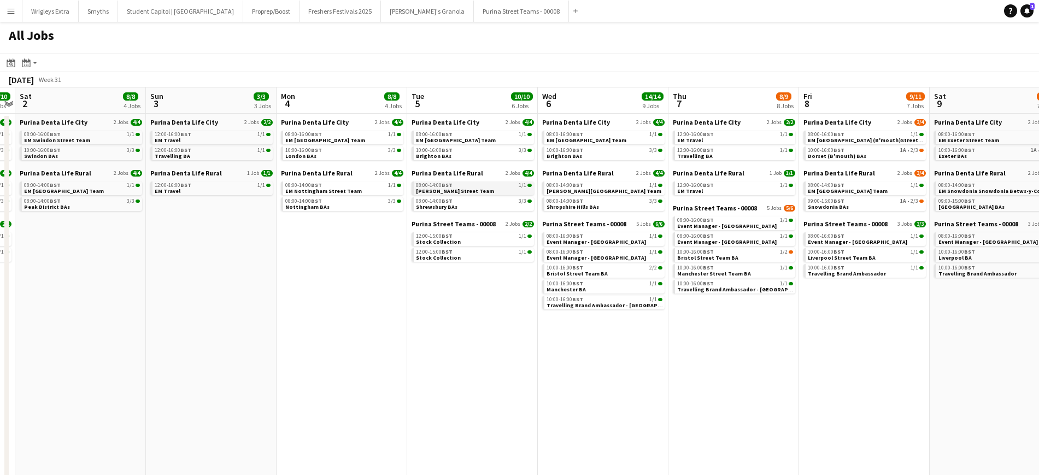
drag, startPoint x: 488, startPoint y: 274, endPoint x: 422, endPoint y: 191, distance: 106.2
click at [321, 279] on app-calendar-viewport "Tue 29 4/4 4 Jobs Wed 30 9/10 6 Jobs Thu 31 8/9 5 Jobs Fri 1 10/10 6 Jobs Sat 2…" at bounding box center [519, 332] width 1039 height 491
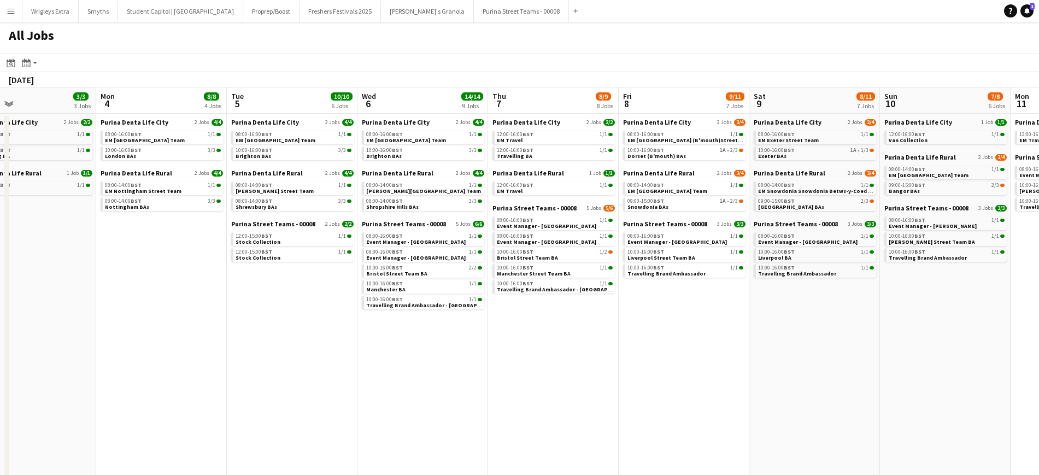
scroll to position [0, 522]
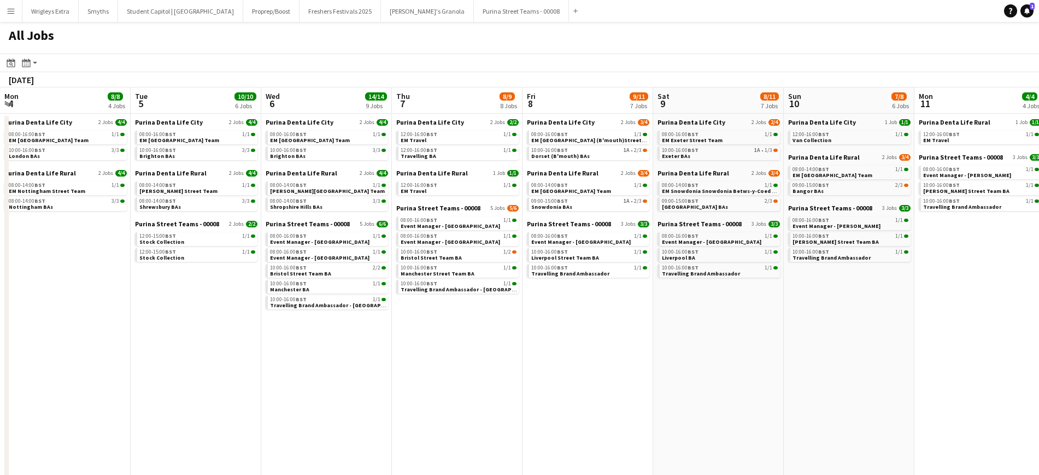
drag, startPoint x: 377, startPoint y: 330, endPoint x: 185, endPoint y: 319, distance: 192.7
click at [185, 319] on app-calendar-viewport "Thu 31 8/9 5 Jobs Fri 1 10/10 6 Jobs Sat 2 8/8 4 Jobs Sun 3 3/3 3 Jobs Mon 4 8/…" at bounding box center [519, 332] width 1039 height 491
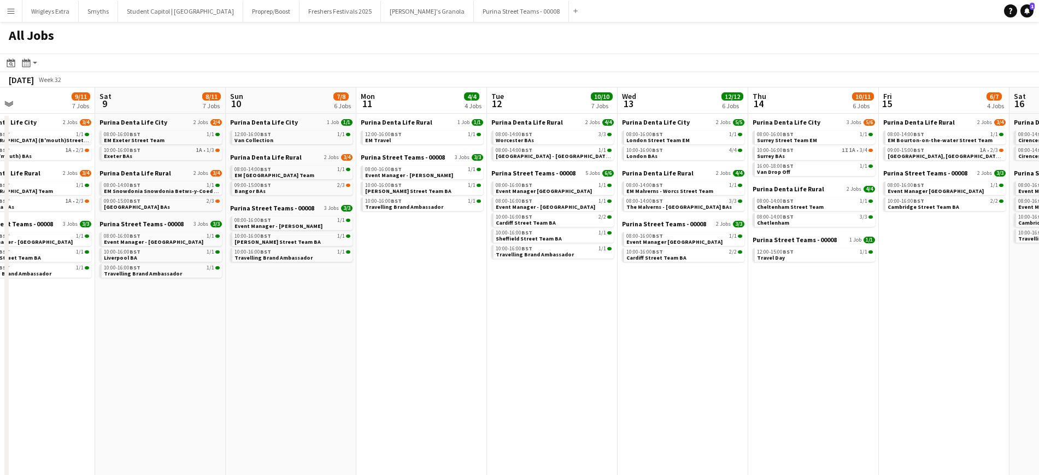
scroll to position [0, 392]
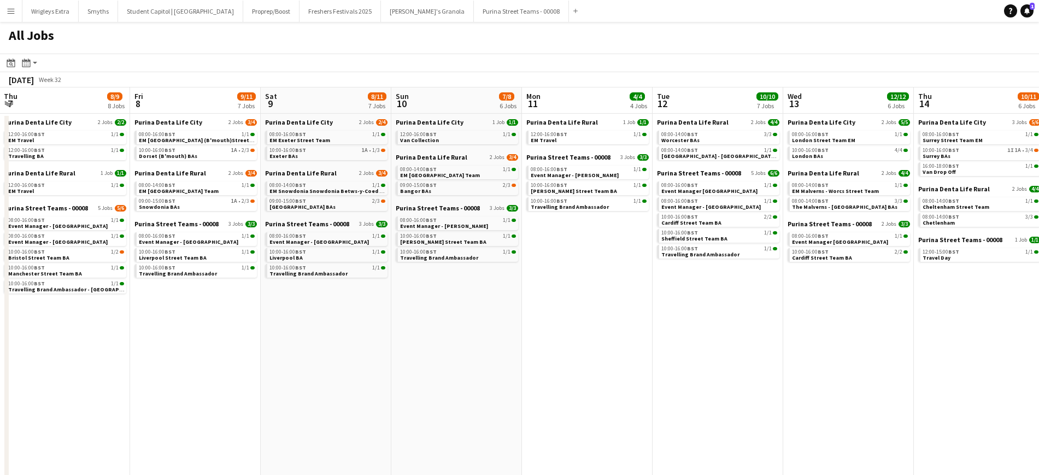
drag, startPoint x: 979, startPoint y: 339, endPoint x: 586, endPoint y: 333, distance: 392.4
click at [586, 333] on app-calendar-viewport "Mon 4 8/8 4 Jobs Tue 5 10/10 6 Jobs Wed 6 14/14 9 Jobs Thu 7 8/9 8 Jobs Fri 8 9…" at bounding box center [519, 332] width 1039 height 491
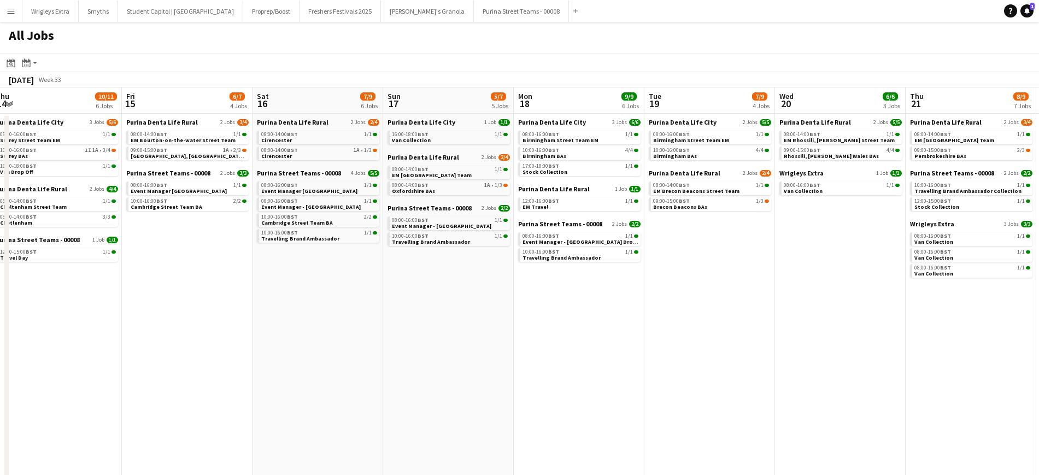
scroll to position [0, 543]
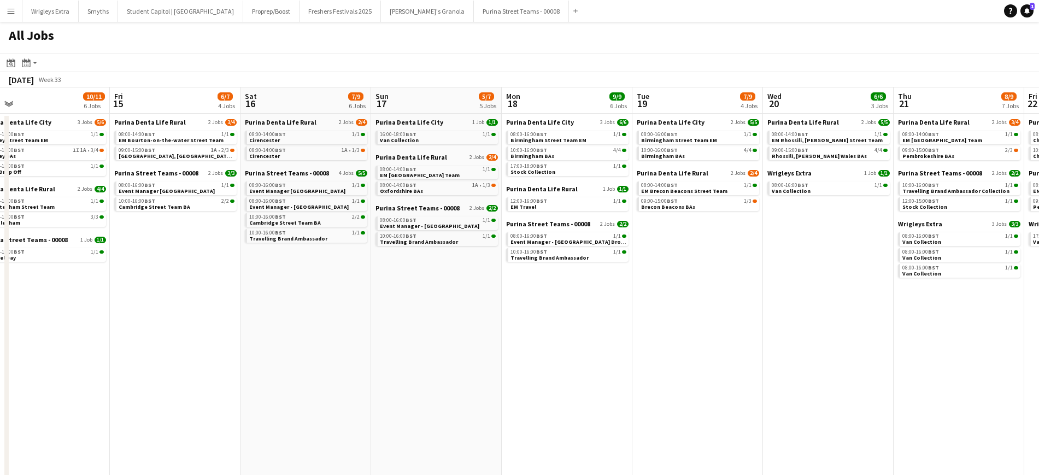
drag, startPoint x: 969, startPoint y: 324, endPoint x: 34, endPoint y: 289, distance: 935.0
click at [34, 289] on app-calendar-viewport "Sun 10 7/8 6 Jobs Mon 11 4/4 4 Jobs Tue 12 10/10 7 Jobs Wed 13 12/12 6 Jobs Thu…" at bounding box center [519, 332] width 1039 height 491
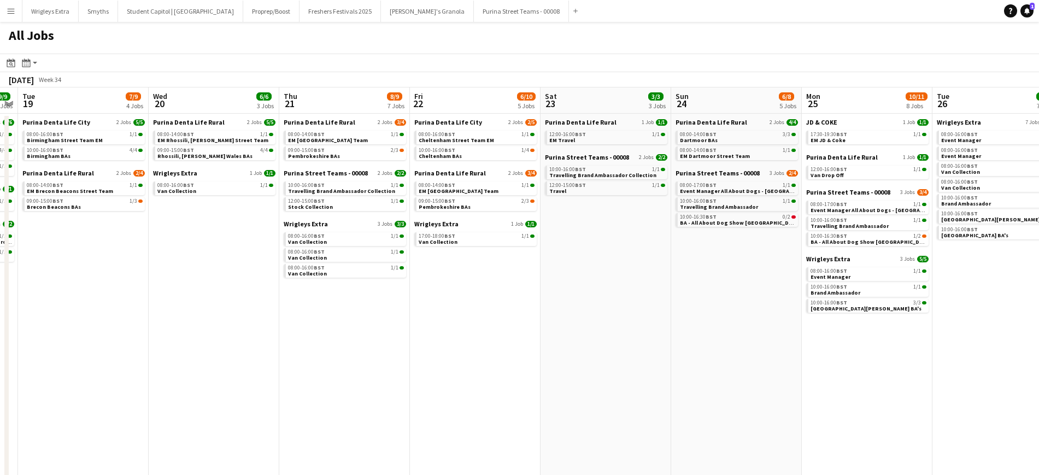
scroll to position [0, 374]
drag, startPoint x: 817, startPoint y: 304, endPoint x: 206, endPoint y: 314, distance: 610.9
click at [206, 314] on app-calendar-viewport "Sat 16 7/9 6 Jobs Sun 17 5/7 5 Jobs Mon 18 9/9 6 Jobs Tue 19 7/9 4 Jobs Wed 20 …" at bounding box center [519, 332] width 1039 height 491
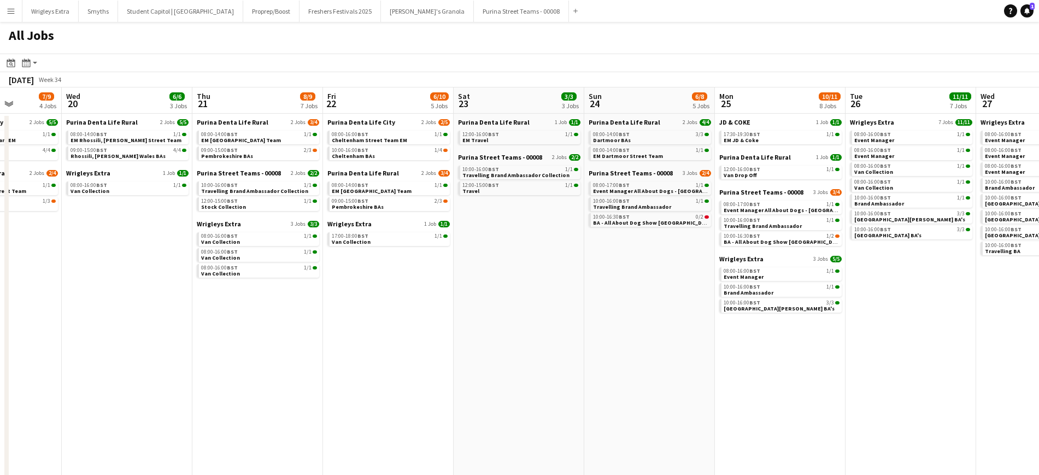
scroll to position [0, 522]
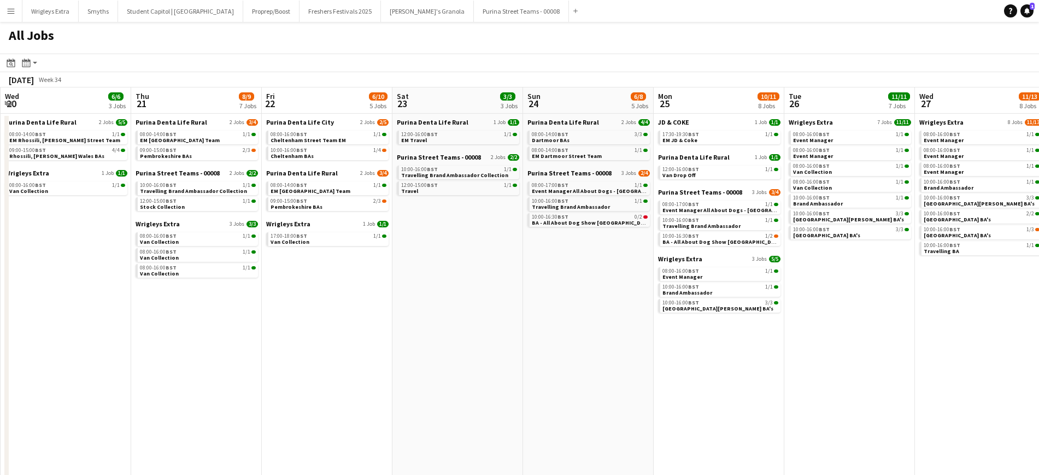
drag, startPoint x: 564, startPoint y: 296, endPoint x: 476, endPoint y: 292, distance: 88.6
click at [476, 292] on app-calendar-viewport "Sat 16 7/9 6 Jobs Sun 17 5/7 5 Jobs Mon 18 9/9 6 Jobs Tue 19 7/9 4 Jobs Wed 20 …" at bounding box center [519, 332] width 1039 height 491
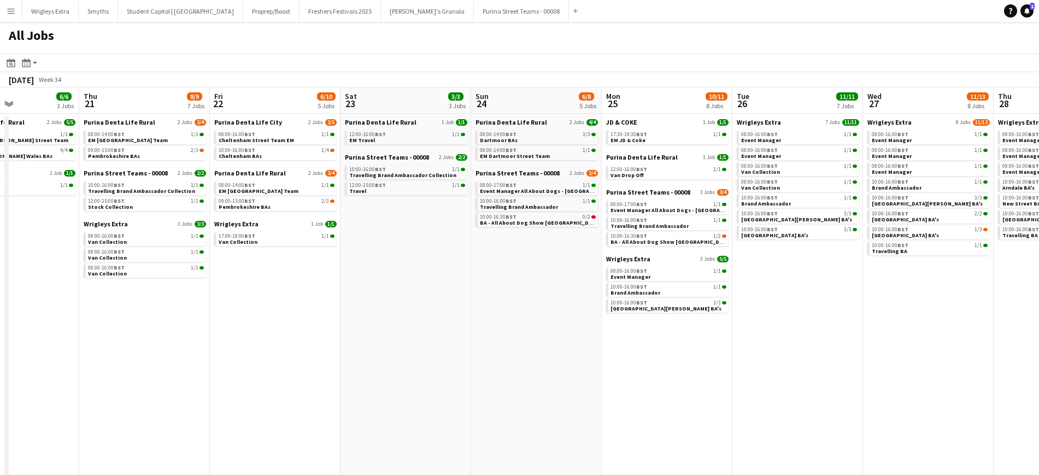
scroll to position [0, 383]
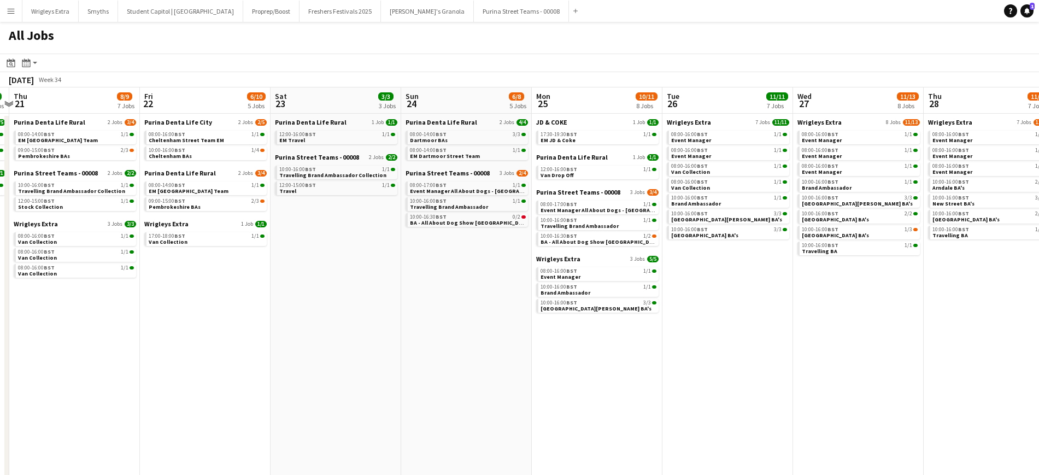
drag, startPoint x: 870, startPoint y: 339, endPoint x: 763, endPoint y: 341, distance: 107.7
click at [763, 341] on app-calendar-viewport "Mon 18 9/9 6 Jobs Tue 19 7/9 4 Jobs Wed 20 6/6 3 Jobs Thu 21 8/9 7 Jobs Fri 22 …" at bounding box center [519, 332] width 1039 height 491
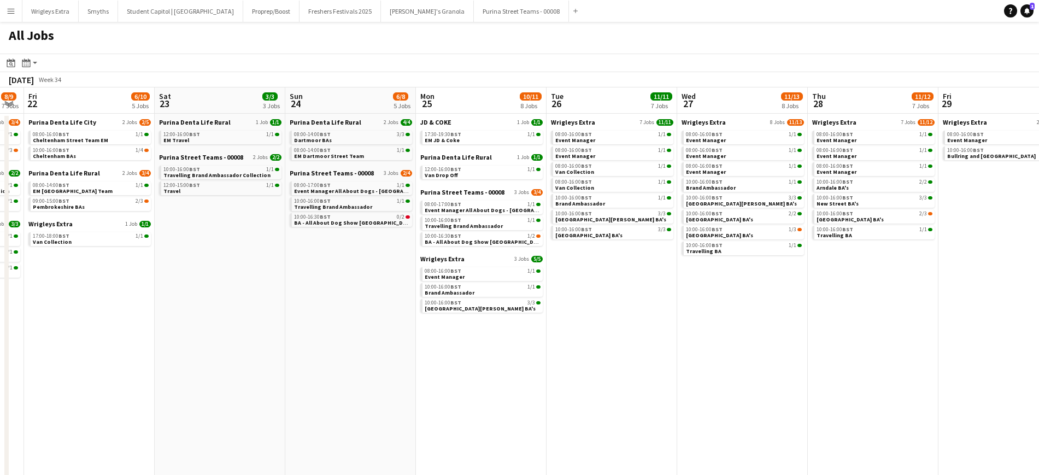
scroll to position [0, 520]
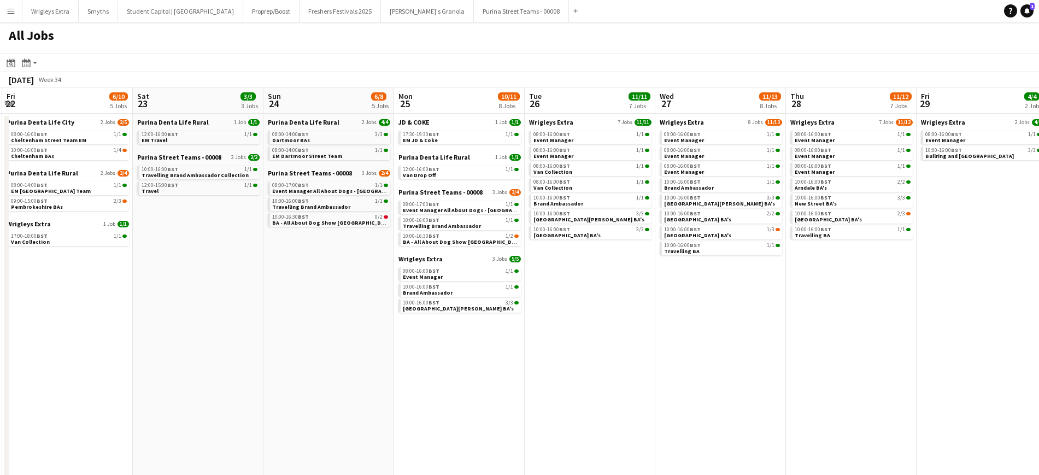
drag, startPoint x: 824, startPoint y: 324, endPoint x: 741, endPoint y: 324, distance: 83.0
click at [741, 324] on app-calendar-viewport "Mon 18 9/9 6 Jobs Tue 19 7/9 4 Jobs Wed 20 6/6 3 Jobs Thu 21 8/9 7 Jobs Fri 22 …" at bounding box center [519, 332] width 1039 height 491
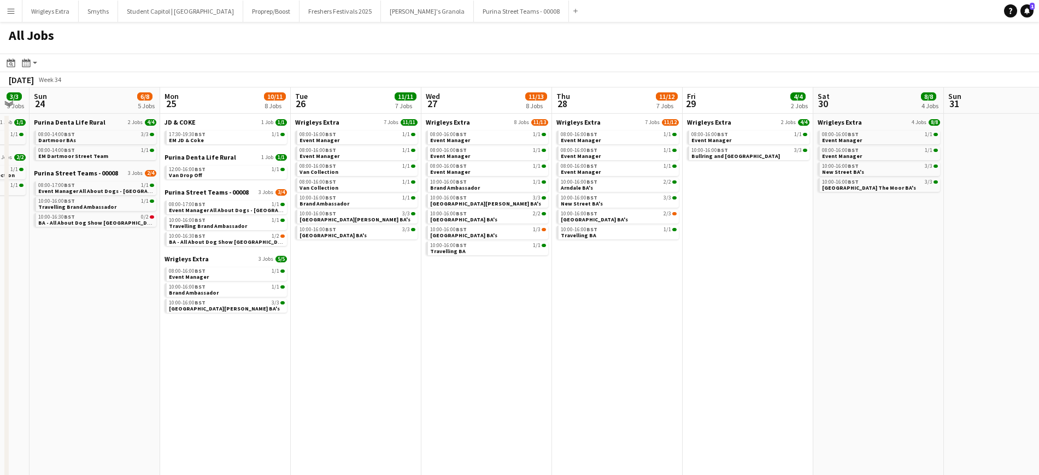
scroll to position [0, 504]
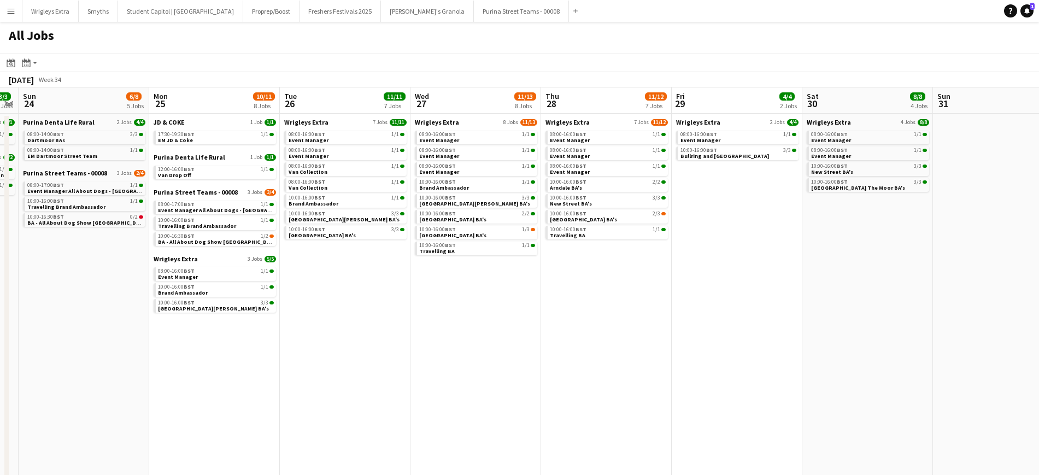
drag, startPoint x: 950, startPoint y: 334, endPoint x: 705, endPoint y: 358, distance: 246.0
click at [705, 358] on app-calendar-viewport "Wed 20 6/6 3 Jobs Thu 21 8/9 7 Jobs Fri 22 6/10 5 Jobs Sat 23 3/3 3 Jobs Sun 24…" at bounding box center [519, 332] width 1039 height 491
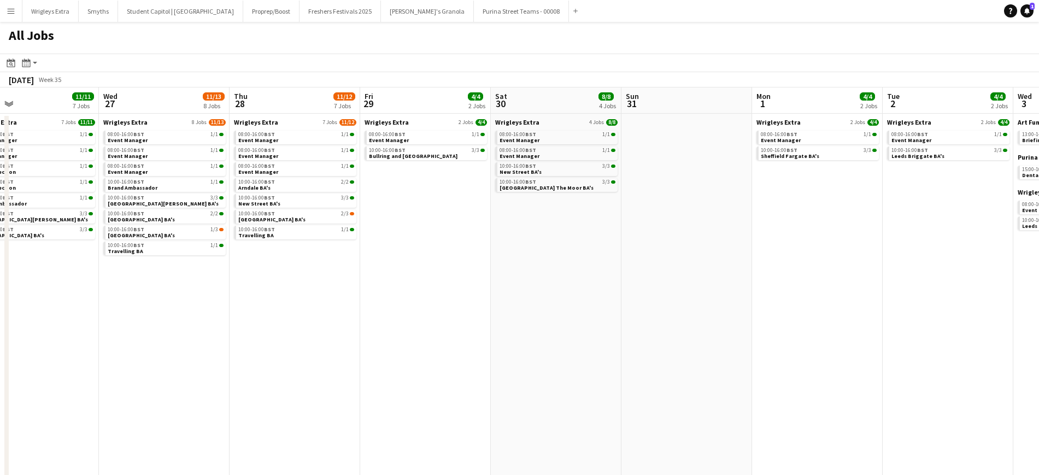
scroll to position [0, 350]
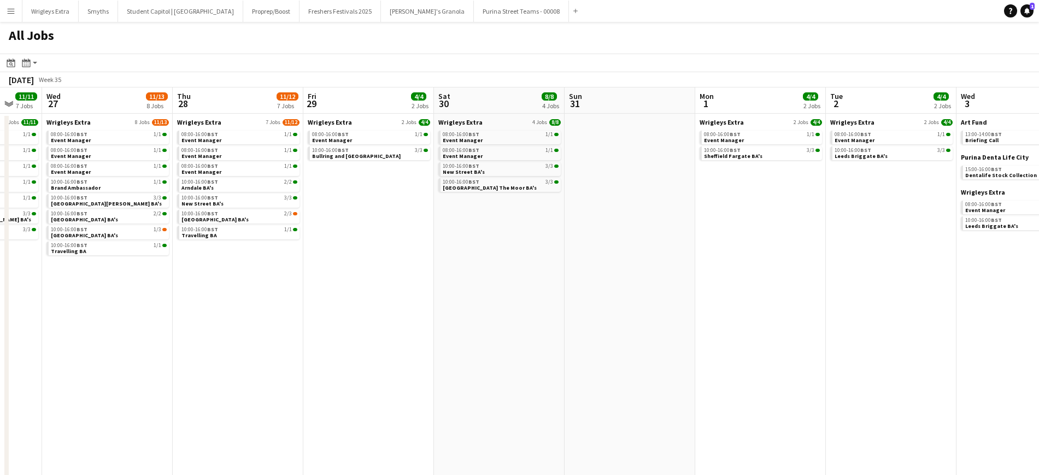
drag, startPoint x: 902, startPoint y: 361, endPoint x: 534, endPoint y: 378, distance: 368.7
click at [534, 378] on app-calendar-viewport "Sun 24 6/8 5 Jobs Mon 25 10/11 8 Jobs Tue 26 11/11 7 Jobs Wed 27 11/13 8 Jobs T…" at bounding box center [519, 332] width 1039 height 491
